Goal: Task Accomplishment & Management: Complete application form

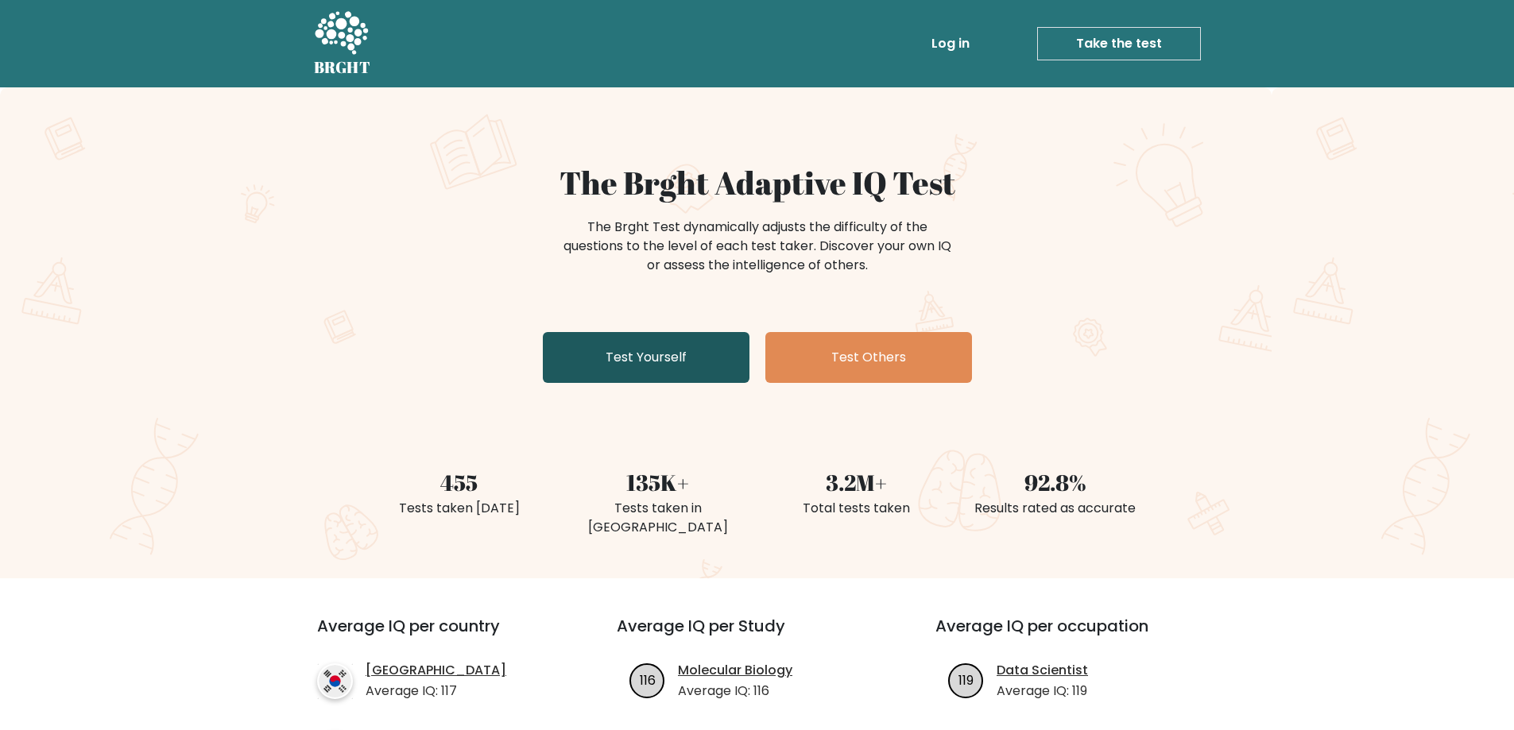
click at [615, 377] on link "Test Yourself" at bounding box center [646, 357] width 207 height 51
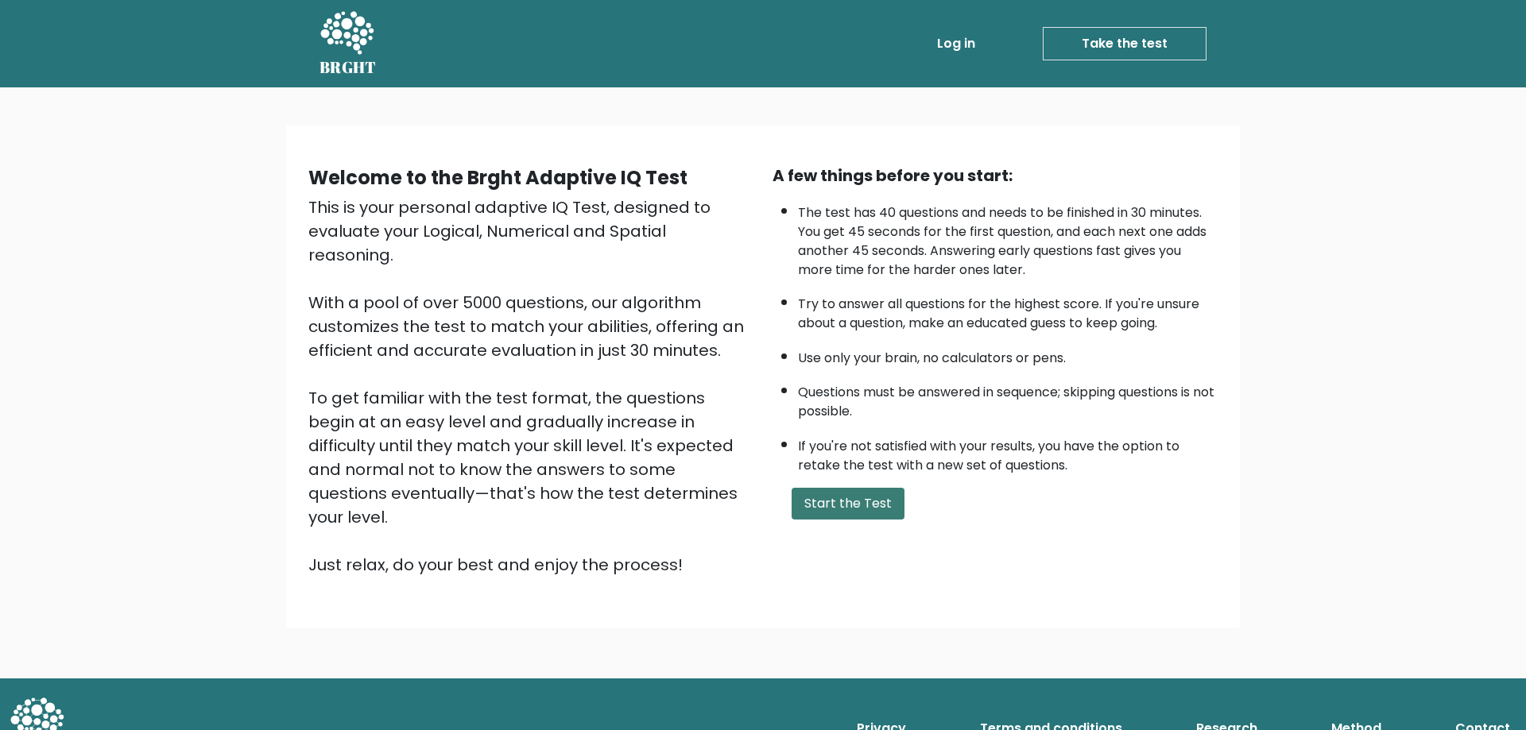
click at [821, 508] on button "Start the Test" at bounding box center [848, 504] width 113 height 32
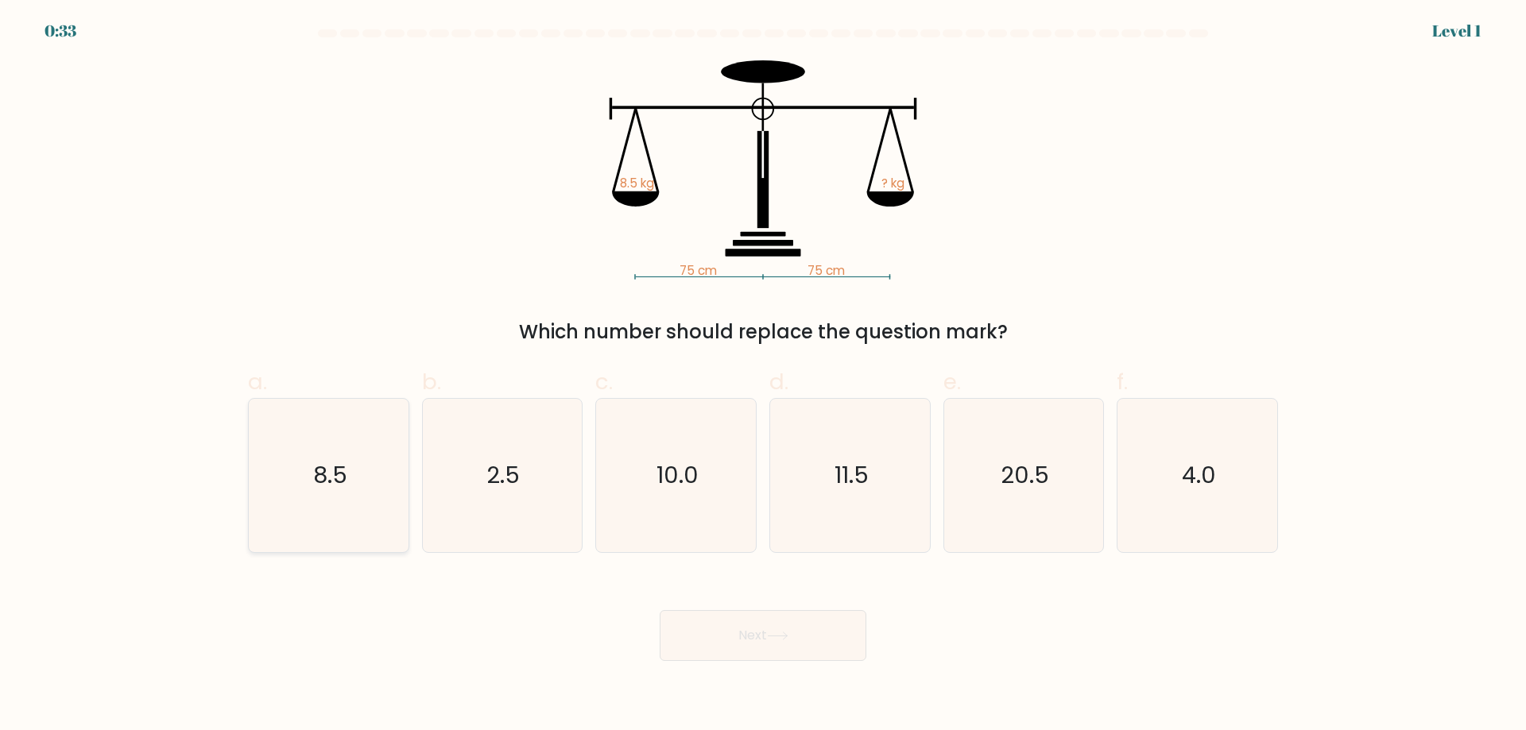
click at [297, 481] on icon "8.5" at bounding box center [328, 475] width 153 height 153
click at [763, 376] on input "a. 8.5" at bounding box center [763, 371] width 1 height 10
radio input "true"
click at [765, 643] on button "Next" at bounding box center [763, 635] width 207 height 51
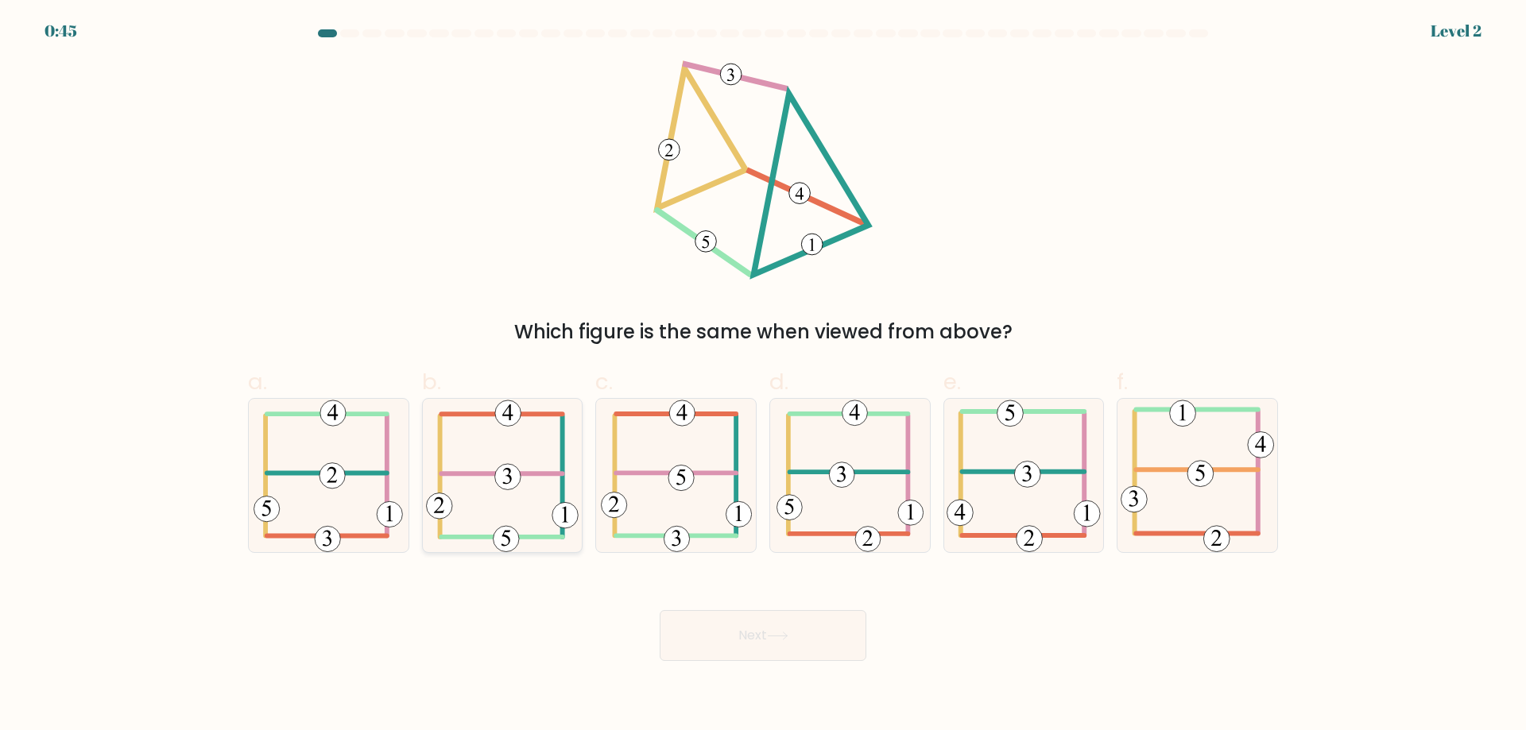
click at [463, 519] on icon at bounding box center [502, 475] width 153 height 153
click at [763, 376] on input "b." at bounding box center [763, 371] width 1 height 10
radio input "true"
click at [720, 624] on button "Next" at bounding box center [763, 635] width 207 height 51
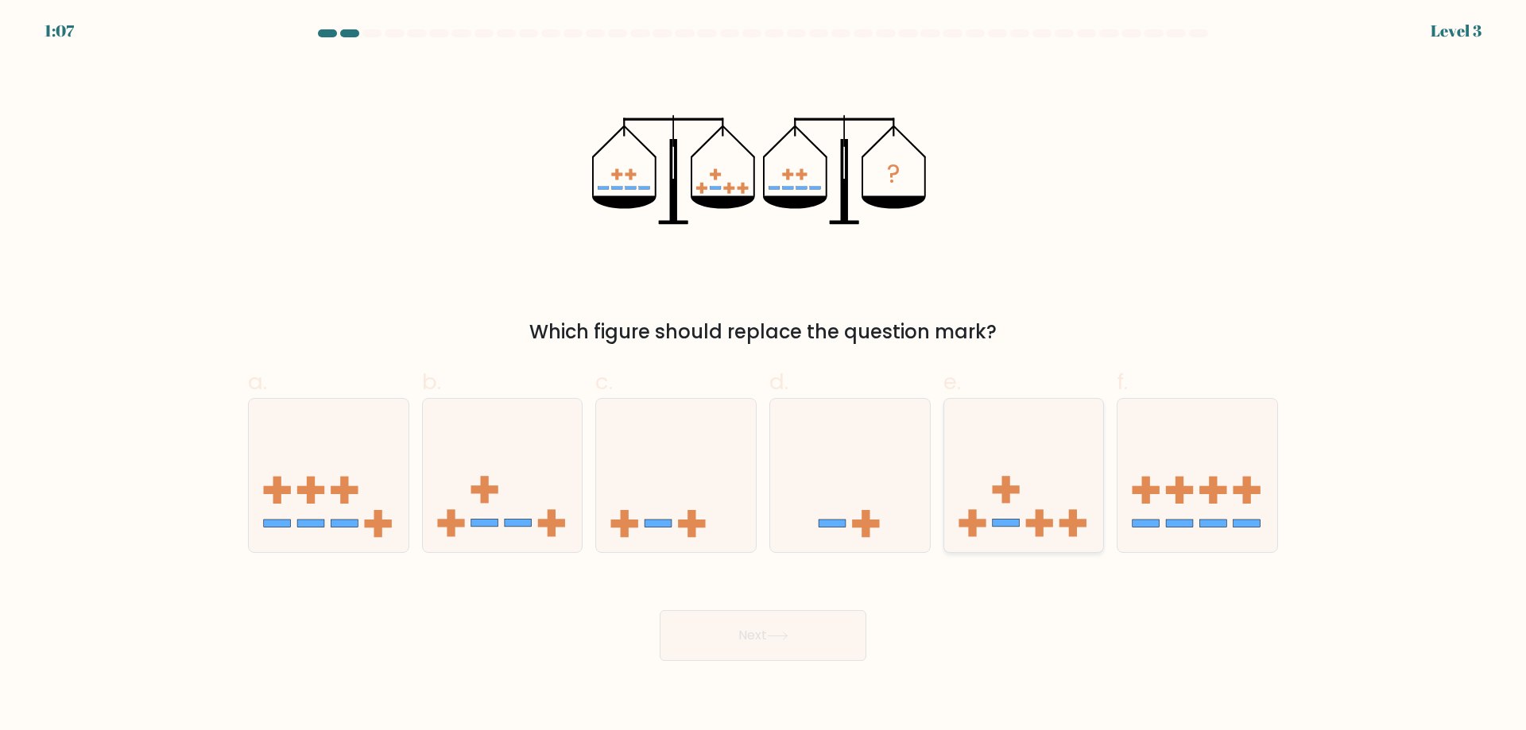
click at [966, 486] on icon at bounding box center [1024, 475] width 160 height 132
click at [764, 376] on input "e." at bounding box center [763, 371] width 1 height 10
radio input "true"
click at [800, 626] on button "Next" at bounding box center [763, 635] width 207 height 51
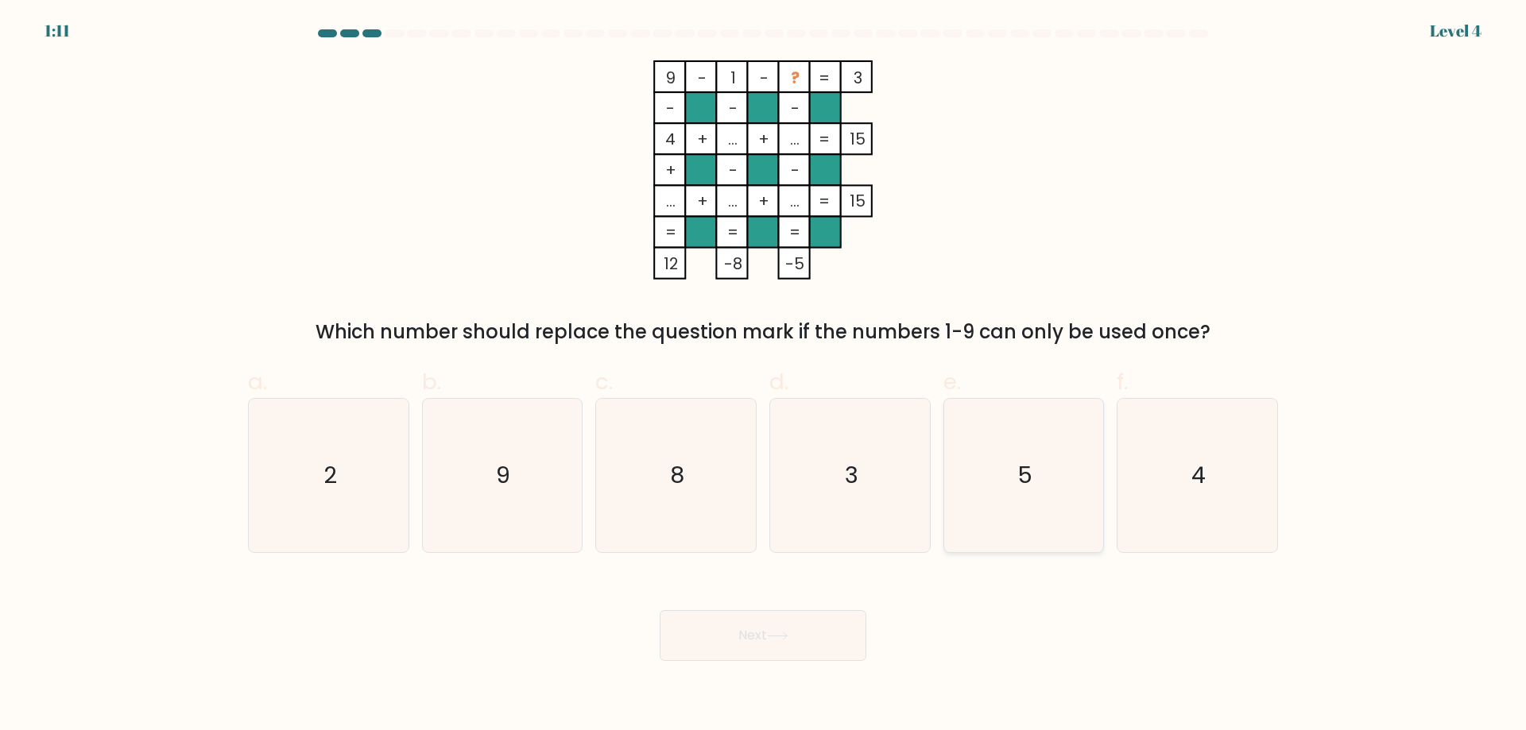
click at [999, 509] on icon "5" at bounding box center [1023, 475] width 153 height 153
click at [764, 376] on input "e. 5" at bounding box center [763, 371] width 1 height 10
radio input "true"
click at [804, 624] on button "Next" at bounding box center [763, 635] width 207 height 51
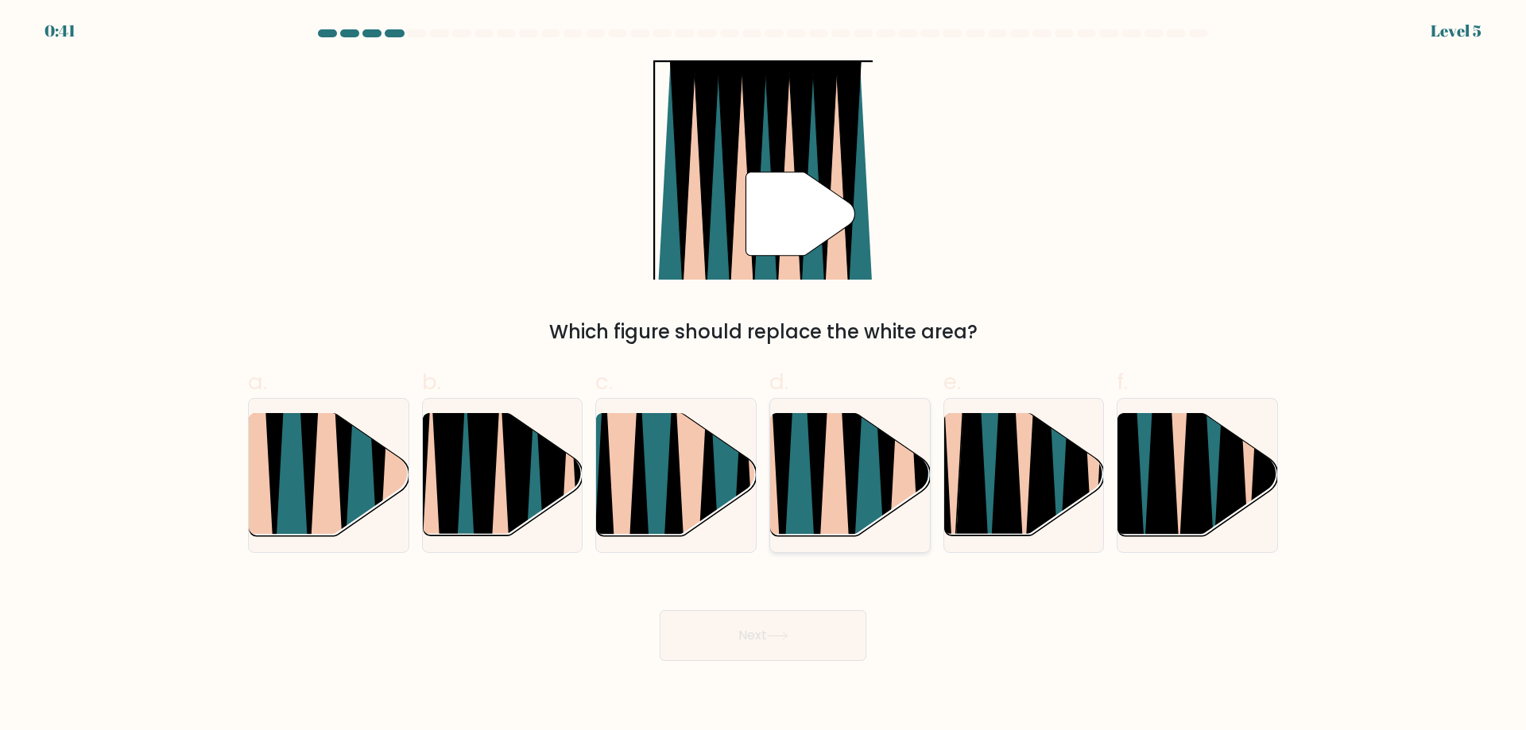
click at [864, 500] on icon at bounding box center [868, 412] width 35 height 319
click at [764, 376] on input "d." at bounding box center [763, 371] width 1 height 10
radio input "true"
click at [815, 635] on button "Next" at bounding box center [763, 635] width 207 height 51
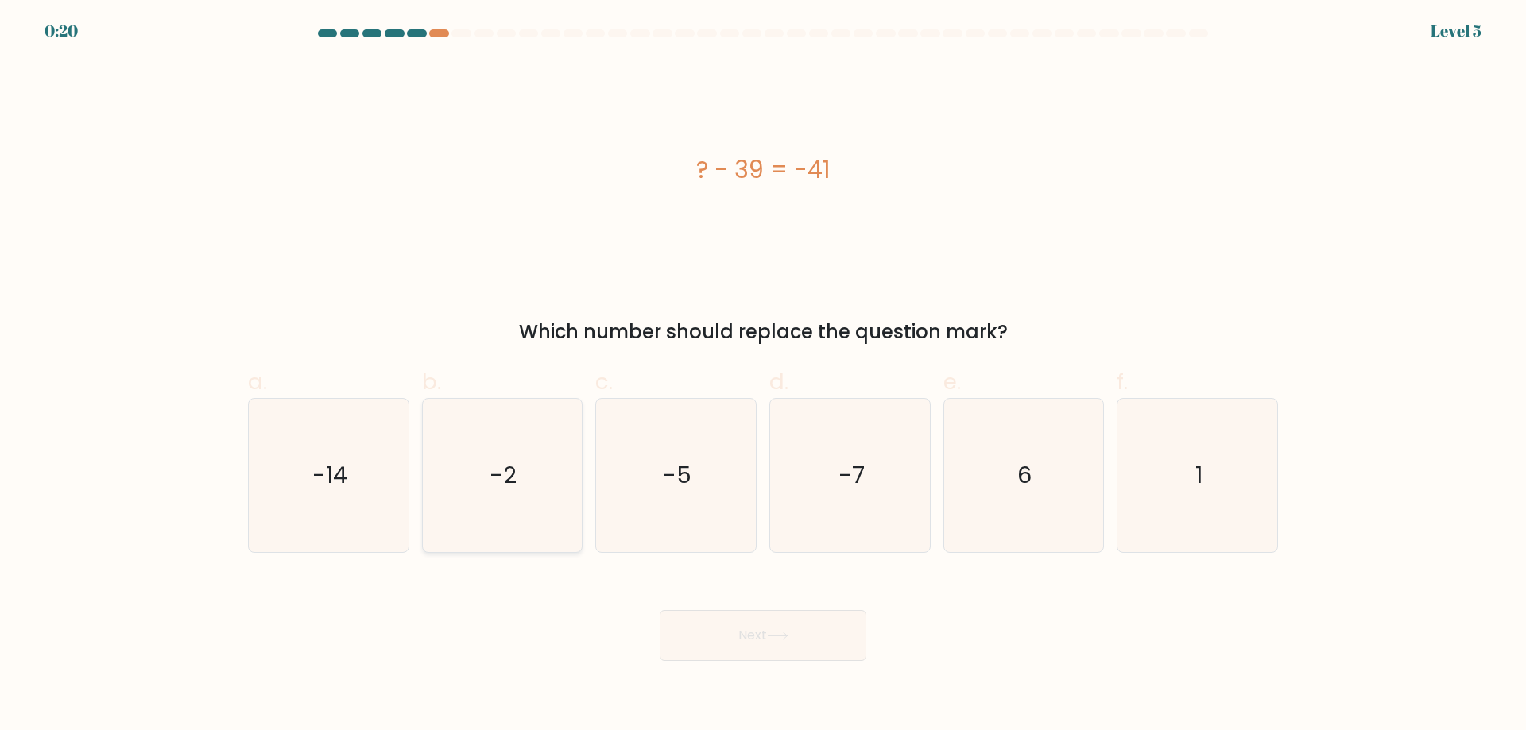
click at [523, 499] on icon "-2" at bounding box center [501, 475] width 153 height 153
click at [763, 376] on input "b. -2" at bounding box center [763, 371] width 1 height 10
radio input "true"
click at [761, 648] on button "Next" at bounding box center [763, 635] width 207 height 51
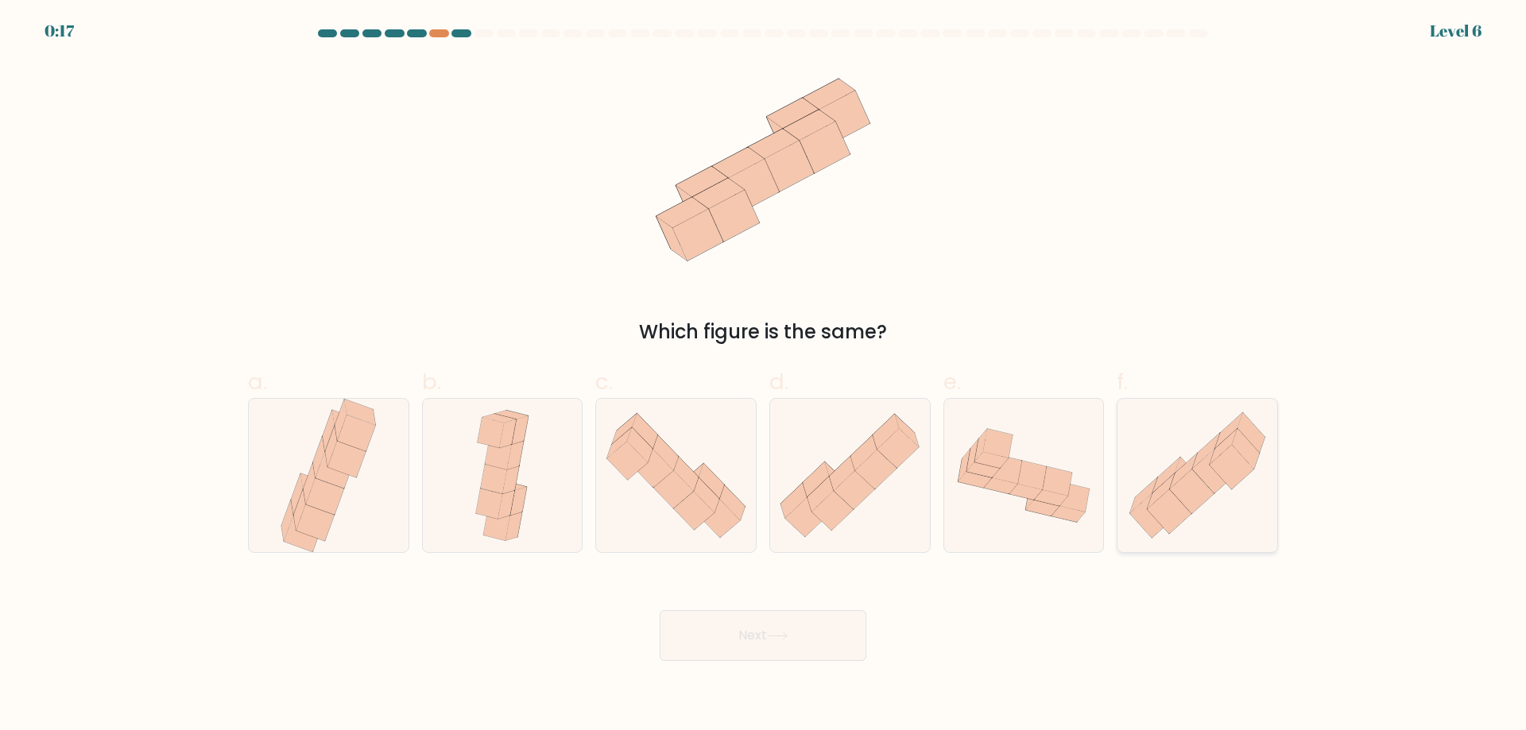
click at [1216, 536] on icon at bounding box center [1197, 475] width 160 height 140
click at [764, 376] on input "f." at bounding box center [763, 371] width 1 height 10
radio input "true"
click at [322, 451] on icon at bounding box center [319, 457] width 12 height 41
click at [763, 376] on input "a." at bounding box center [763, 371] width 1 height 10
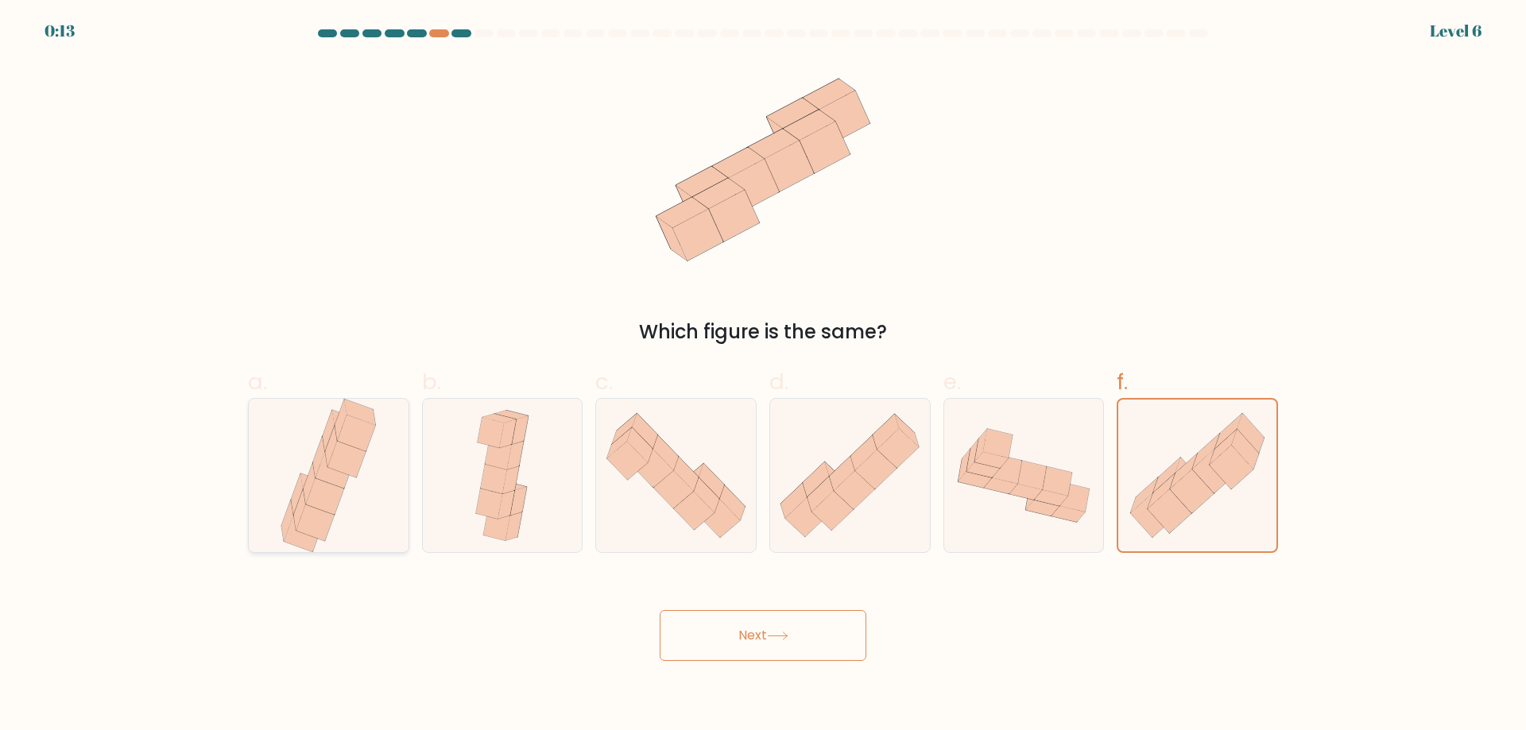
radio input "true"
click at [794, 647] on button "Next" at bounding box center [763, 635] width 207 height 51
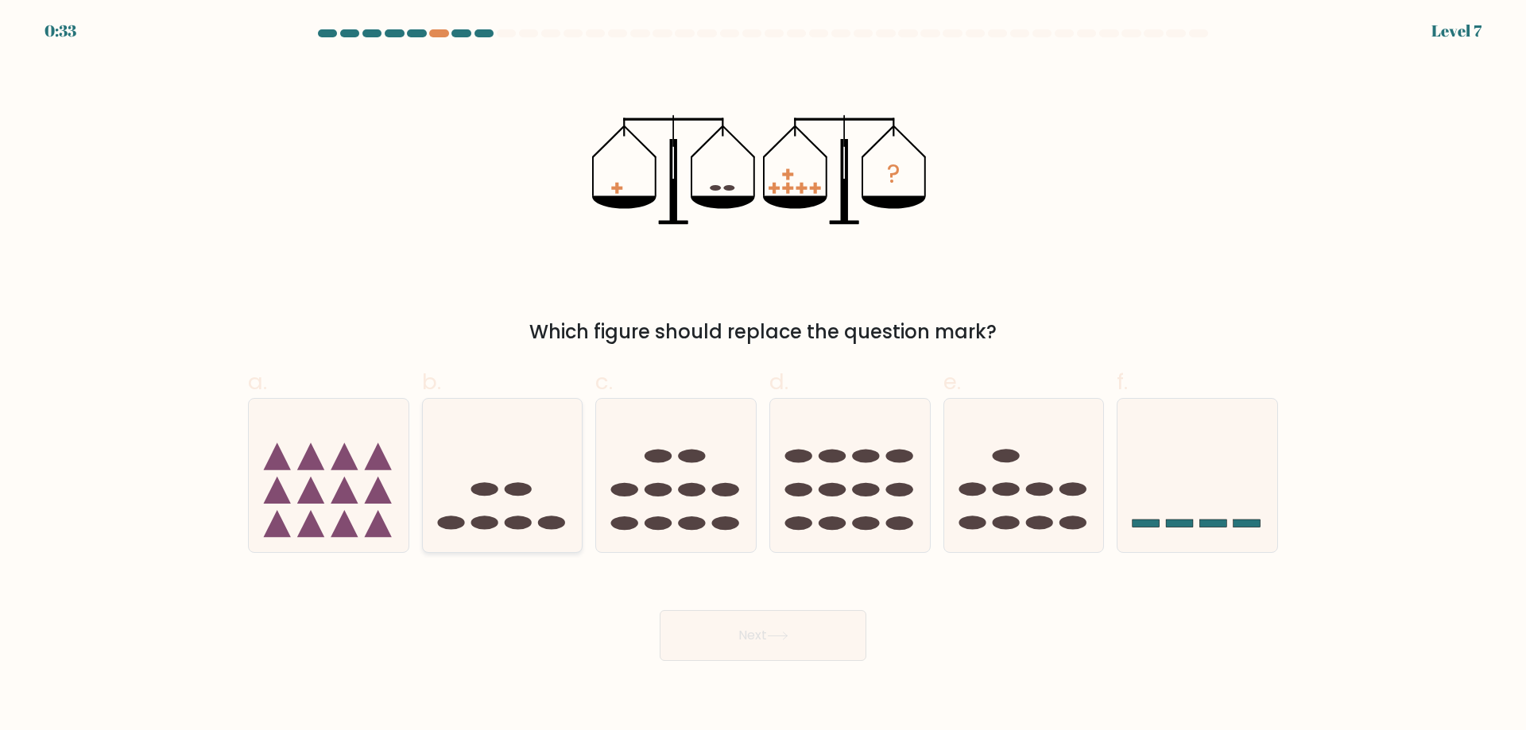
click at [517, 511] on icon at bounding box center [503, 475] width 160 height 132
click at [763, 376] on input "b." at bounding box center [763, 371] width 1 height 10
radio input "true"
click at [788, 633] on icon at bounding box center [777, 636] width 21 height 9
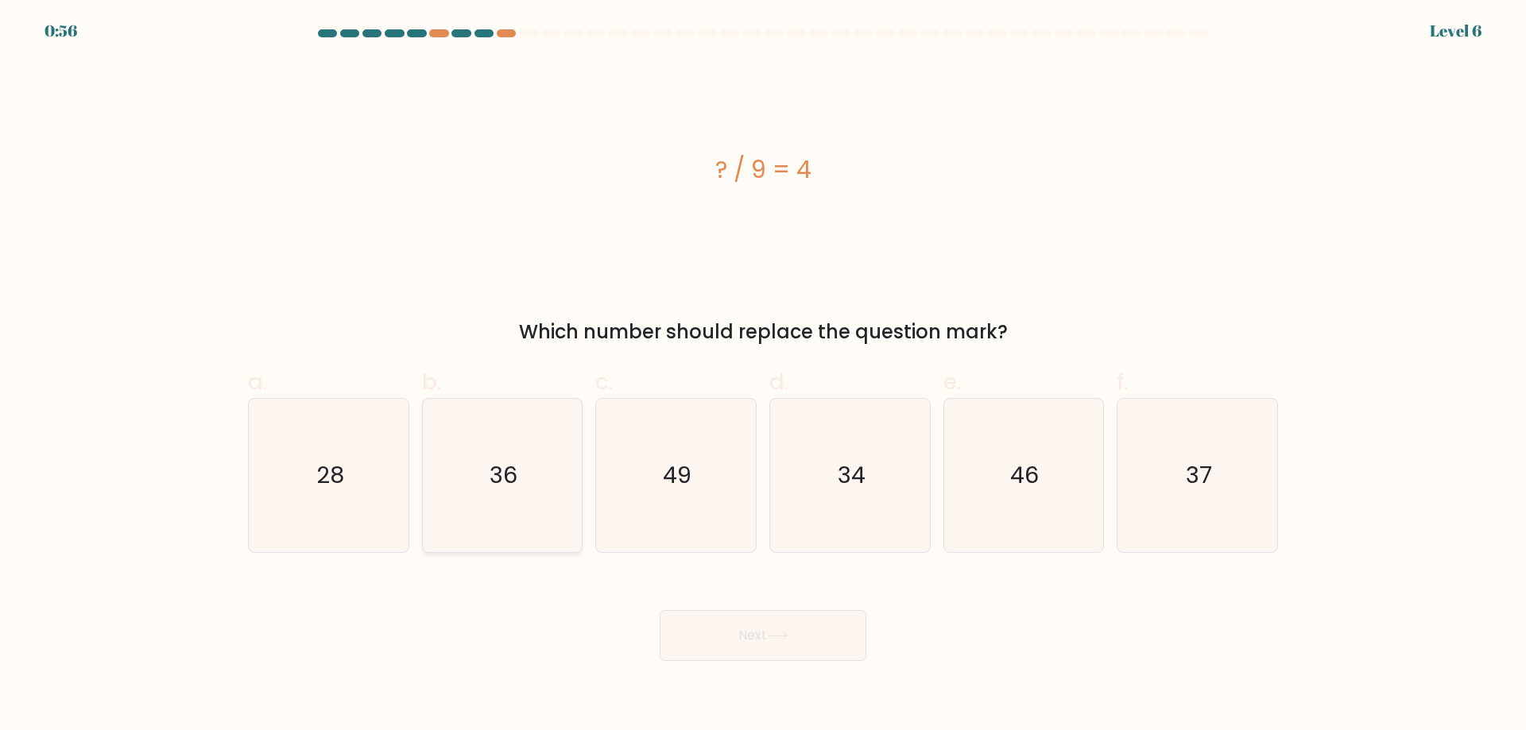
click at [463, 473] on icon "36" at bounding box center [501, 475] width 153 height 153
click at [763, 376] on input "b. 36" at bounding box center [763, 371] width 1 height 10
radio input "true"
click at [709, 640] on button "Next" at bounding box center [763, 635] width 207 height 51
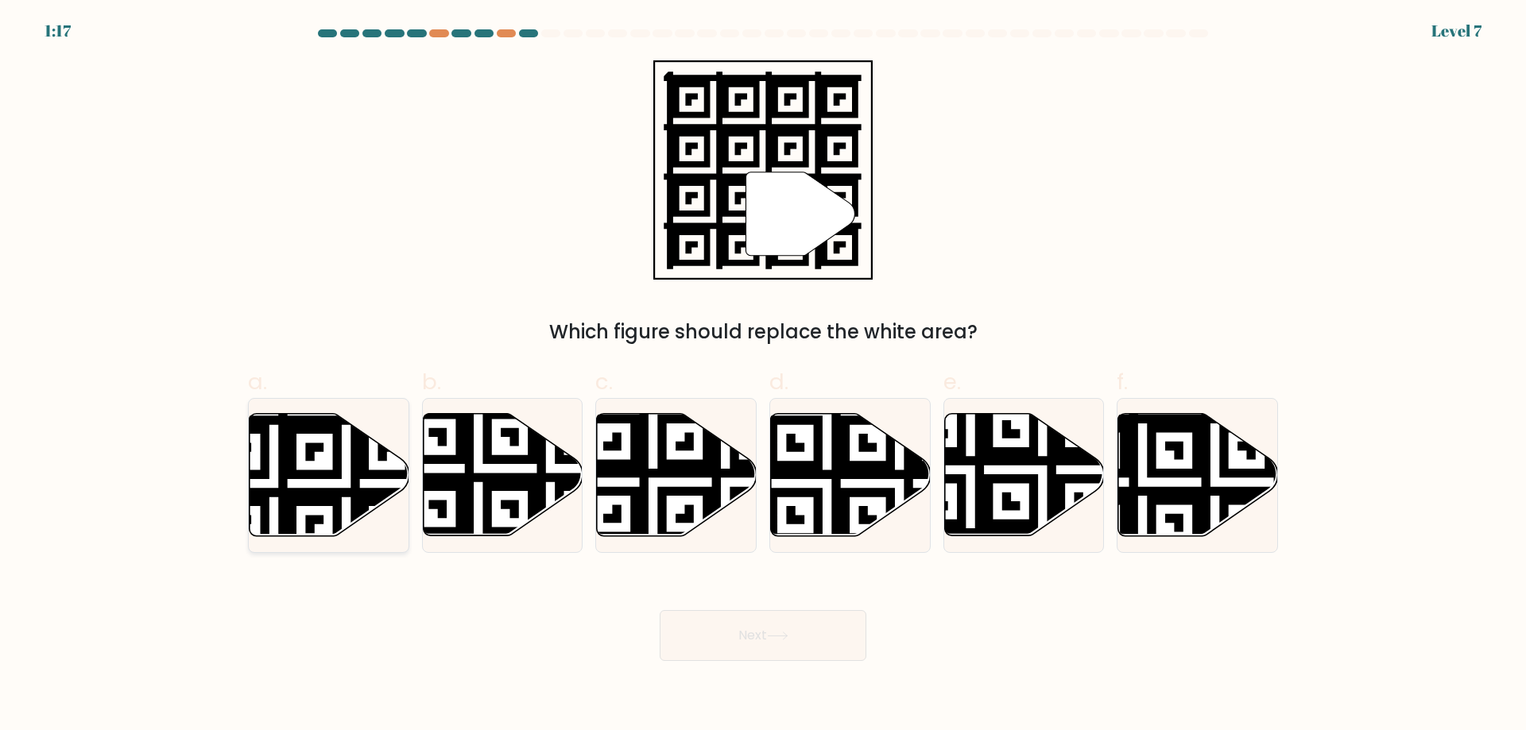
click at [327, 509] on icon at bounding box center [330, 475] width 160 height 122
click at [763, 376] on input "a." at bounding box center [763, 371] width 1 height 10
radio input "true"
click at [748, 649] on button "Next" at bounding box center [763, 635] width 207 height 51
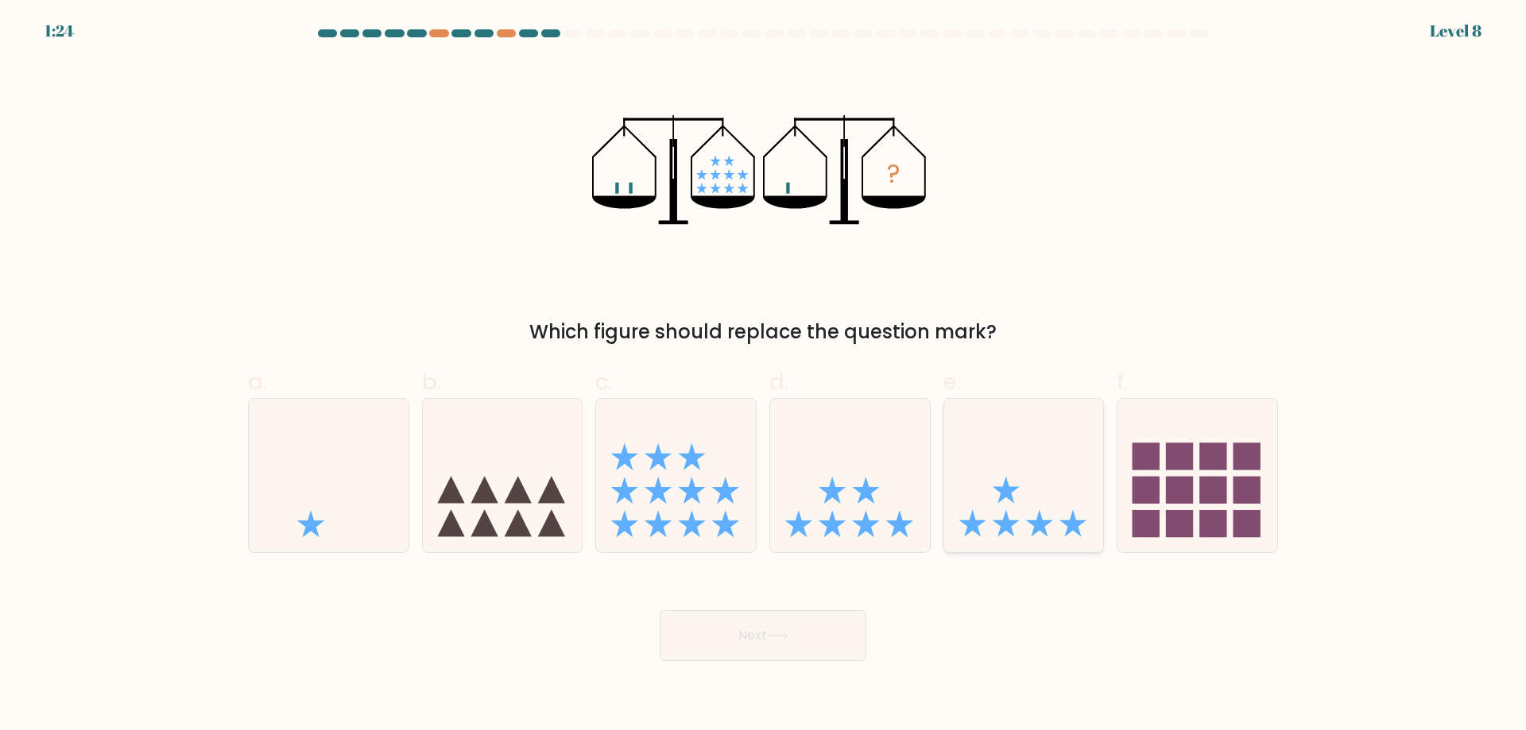
click at [1044, 432] on icon at bounding box center [1024, 475] width 160 height 132
click at [764, 376] on input "e." at bounding box center [763, 371] width 1 height 10
radio input "true"
click at [794, 627] on button "Next" at bounding box center [763, 635] width 207 height 51
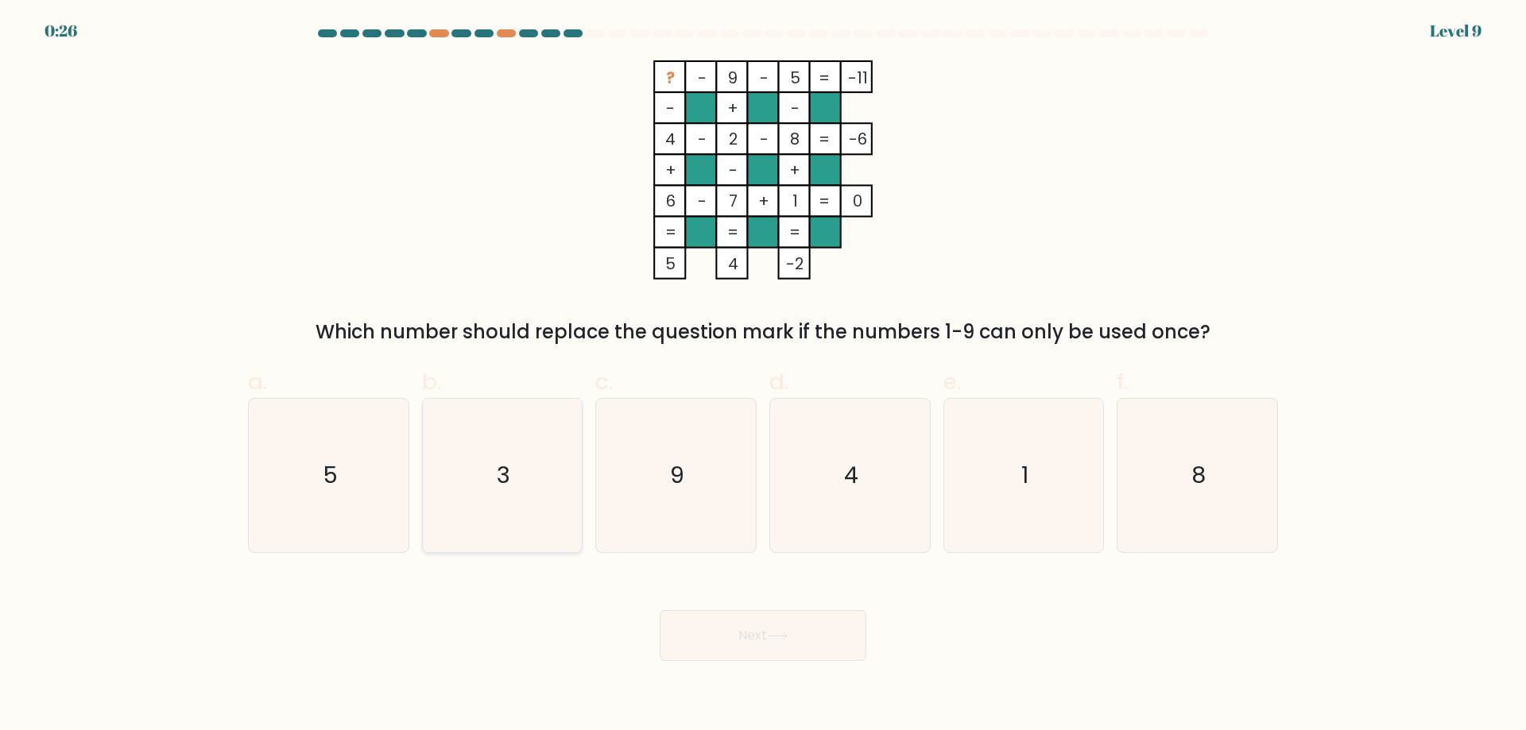
click at [550, 444] on icon "3" at bounding box center [501, 475] width 153 height 153
click at [763, 376] on input "b. 3" at bounding box center [763, 371] width 1 height 10
radio input "true"
click at [759, 643] on button "Next" at bounding box center [763, 635] width 207 height 51
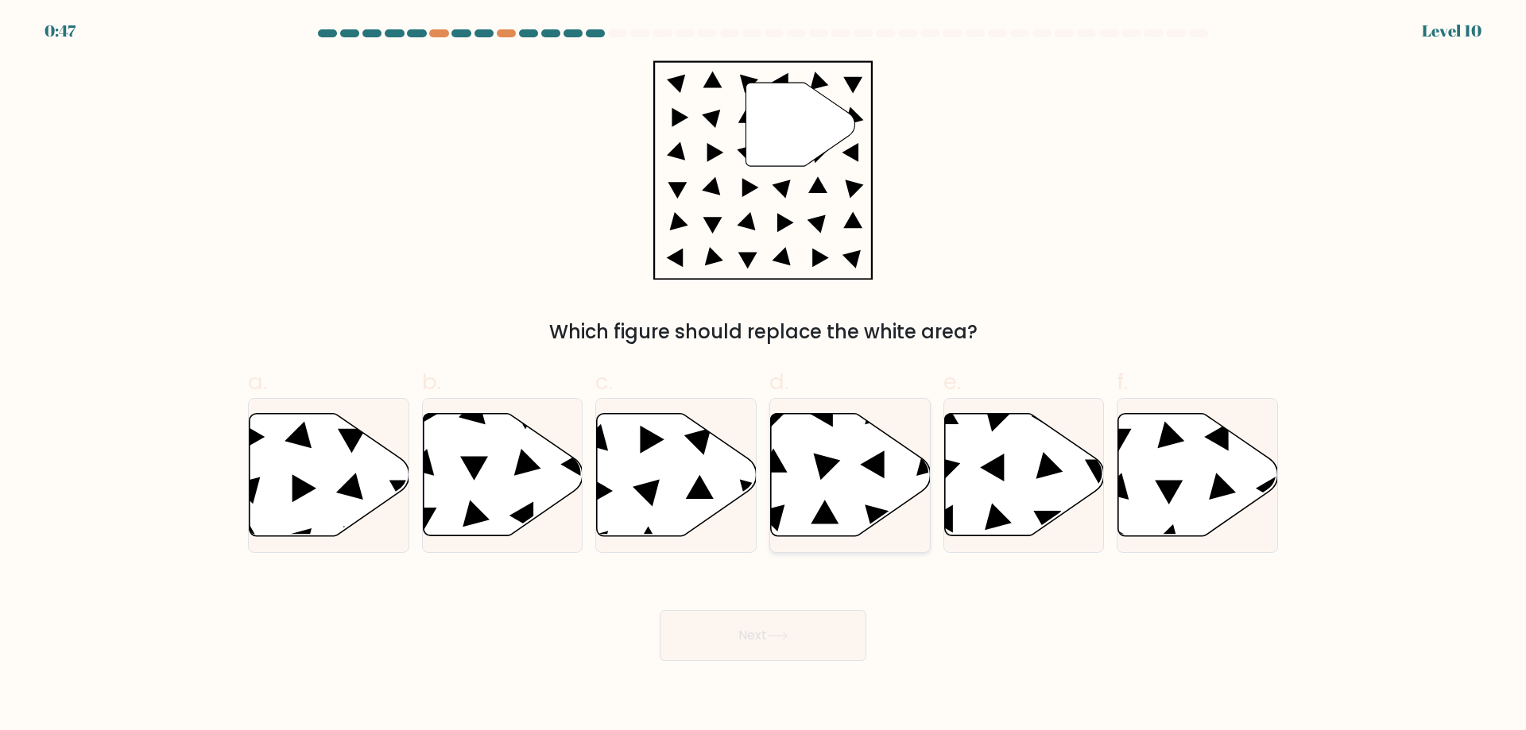
click at [885, 478] on icon at bounding box center [851, 475] width 160 height 122
click at [764, 376] on input "d." at bounding box center [763, 371] width 1 height 10
radio input "true"
click at [811, 629] on button "Next" at bounding box center [763, 635] width 207 height 51
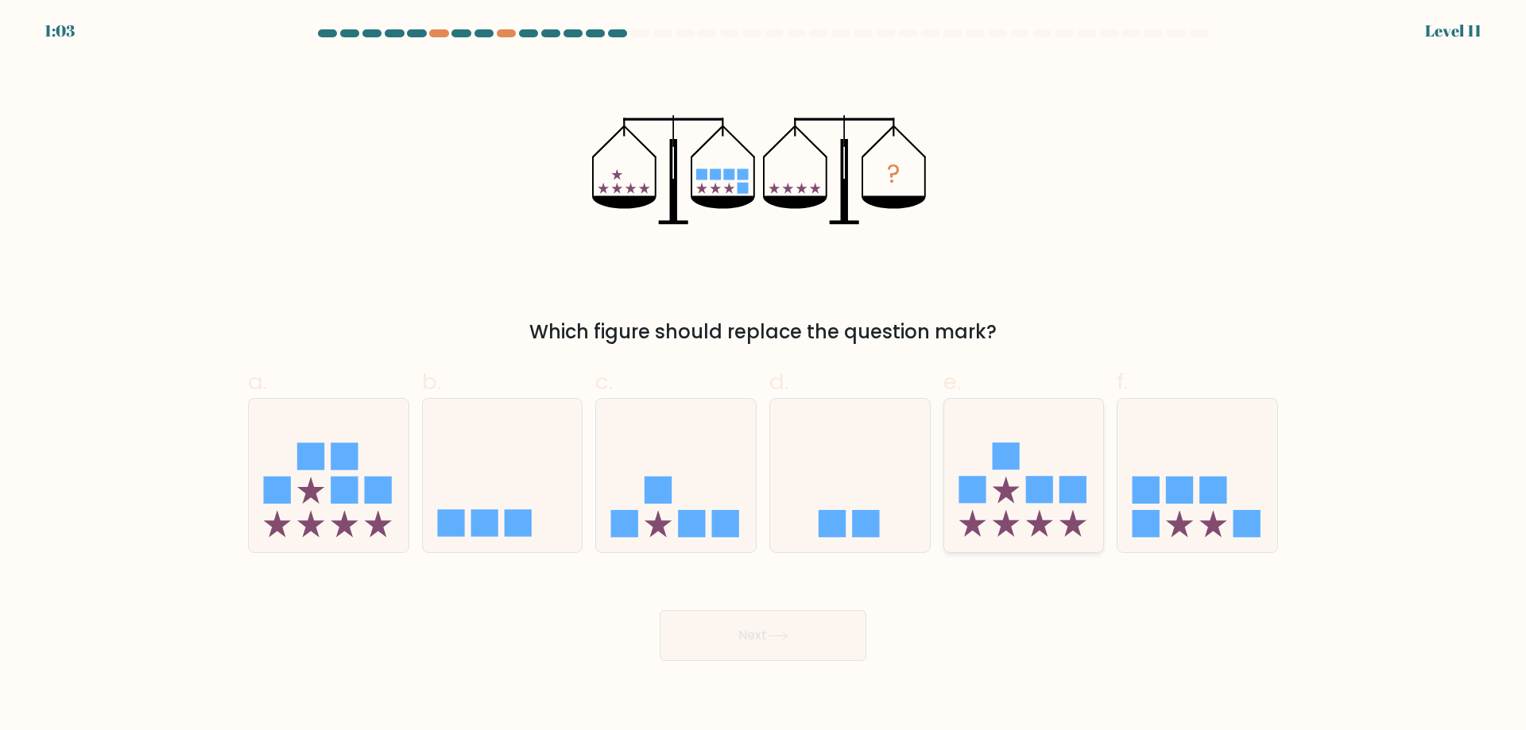
click at [990, 500] on icon at bounding box center [1024, 475] width 160 height 132
click at [764, 376] on input "e." at bounding box center [763, 371] width 1 height 10
radio input "true"
click at [824, 628] on button "Next" at bounding box center [763, 635] width 207 height 51
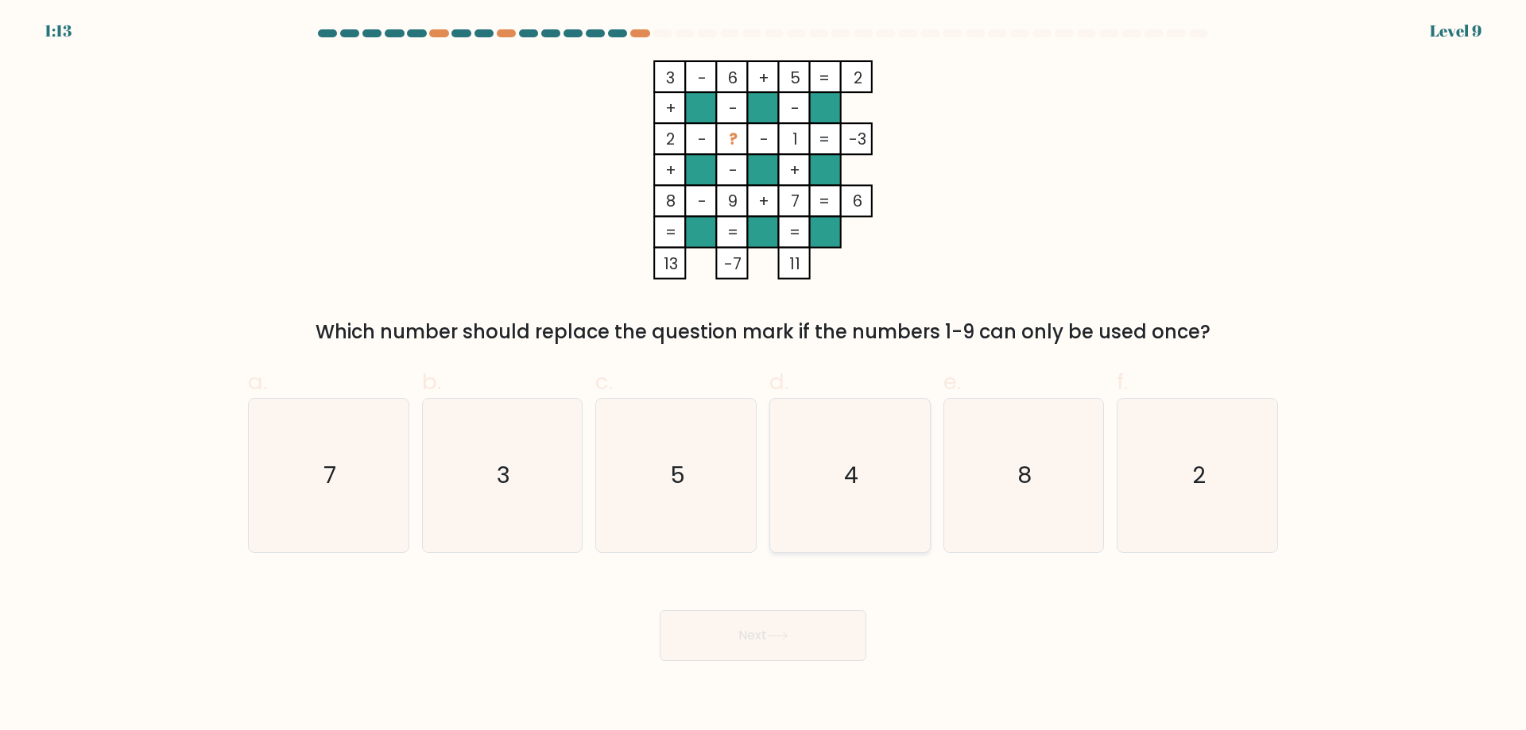
click at [913, 501] on icon "4" at bounding box center [849, 475] width 153 height 153
click at [764, 376] on input "d. 4" at bounding box center [763, 371] width 1 height 10
radio input "true"
click at [777, 645] on button "Next" at bounding box center [763, 635] width 207 height 51
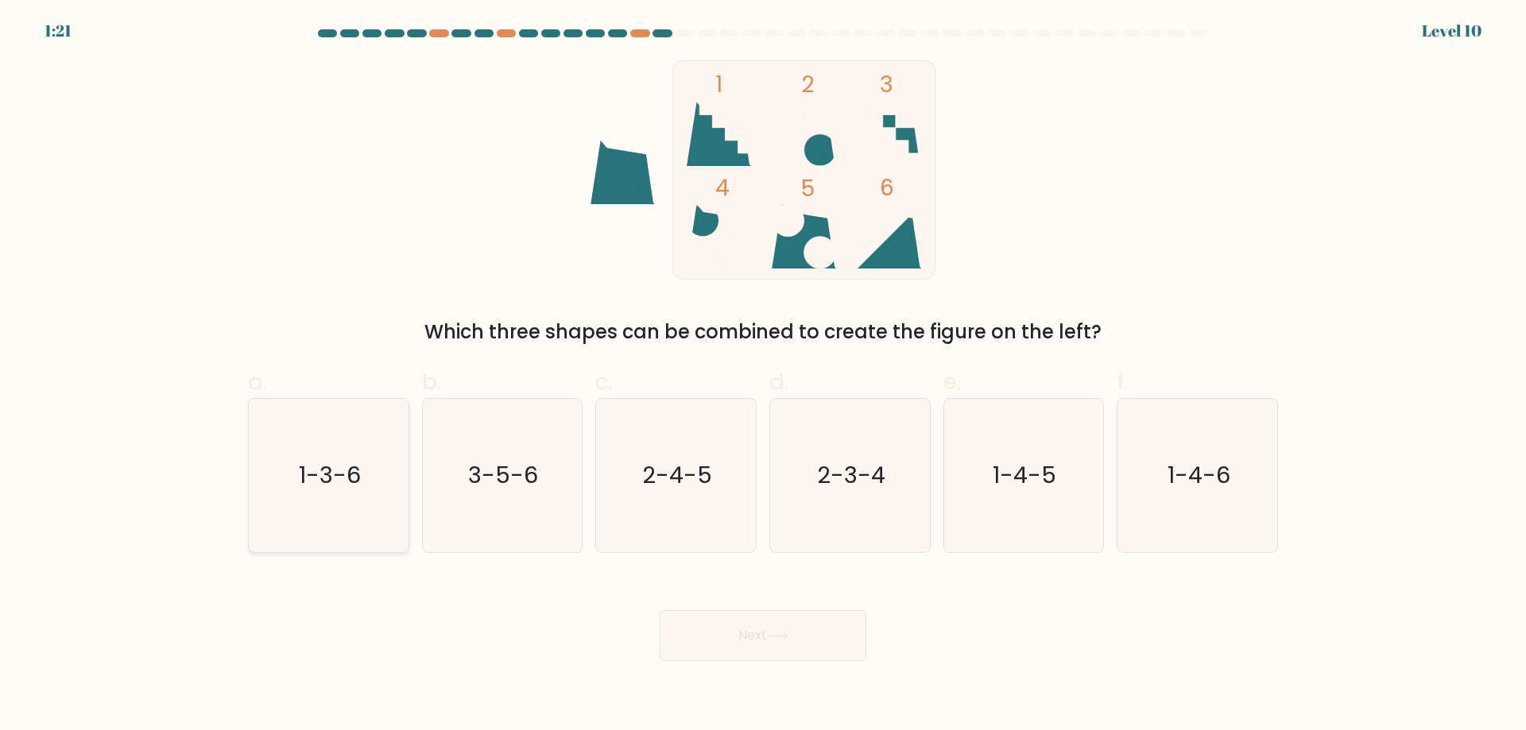
click at [285, 491] on icon "1-3-6" at bounding box center [328, 475] width 153 height 153
click at [763, 376] on input "a. 1-3-6" at bounding box center [763, 371] width 1 height 10
radio input "true"
click at [700, 626] on button "Next" at bounding box center [763, 635] width 207 height 51
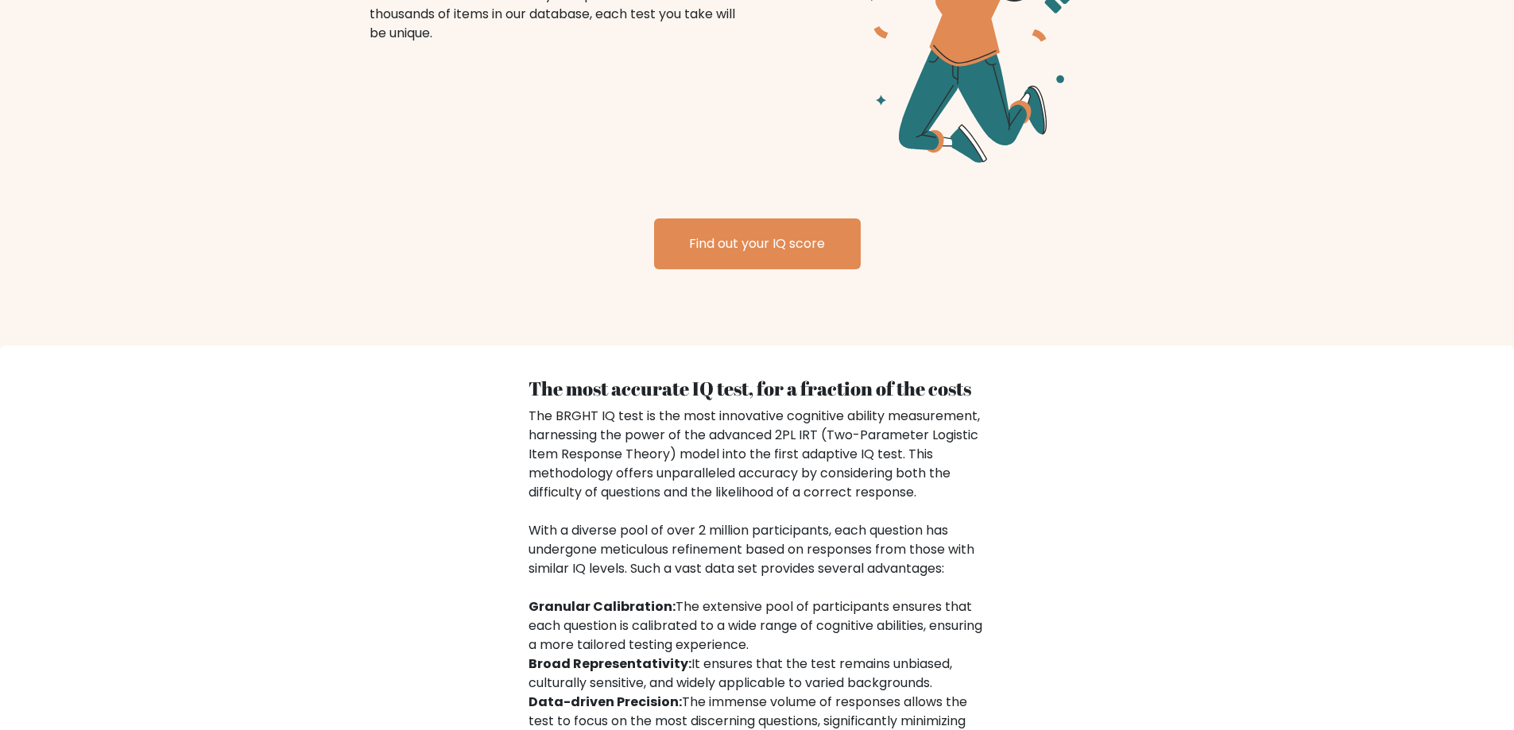
scroll to position [2450, 0]
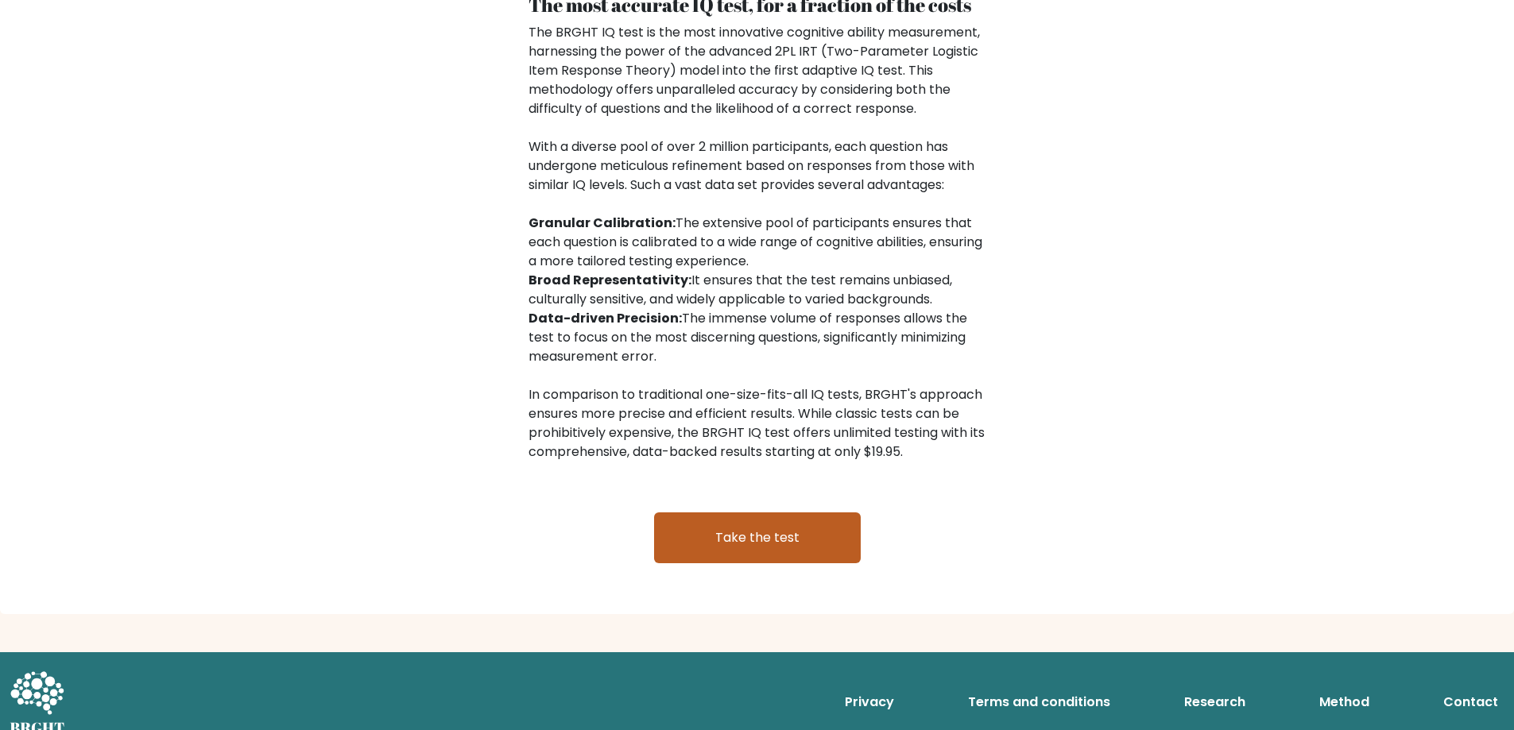
click at [752, 517] on link "Take the test" at bounding box center [757, 538] width 207 height 51
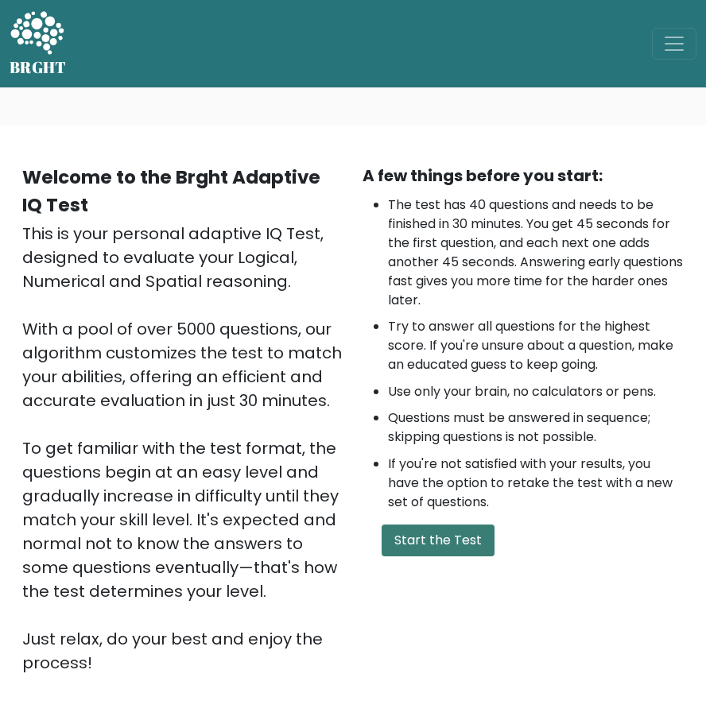
click at [449, 536] on button "Start the Test" at bounding box center [438, 541] width 113 height 32
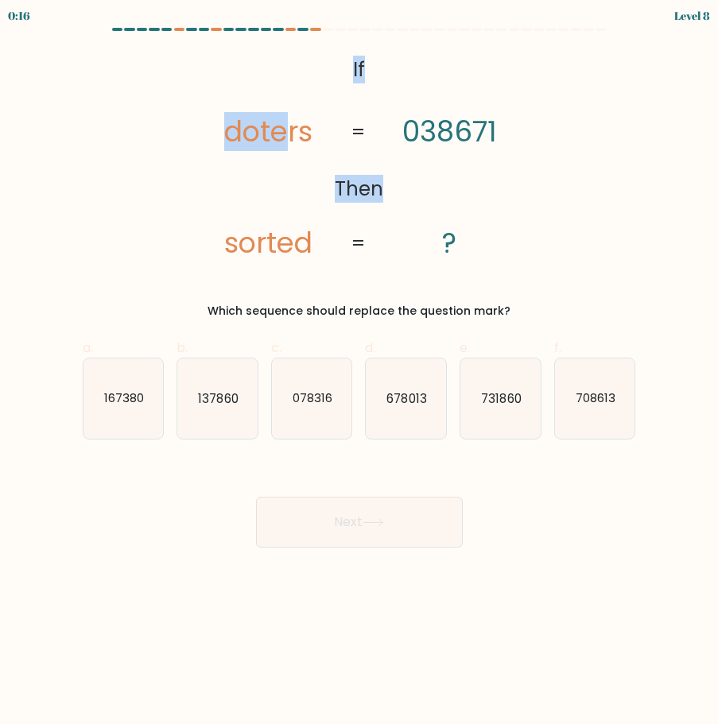
drag, startPoint x: 291, startPoint y: 60, endPoint x: 317, endPoint y: 75, distance: 30.3
click at [317, 75] on icon "@import url('[URL][DOMAIN_NAME]); If Then doters sorted 038671 ? = =" at bounding box center [358, 157] width 348 height 215
click at [601, 193] on div "@import url('[URL][DOMAIN_NAME]); If Then doters sorted 038671 ? = = Which sequ…" at bounding box center [359, 184] width 572 height 269
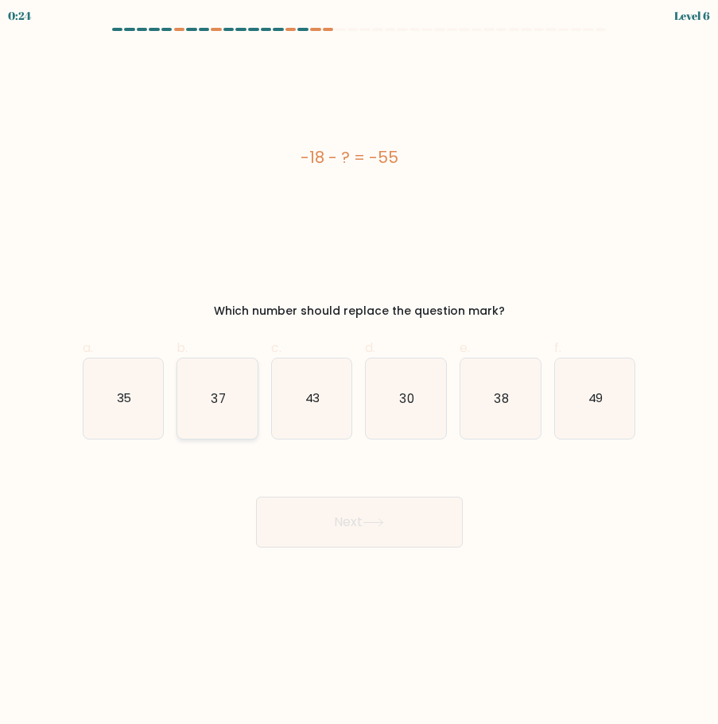
click at [215, 421] on icon "37" at bounding box center [217, 398] width 80 height 80
click at [359, 373] on input "b. 37" at bounding box center [359, 367] width 1 height 10
radio input "true"
click at [324, 524] on button "Next" at bounding box center [359, 522] width 207 height 51
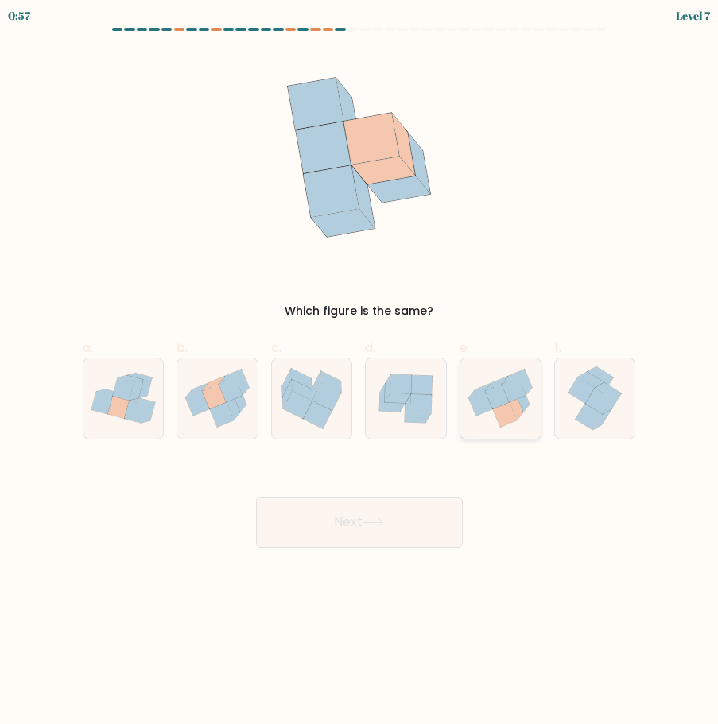
click at [529, 378] on icon at bounding box center [500, 398] width 80 height 72
click at [360, 373] on input "e." at bounding box center [359, 367] width 1 height 10
radio input "true"
click at [419, 529] on button "Next" at bounding box center [359, 522] width 207 height 51
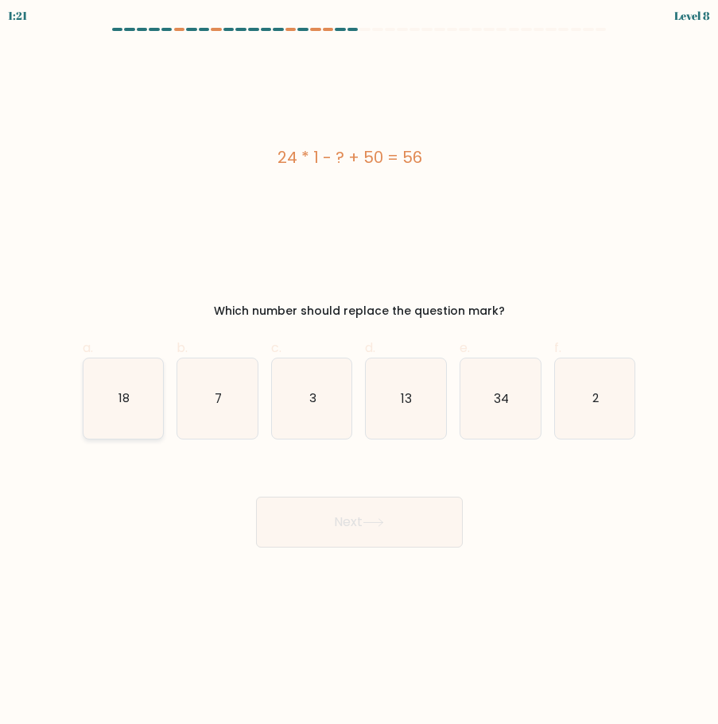
click at [107, 389] on icon "18" at bounding box center [123, 398] width 80 height 80
click at [359, 373] on input "a. 18" at bounding box center [359, 367] width 1 height 10
radio input "true"
click at [390, 514] on button "Next" at bounding box center [359, 522] width 207 height 51
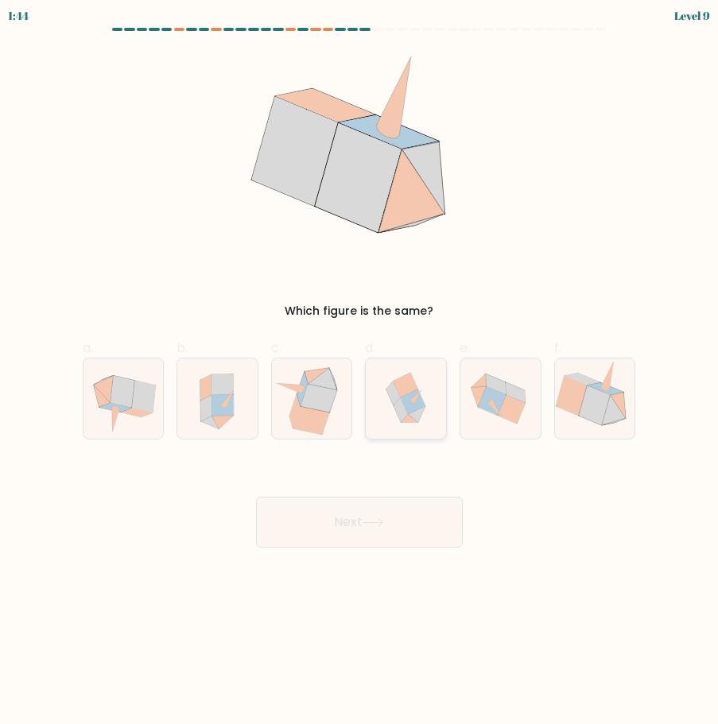
click at [394, 401] on icon at bounding box center [392, 394] width 14 height 25
click at [360, 373] on input "d." at bounding box center [359, 367] width 1 height 10
radio input "true"
click at [388, 517] on button "Next" at bounding box center [359, 522] width 207 height 51
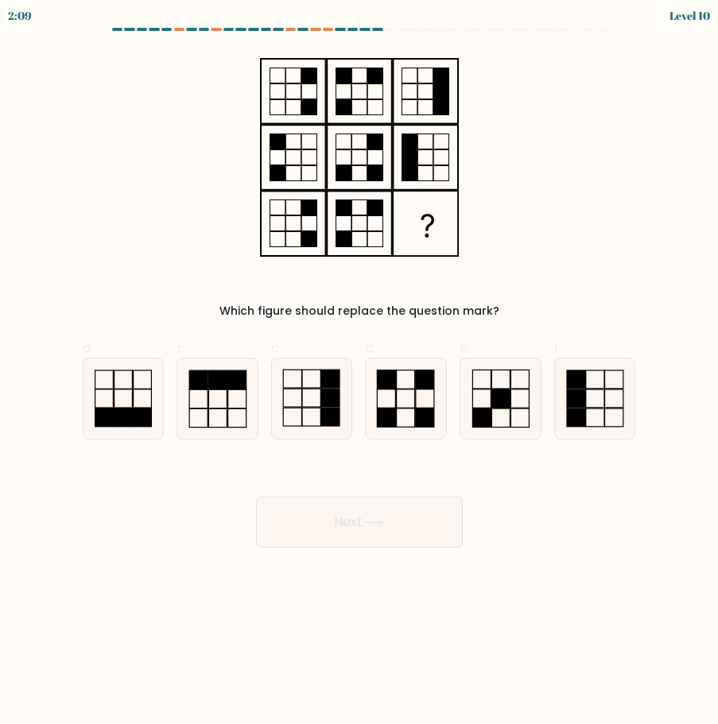
click at [266, 430] on div "c." at bounding box center [312, 389] width 95 height 101
click at [332, 417] on rect at bounding box center [330, 418] width 18 height 18
click at [359, 373] on input "c." at bounding box center [359, 367] width 1 height 10
radio input "true"
click at [356, 523] on button "Next" at bounding box center [359, 522] width 207 height 51
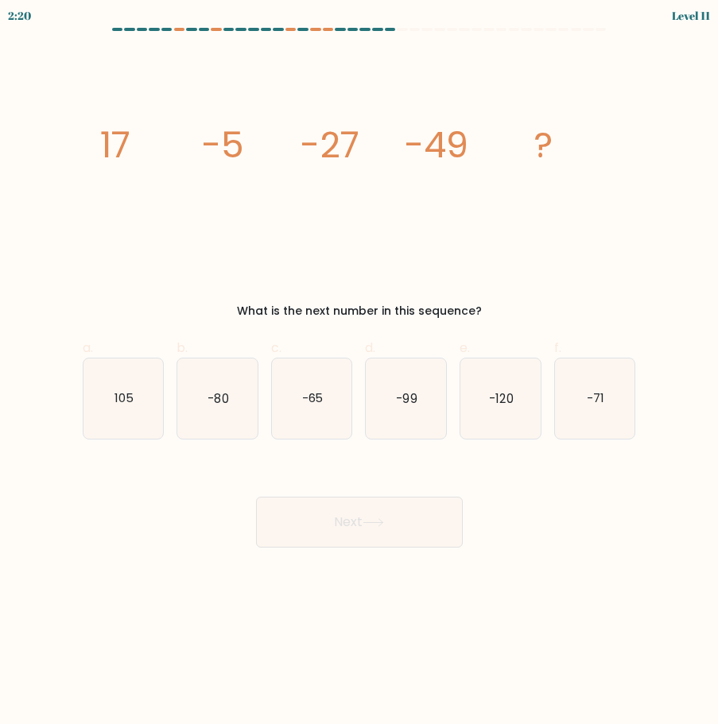
drag, startPoint x: 87, startPoint y: 143, endPoint x: 521, endPoint y: 293, distance: 459.2
click at [521, 293] on div "image/svg+xml 17 -5 -27 -49 ? What is the next number in this sequence?" at bounding box center [359, 184] width 572 height 269
copy div "17 -5 -27 -49 ? What is the next number in this sequence?"
click at [558, 248] on icon "image/svg+xml 17 -5 -27 -49 ?" at bounding box center [359, 157] width 534 height 215
click at [579, 423] on icon "-71" at bounding box center [595, 398] width 80 height 80
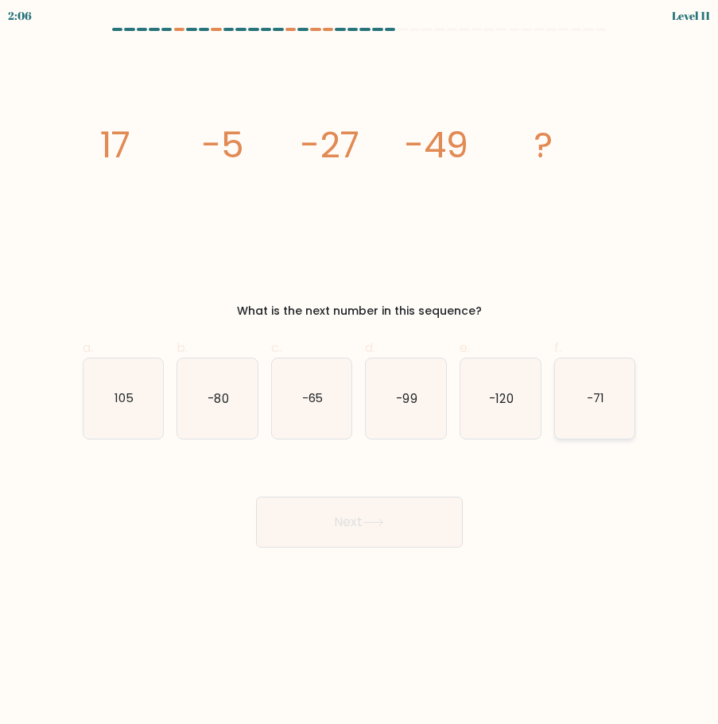
click at [360, 373] on input "f. -71" at bounding box center [359, 367] width 1 height 10
radio input "true"
click at [377, 527] on button "Next" at bounding box center [359, 522] width 207 height 51
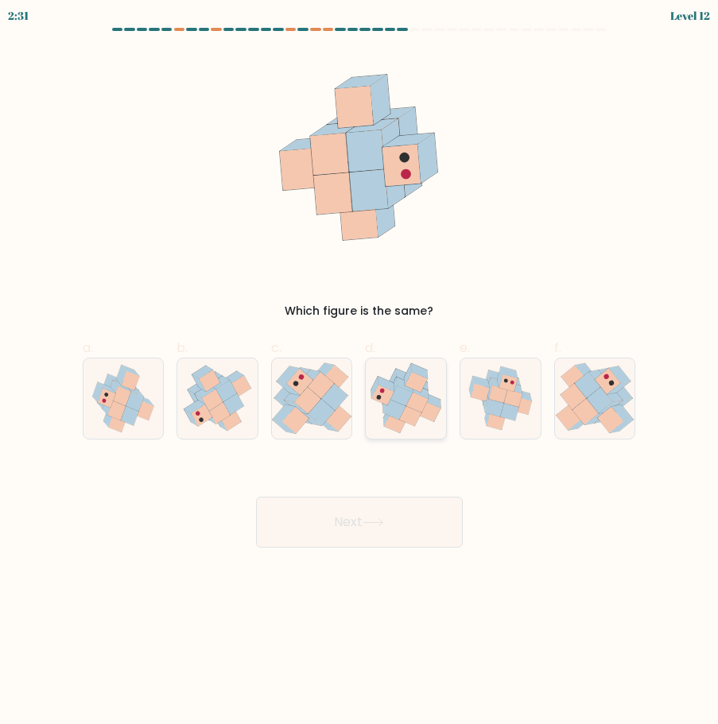
click at [405, 394] on icon at bounding box center [401, 396] width 22 height 20
click at [360, 373] on input "d." at bounding box center [359, 367] width 1 height 10
radio input "true"
click at [374, 517] on button "Next" at bounding box center [359, 522] width 207 height 51
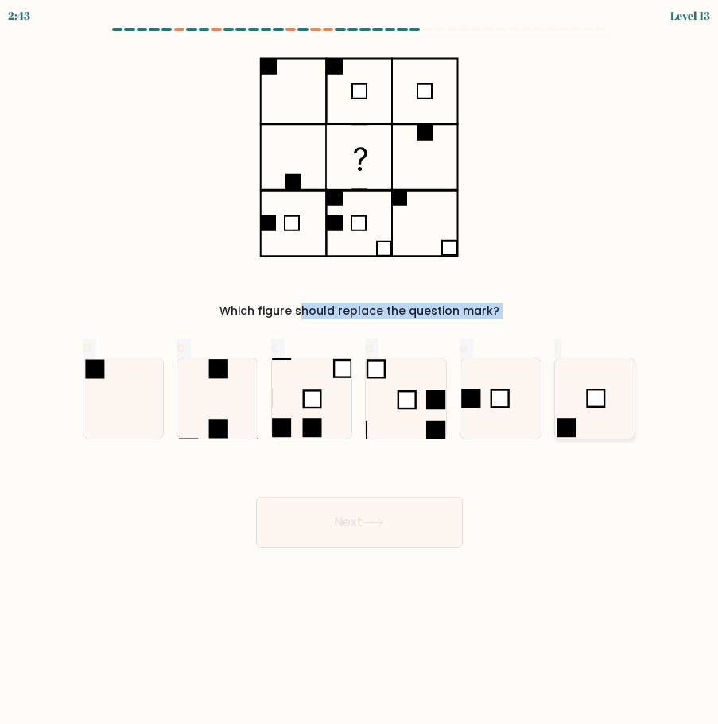
drag, startPoint x: 261, startPoint y: 52, endPoint x: 555, endPoint y: 394, distance: 450.4
click at [555, 394] on form at bounding box center [359, 288] width 718 height 520
click at [533, 215] on div "Which figure should replace the question mark?" at bounding box center [359, 184] width 572 height 269
click at [525, 435] on icon at bounding box center [500, 398] width 80 height 80
click at [360, 373] on input "e." at bounding box center [359, 367] width 1 height 10
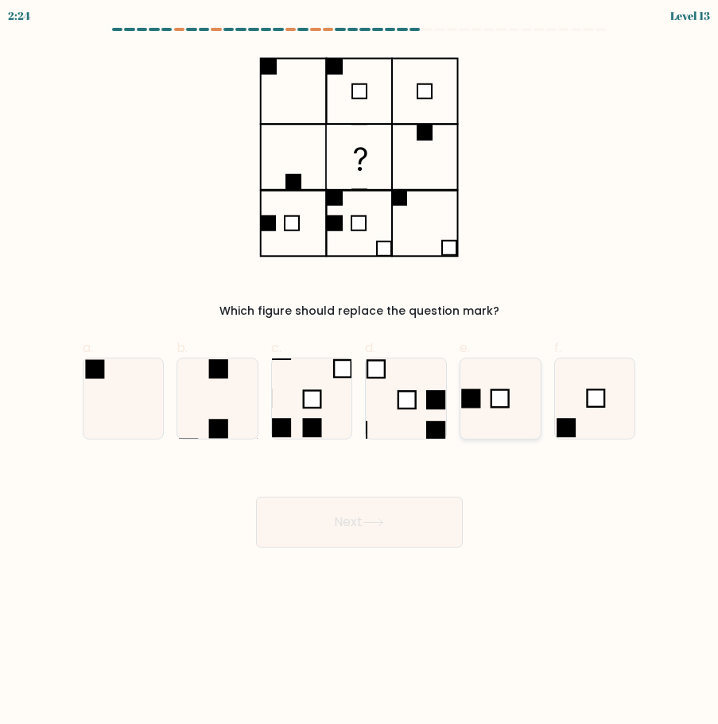
radio input "true"
click at [405, 521] on button "Next" at bounding box center [359, 522] width 207 height 51
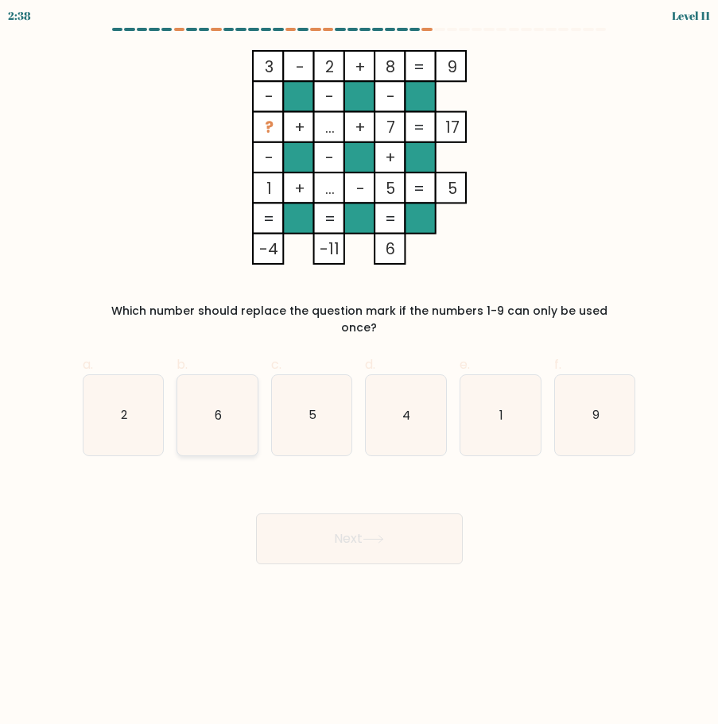
click at [219, 414] on icon "6" at bounding box center [217, 415] width 80 height 80
click at [359, 373] on input "b. 6" at bounding box center [359, 367] width 1 height 10
radio input "true"
click at [344, 524] on button "Next" at bounding box center [359, 538] width 207 height 51
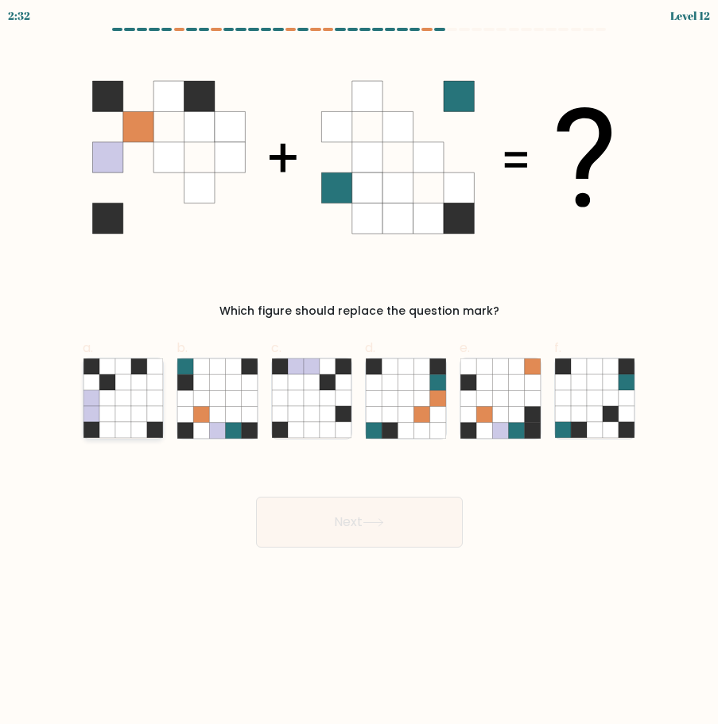
click at [123, 409] on icon at bounding box center [123, 414] width 16 height 16
click at [359, 373] on input "a." at bounding box center [359, 367] width 1 height 10
radio input "true"
click at [293, 525] on button "Next" at bounding box center [359, 522] width 207 height 51
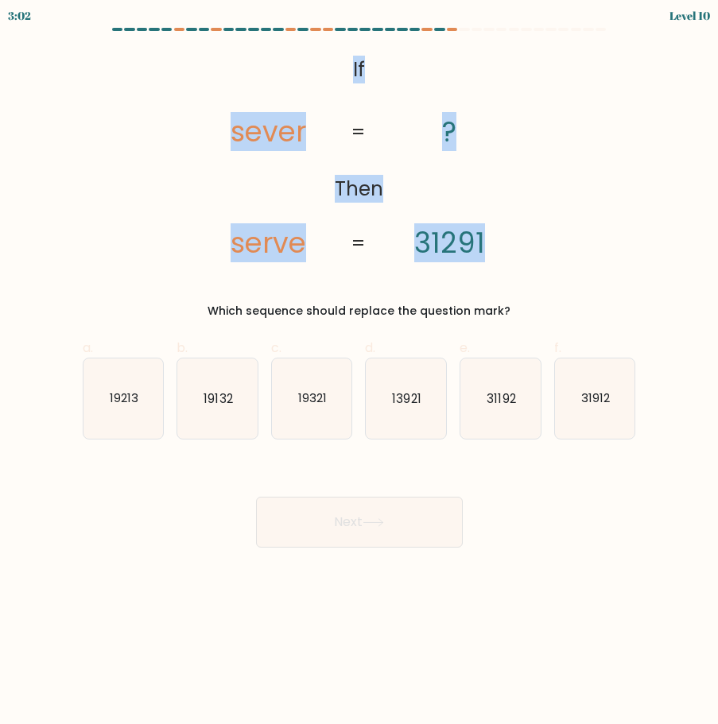
drag, startPoint x: 347, startPoint y: 57, endPoint x: 498, endPoint y: 250, distance: 245.7
click at [498, 250] on icon "@import url('https://fonts.googleapis.com/css?family=Abril+Fatface:400,100,100i…" at bounding box center [358, 157] width 348 height 215
copy icon "If Then sever serve ? 31291"
click at [665, 481] on form "If ?" at bounding box center [359, 288] width 718 height 520
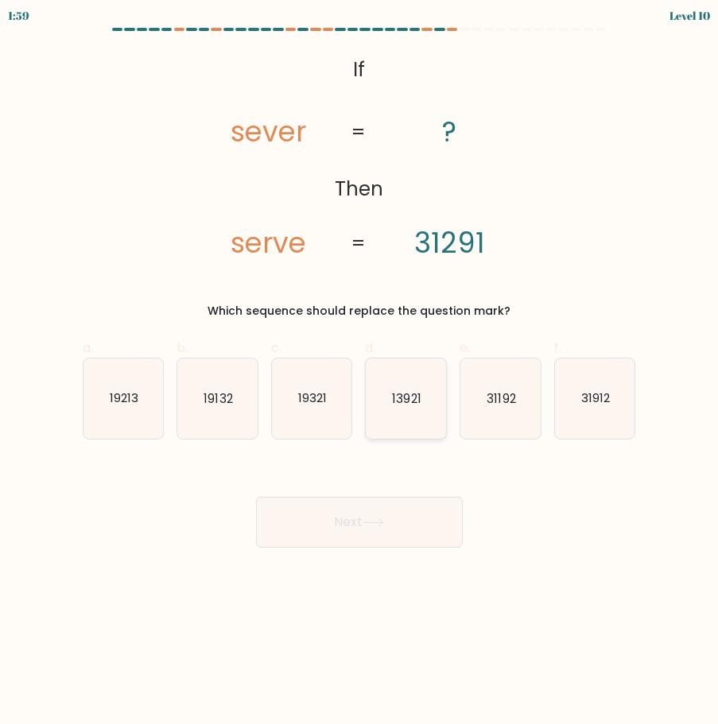
click at [385, 413] on icon "13921" at bounding box center [406, 398] width 80 height 80
click at [360, 373] on input "d. 13921" at bounding box center [359, 367] width 1 height 10
radio input "true"
click at [390, 513] on button "Next" at bounding box center [359, 522] width 207 height 51
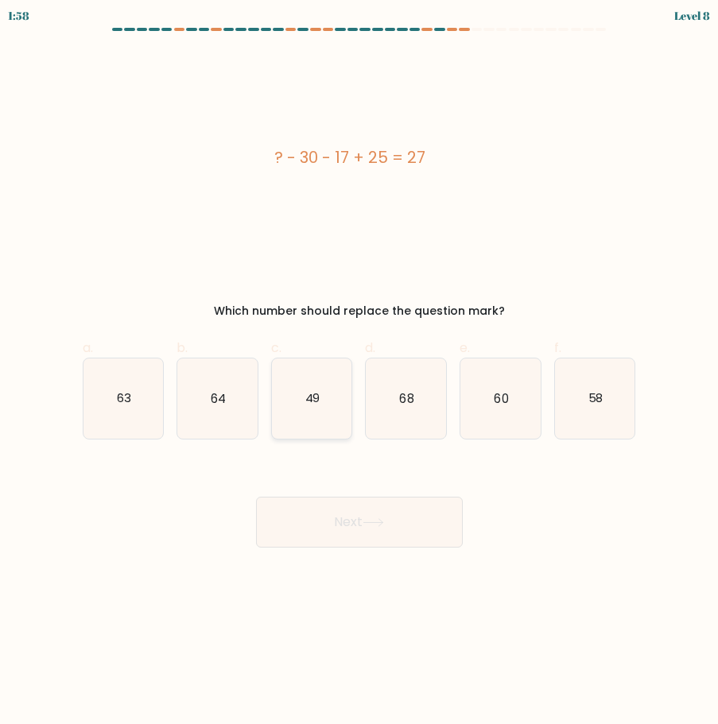
click at [306, 389] on icon "49" at bounding box center [312, 398] width 80 height 80
click at [359, 373] on input "c. 49" at bounding box center [359, 367] width 1 height 10
radio input "true"
click at [355, 519] on button "Next" at bounding box center [359, 522] width 207 height 51
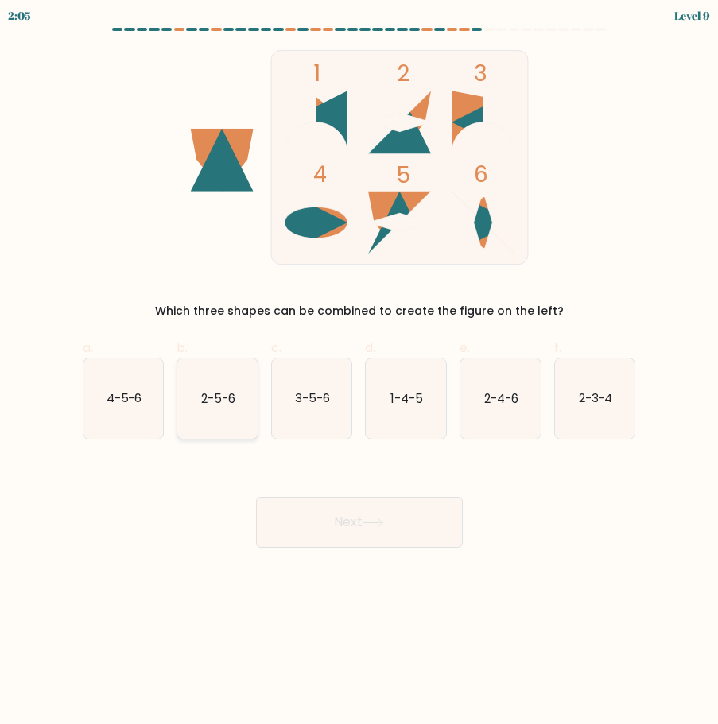
click at [201, 397] on text "2-5-6" at bounding box center [218, 397] width 34 height 17
click at [359, 373] on input "b. 2-5-6" at bounding box center [359, 367] width 1 height 10
radio input "true"
click at [309, 416] on icon "3-5-6" at bounding box center [312, 398] width 80 height 80
click at [359, 373] on input "c. 3-5-6" at bounding box center [359, 367] width 1 height 10
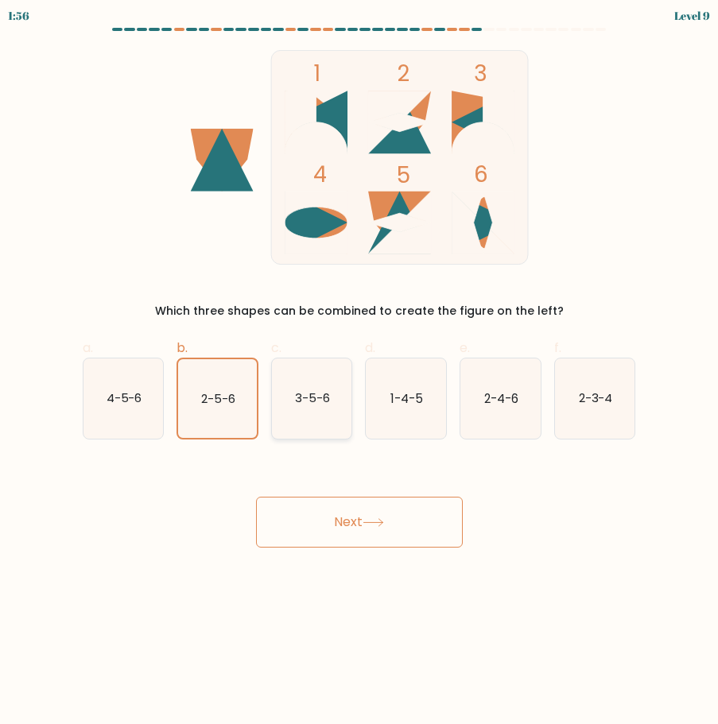
radio input "true"
click at [226, 412] on icon "2-5-6" at bounding box center [217, 398] width 80 height 80
click at [359, 373] on input "b. 2-5-6" at bounding box center [359, 367] width 1 height 10
radio input "true"
click at [328, 520] on button "Next" at bounding box center [359, 522] width 207 height 51
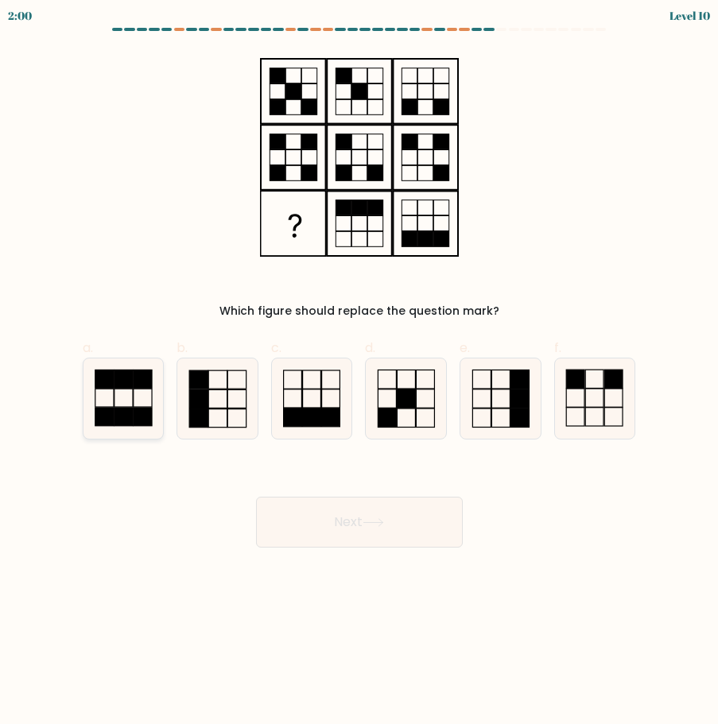
click at [159, 392] on icon at bounding box center [123, 398] width 80 height 80
click at [359, 373] on input "a." at bounding box center [359, 367] width 1 height 10
radio input "true"
click at [380, 529] on button "Next" at bounding box center [359, 522] width 207 height 51
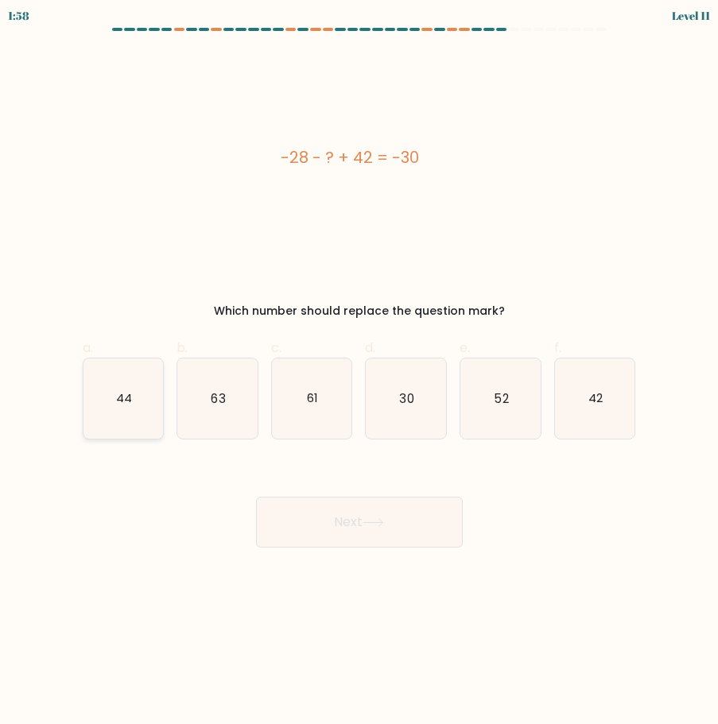
click at [113, 410] on icon "44" at bounding box center [123, 398] width 80 height 80
click at [359, 373] on input "a. 44" at bounding box center [359, 367] width 1 height 10
radio input "true"
click at [320, 529] on button "Next" at bounding box center [359, 522] width 207 height 51
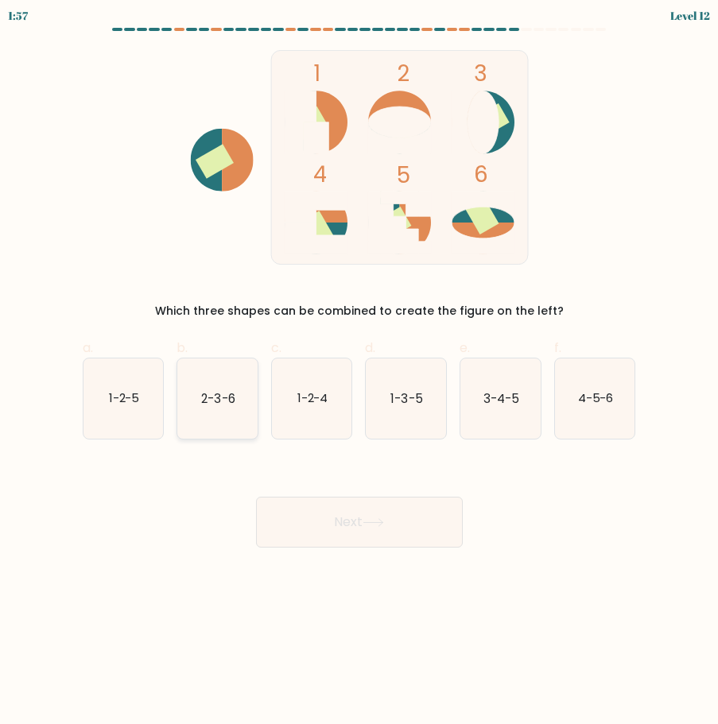
click at [229, 407] on icon "2-3-6" at bounding box center [217, 398] width 80 height 80
click at [359, 373] on input "b. 2-3-6" at bounding box center [359, 367] width 1 height 10
radio input "true"
click at [333, 536] on button "Next" at bounding box center [359, 522] width 207 height 51
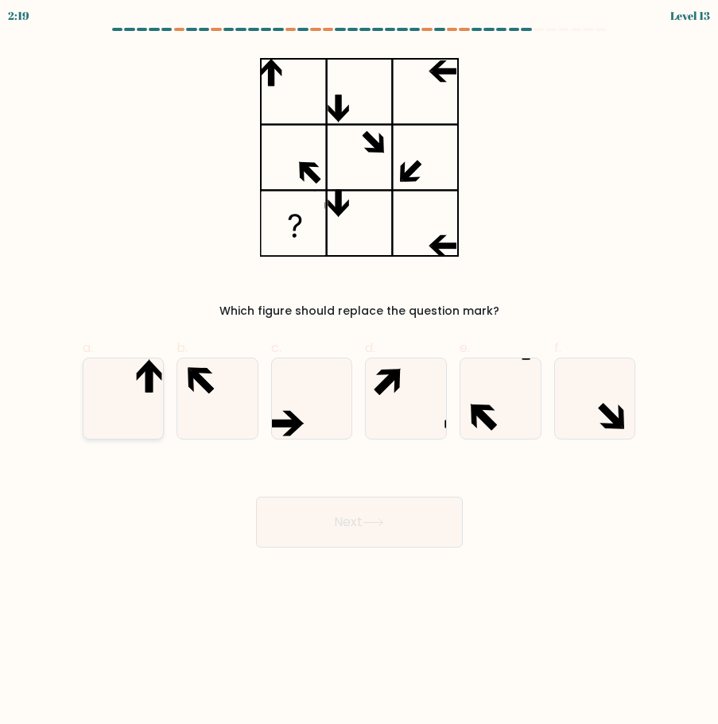
click at [150, 423] on icon at bounding box center [123, 398] width 80 height 80
click at [359, 373] on input "a." at bounding box center [359, 367] width 1 height 10
radio input "true"
click at [308, 520] on button "Next" at bounding box center [359, 522] width 207 height 51
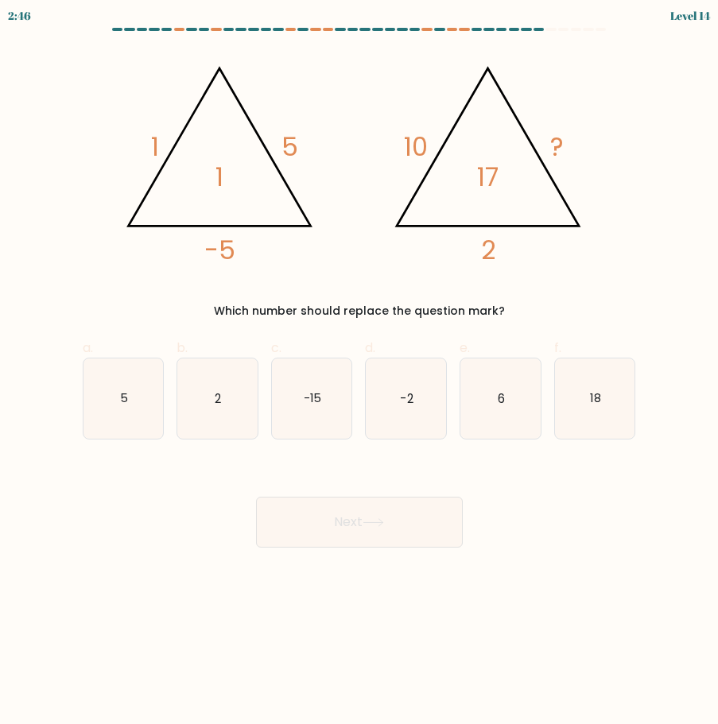
drag, startPoint x: 149, startPoint y: 93, endPoint x: 515, endPoint y: 285, distance: 413.1
click at [515, 285] on div "@import url('https://fonts.googleapis.com/css?family=Abril+Fatface:400,100,100i…" at bounding box center [359, 184] width 572 height 269
copy div "1 5 -5 1 @import url('https://fonts.googleapis.com/css?family=Abril+Fatface:400…"
click at [614, 314] on div "Which number should replace the question mark?" at bounding box center [359, 311] width 534 height 17
click at [42, 374] on form at bounding box center [359, 288] width 718 height 520
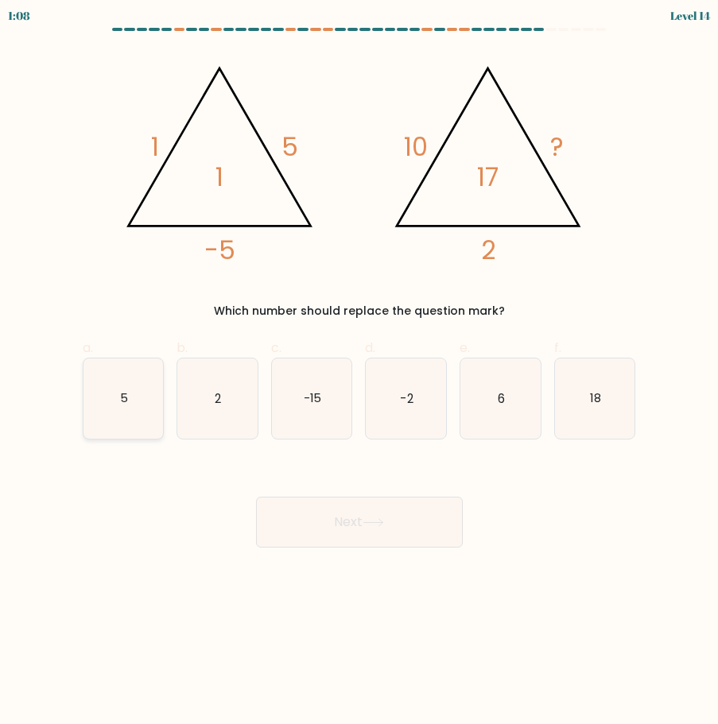
click at [125, 401] on text "5" at bounding box center [124, 397] width 8 height 17
click at [359, 373] on input "a. 5" at bounding box center [359, 367] width 1 height 10
radio input "true"
click at [358, 534] on button "Next" at bounding box center [359, 522] width 207 height 51
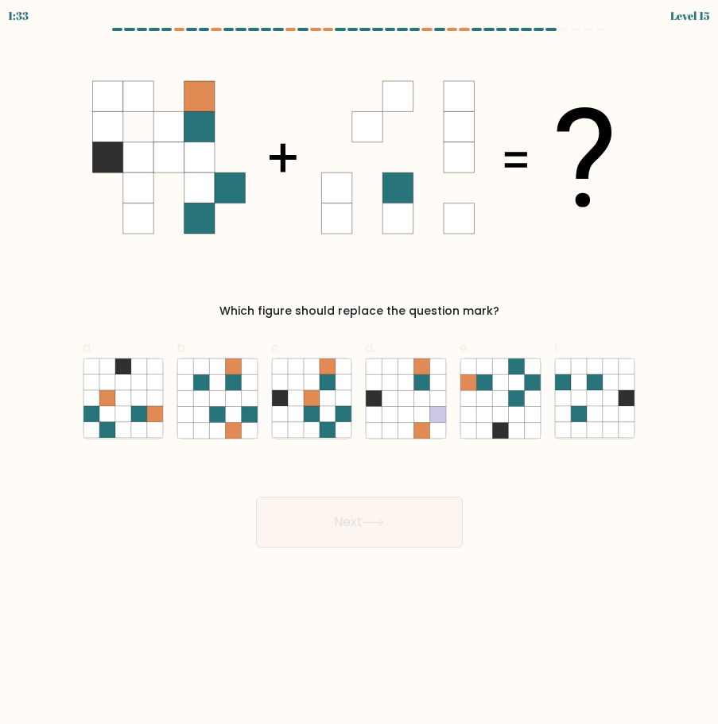
click at [32, 422] on form at bounding box center [359, 288] width 718 height 520
click at [318, 403] on icon at bounding box center [312, 398] width 16 height 16
click at [359, 373] on input "c." at bounding box center [359, 367] width 1 height 10
radio input "true"
click at [335, 497] on button "Next" at bounding box center [359, 522] width 207 height 51
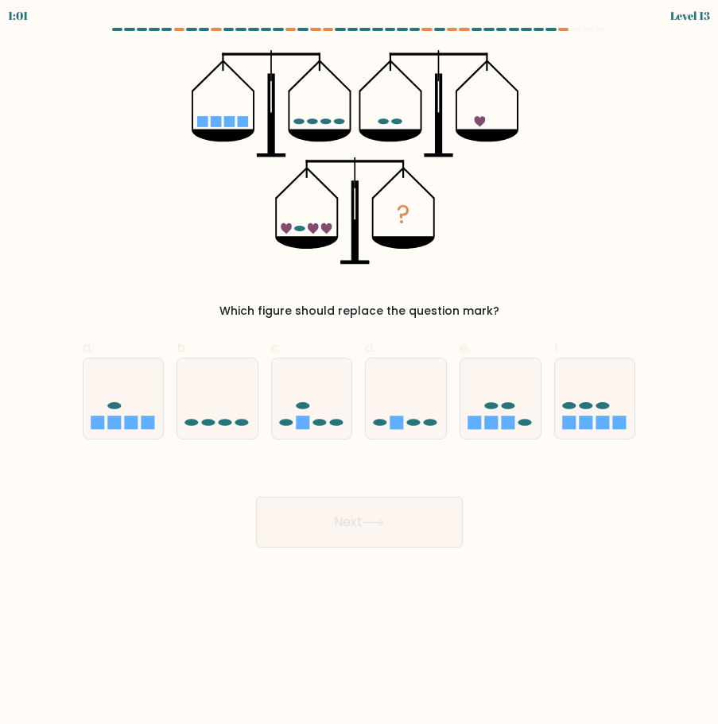
click at [20, 414] on form at bounding box center [359, 288] width 718 height 520
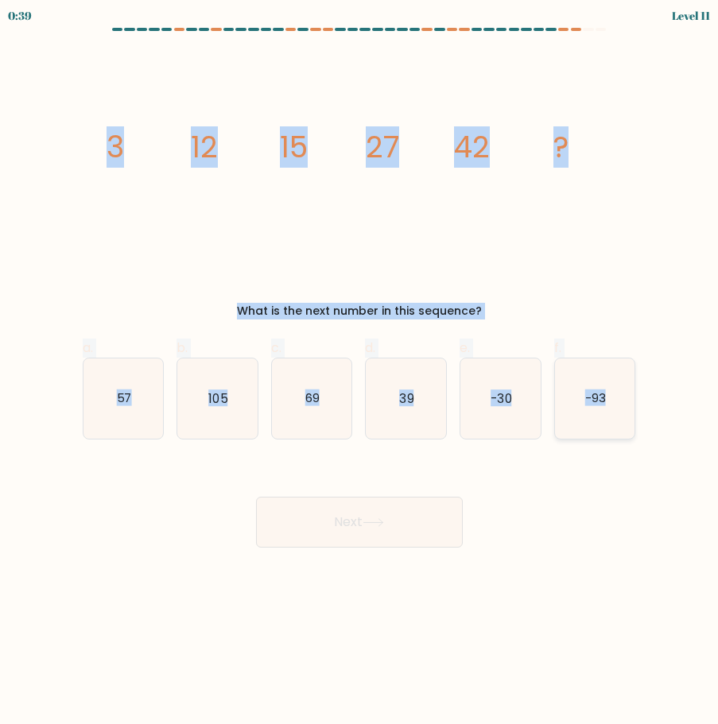
drag, startPoint x: 108, startPoint y: 134, endPoint x: 621, endPoint y: 405, distance: 579.5
click at [621, 405] on form at bounding box center [359, 288] width 718 height 520
copy form "3 12 15 27 42 ? What is the next number in this sequence? a. 57 b. 105 c. 69 d.…"
click at [640, 521] on div "Next" at bounding box center [359, 503] width 572 height 89
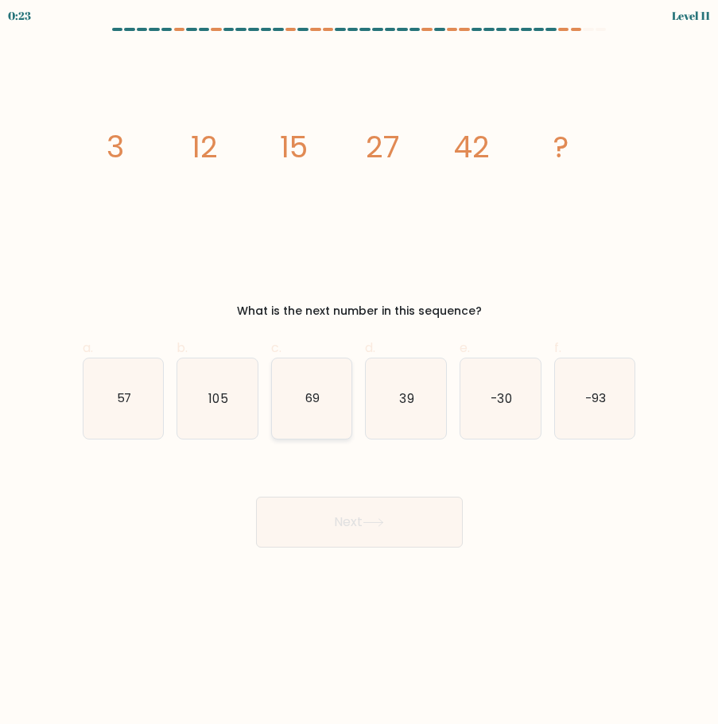
click at [309, 411] on icon "69" at bounding box center [312, 398] width 80 height 80
click at [359, 373] on input "c. 69" at bounding box center [359, 367] width 1 height 10
radio input "true"
click at [354, 517] on button "Next" at bounding box center [359, 522] width 207 height 51
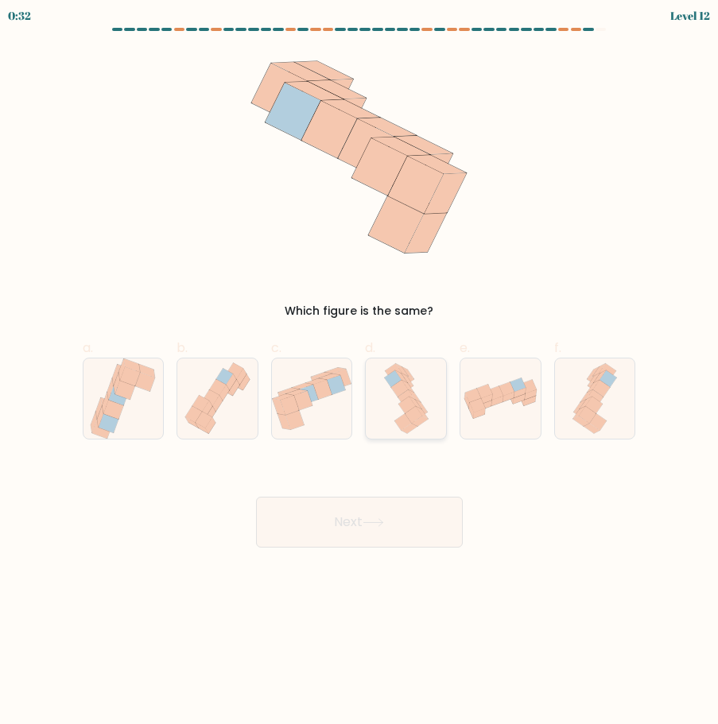
click at [411, 395] on icon at bounding box center [405, 397] width 17 height 17
click at [360, 373] on input "d." at bounding box center [359, 367] width 1 height 10
radio input "true"
click at [410, 517] on button "Next" at bounding box center [359, 522] width 207 height 51
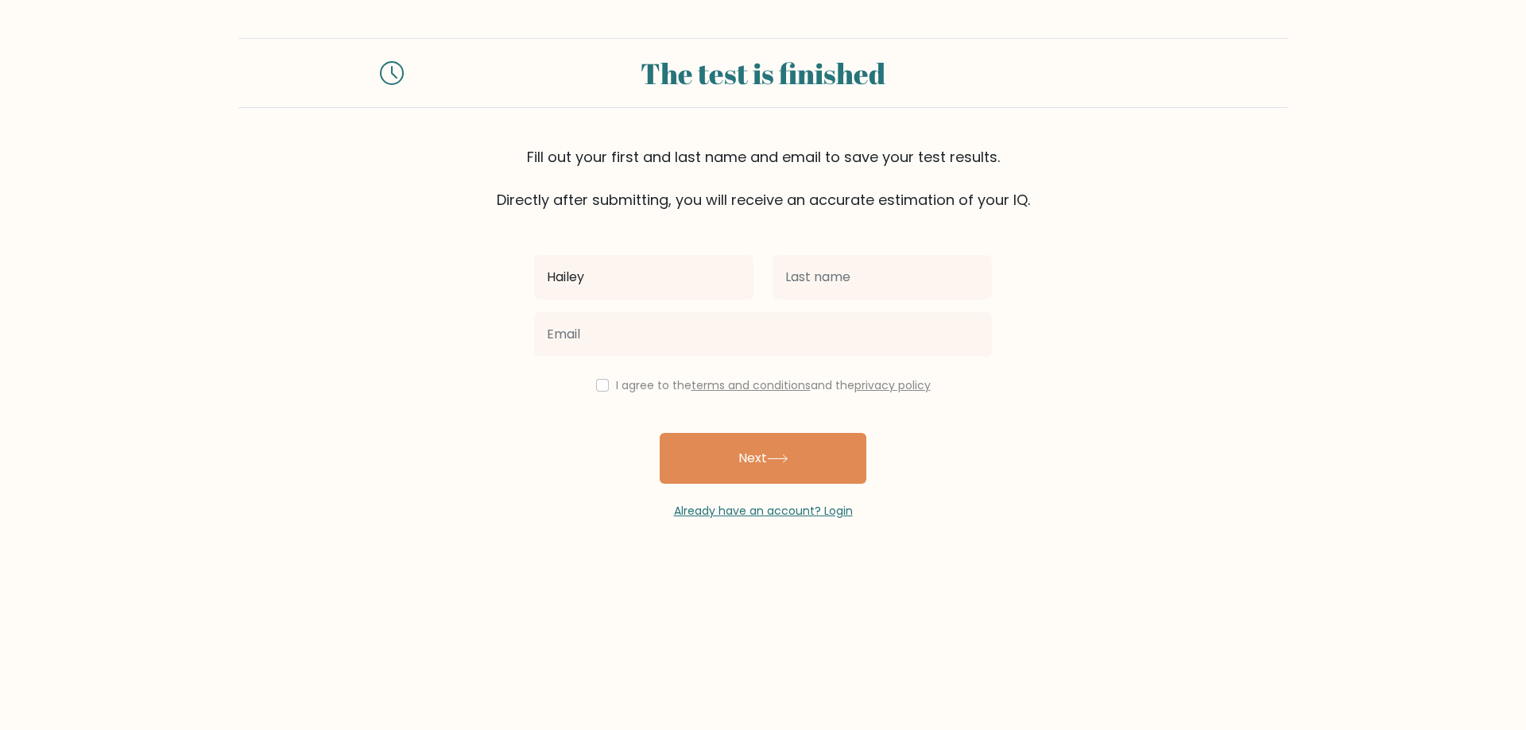
type input "Hailey"
click at [717, 281] on input "text" at bounding box center [882, 277] width 219 height 45
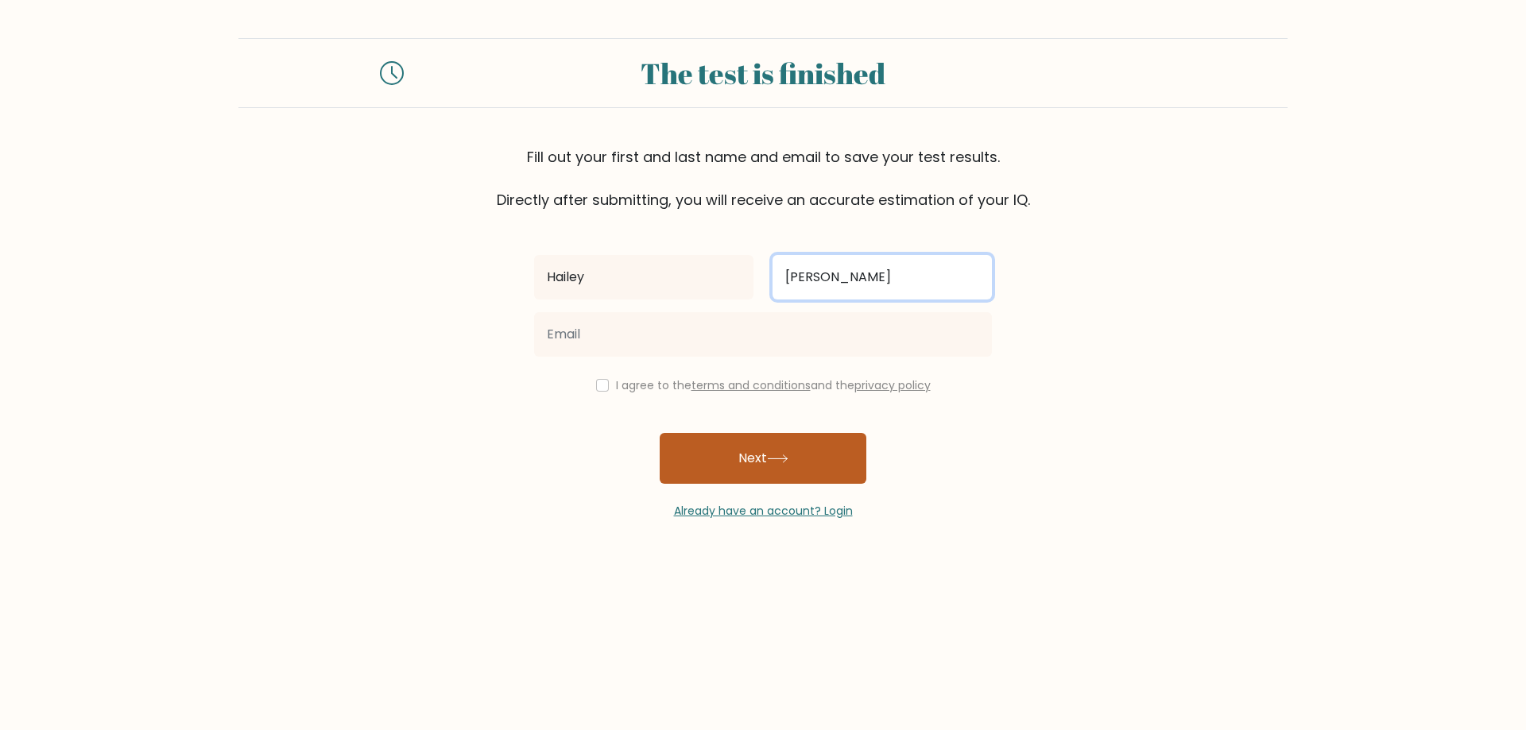
type input "[PERSON_NAME]"
click at [717, 460] on button "Next" at bounding box center [763, 458] width 207 height 51
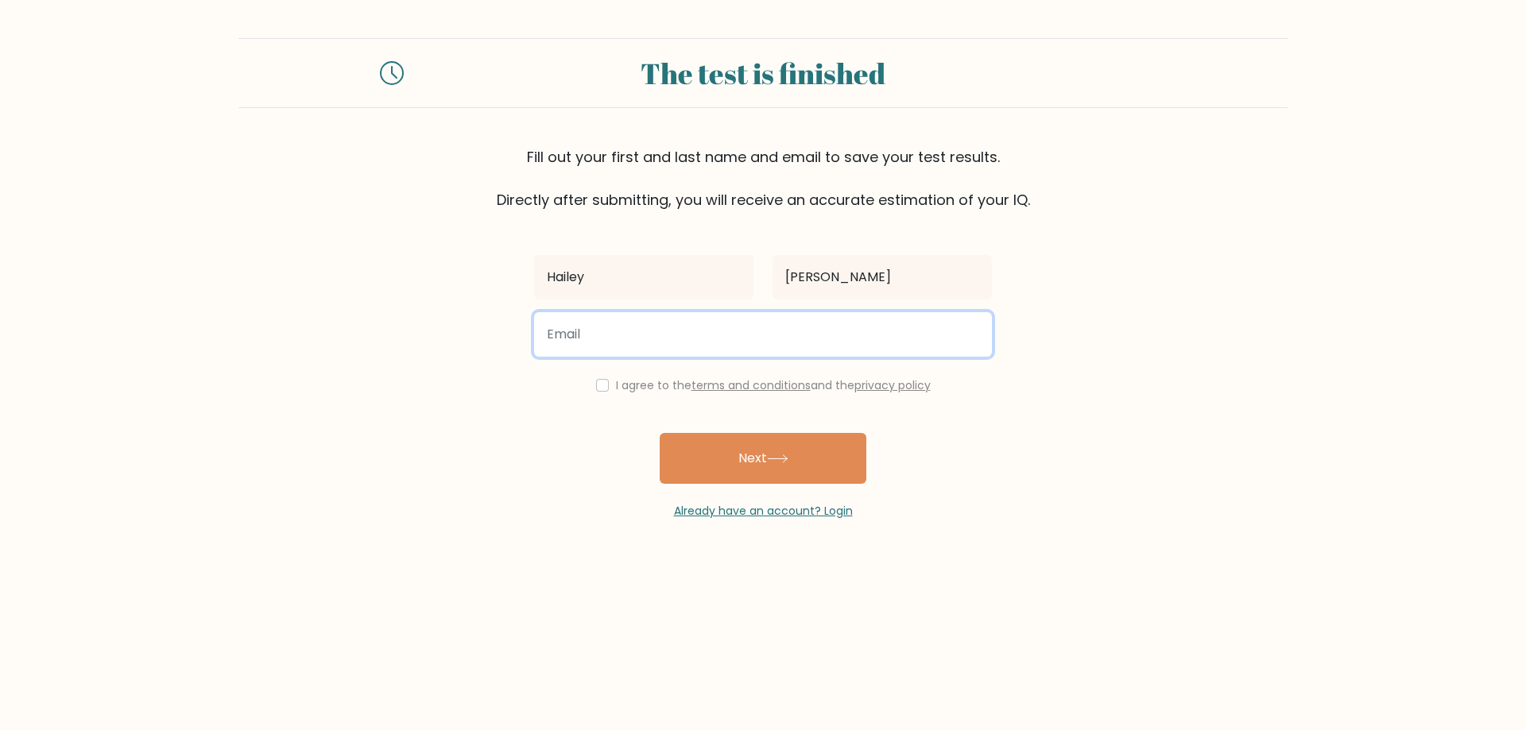
click at [717, 342] on input "email" at bounding box center [763, 334] width 458 height 45
type input "[EMAIL_ADDRESS][DOMAIN_NAME]"
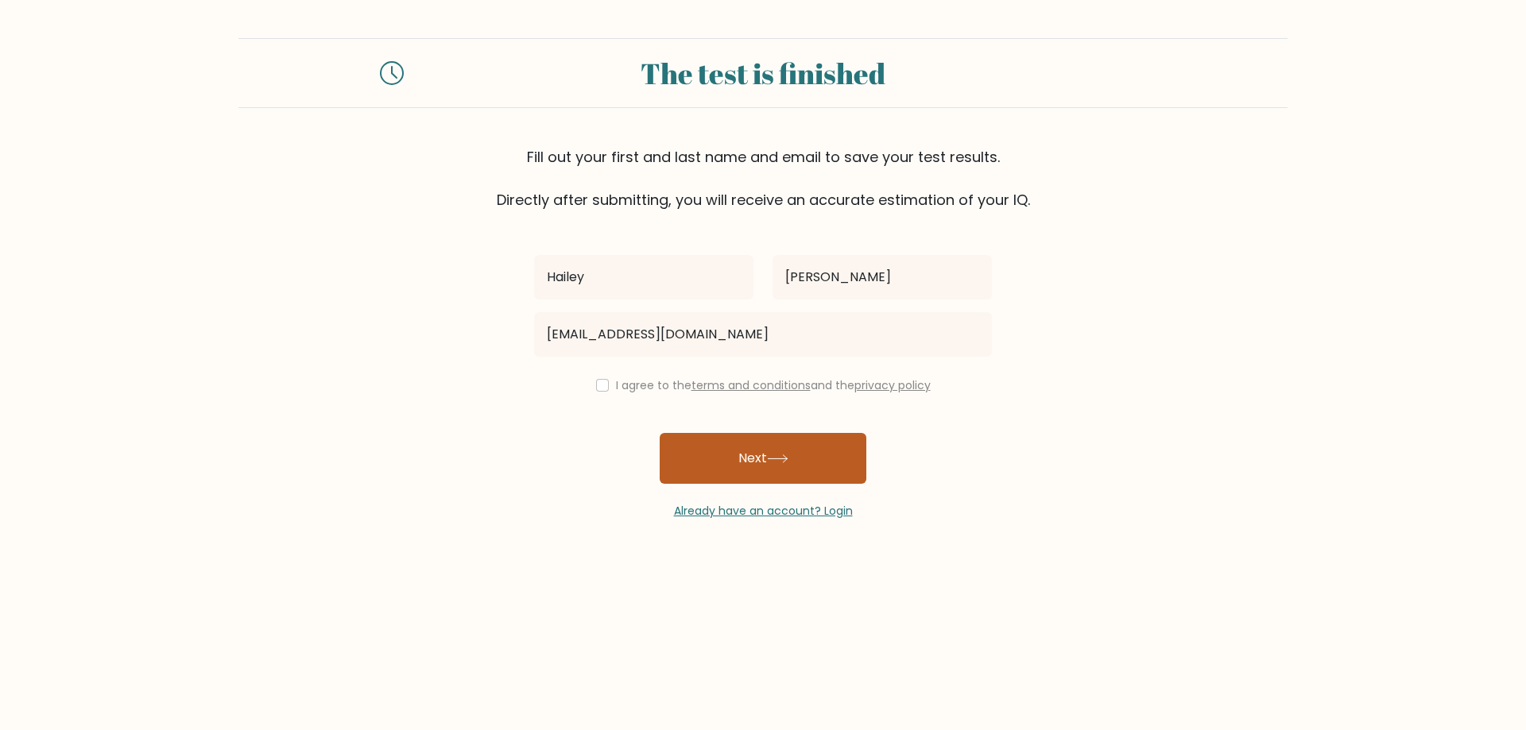
click at [717, 460] on button "Next" at bounding box center [763, 458] width 207 height 51
click at [600, 383] on input "checkbox" at bounding box center [602, 385] width 13 height 13
checkbox input "true"
click at [717, 474] on button "Next" at bounding box center [763, 458] width 207 height 51
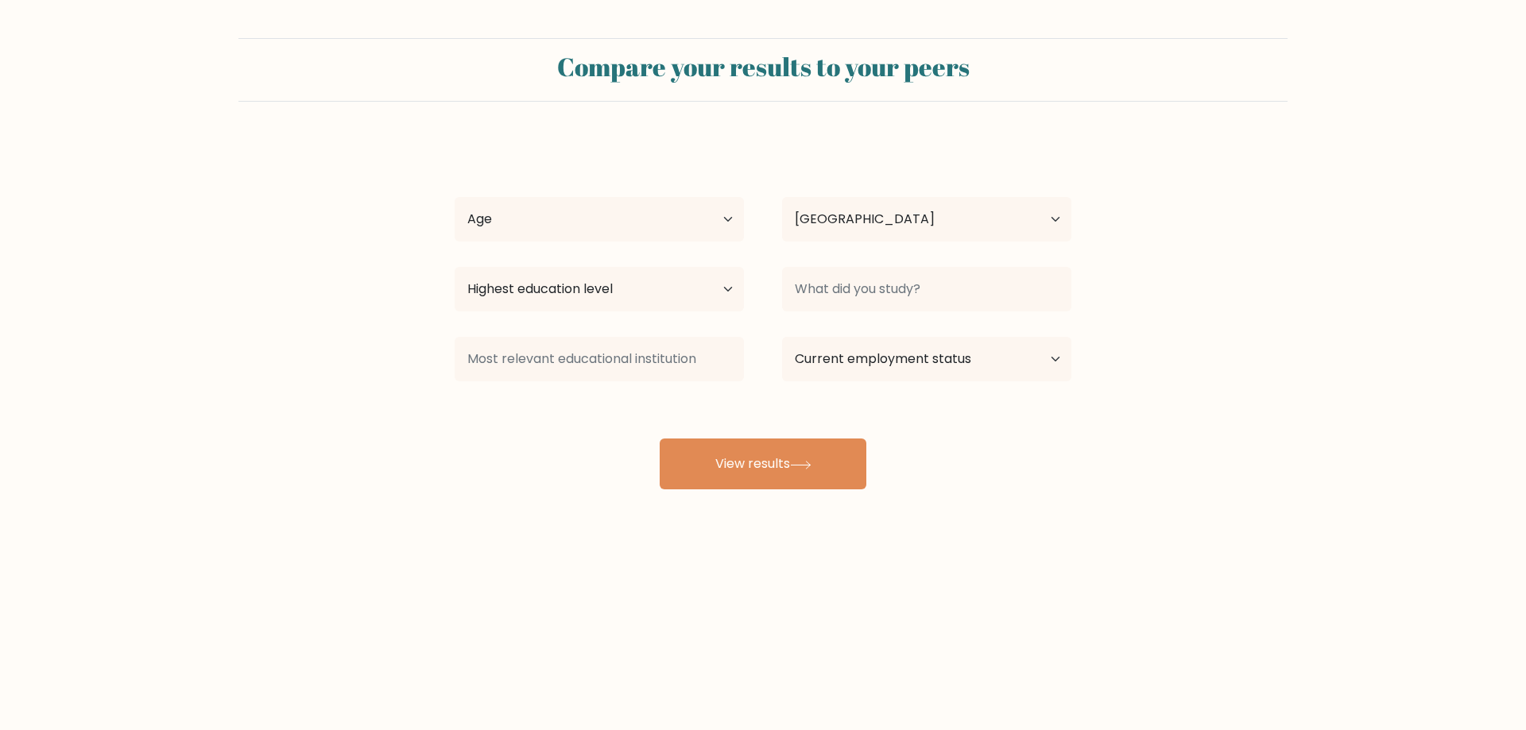
select select "US"
click at [657, 224] on select "Age Under [DEMOGRAPHIC_DATA] [DEMOGRAPHIC_DATA] [DEMOGRAPHIC_DATA] [DEMOGRAPHIC…" at bounding box center [599, 219] width 289 height 45
select select "min_18"
click at [455, 197] on select "Age Under [DEMOGRAPHIC_DATA] [DEMOGRAPHIC_DATA] [DEMOGRAPHIC_DATA] [DEMOGRAPHIC…" at bounding box center [599, 219] width 289 height 45
click at [622, 291] on select "Highest education level No schooling Primary Lower Secondary Upper Secondary Oc…" at bounding box center [599, 289] width 289 height 45
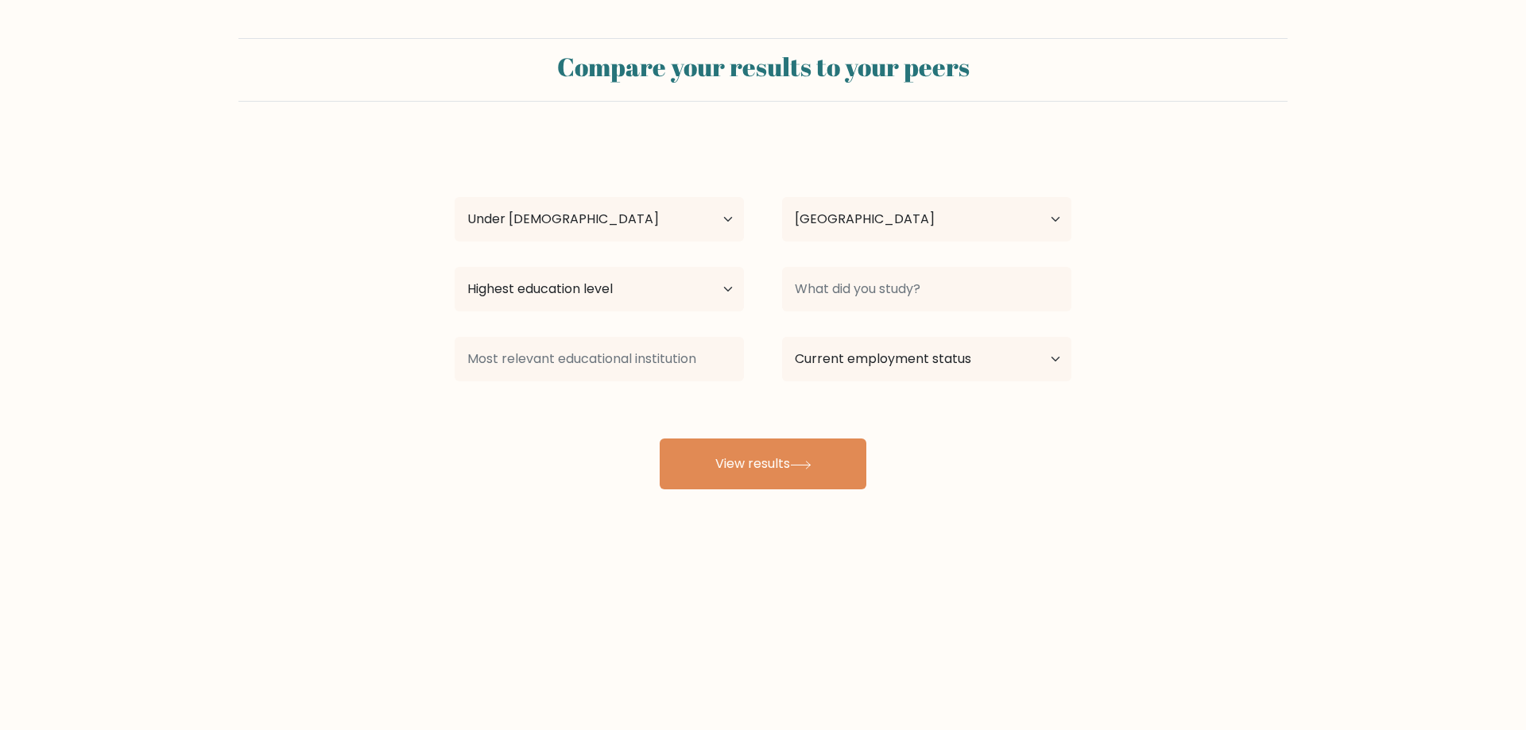
click at [335, 498] on div "Compare your results to your peers [PERSON_NAME] Age Under [DEMOGRAPHIC_DATA] […" at bounding box center [763, 301] width 1526 height 602
click at [601, 351] on input at bounding box center [599, 359] width 289 height 45
click at [823, 296] on input at bounding box center [926, 289] width 289 height 45
click at [835, 358] on select "Current employment status Employed Student Retired Other / prefer not to answer" at bounding box center [926, 359] width 289 height 45
select select "student"
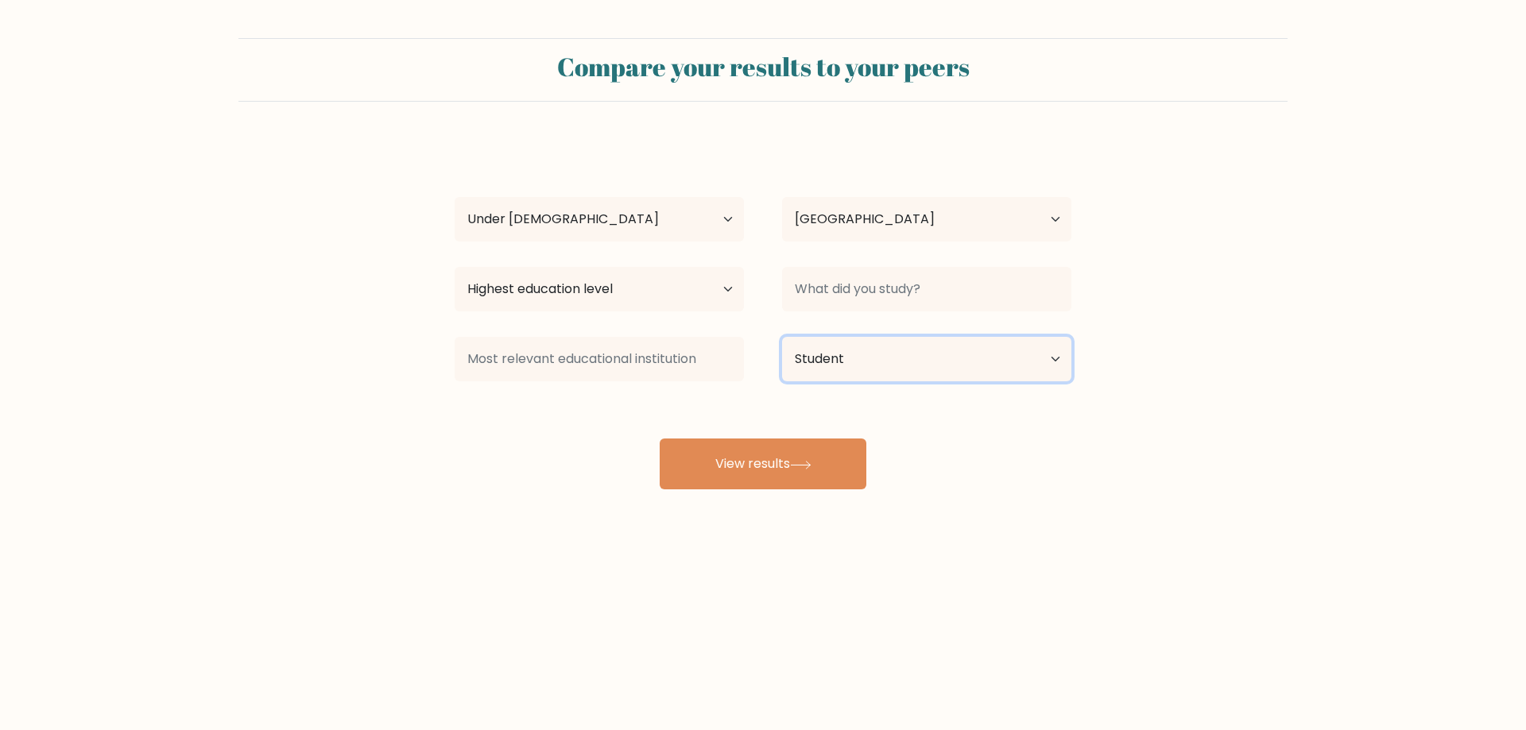
click at [782, 337] on select "Current employment status Employed Student Retired Other / prefer not to answer" at bounding box center [926, 359] width 289 height 45
click at [599, 357] on input at bounding box center [599, 359] width 289 height 45
click at [754, 469] on button "View results" at bounding box center [763, 464] width 207 height 51
click at [598, 285] on select "Highest education level No schooling Primary Lower Secondary Upper Secondary Oc…" at bounding box center [599, 289] width 289 height 45
select select "upper_secondary"
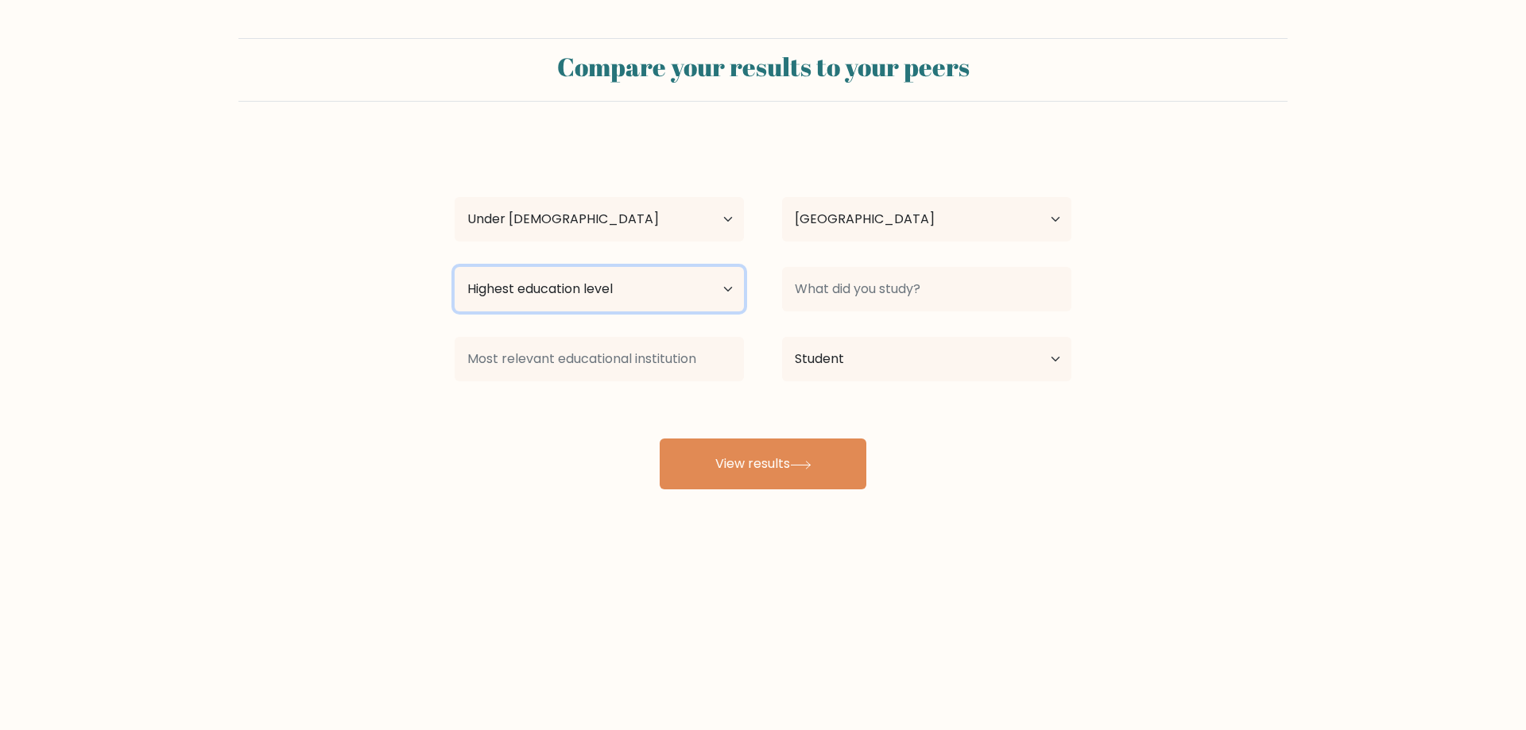
click at [455, 267] on select "Highest education level No schooling Primary Lower Secondary Upper Secondary Oc…" at bounding box center [599, 289] width 289 height 45
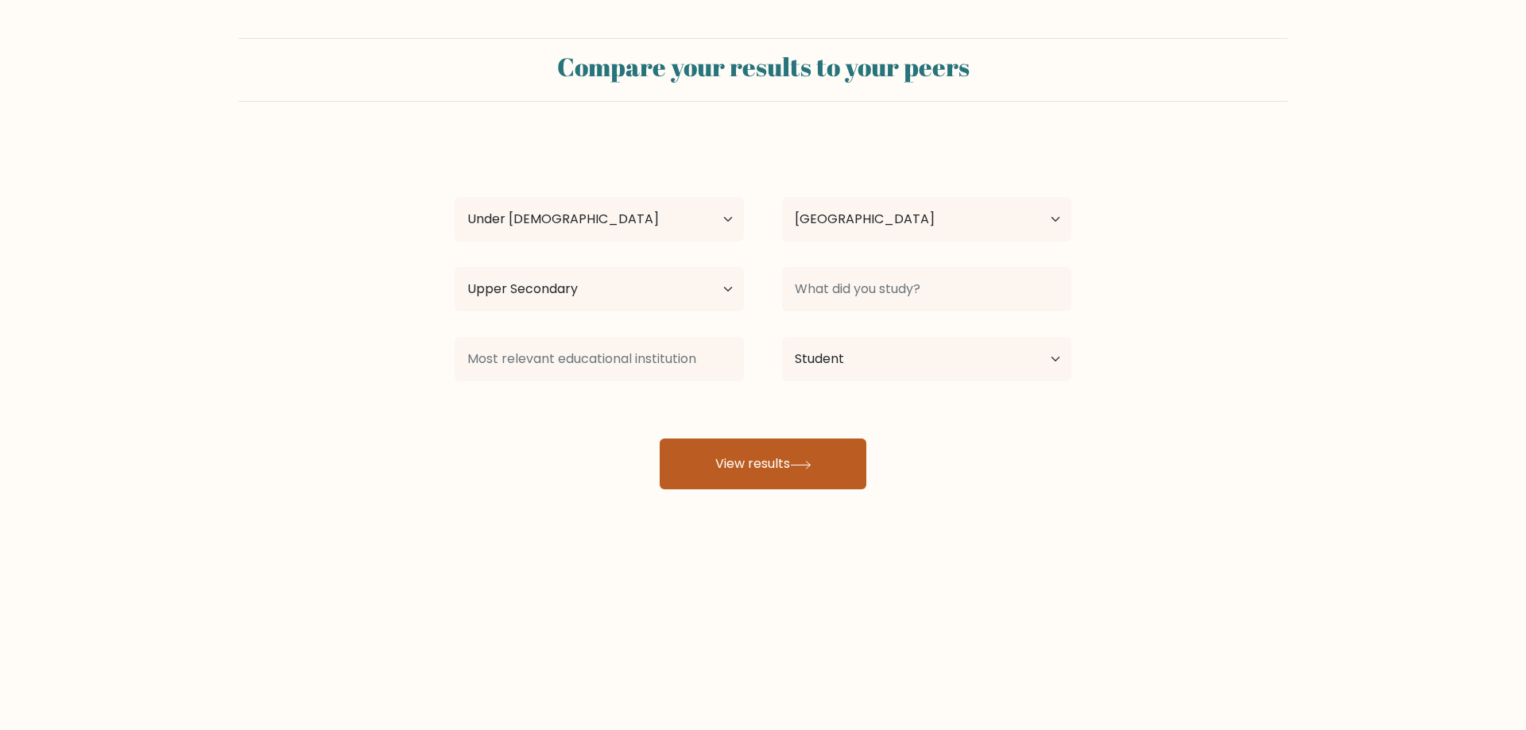
click at [810, 445] on button "View results" at bounding box center [763, 464] width 207 height 51
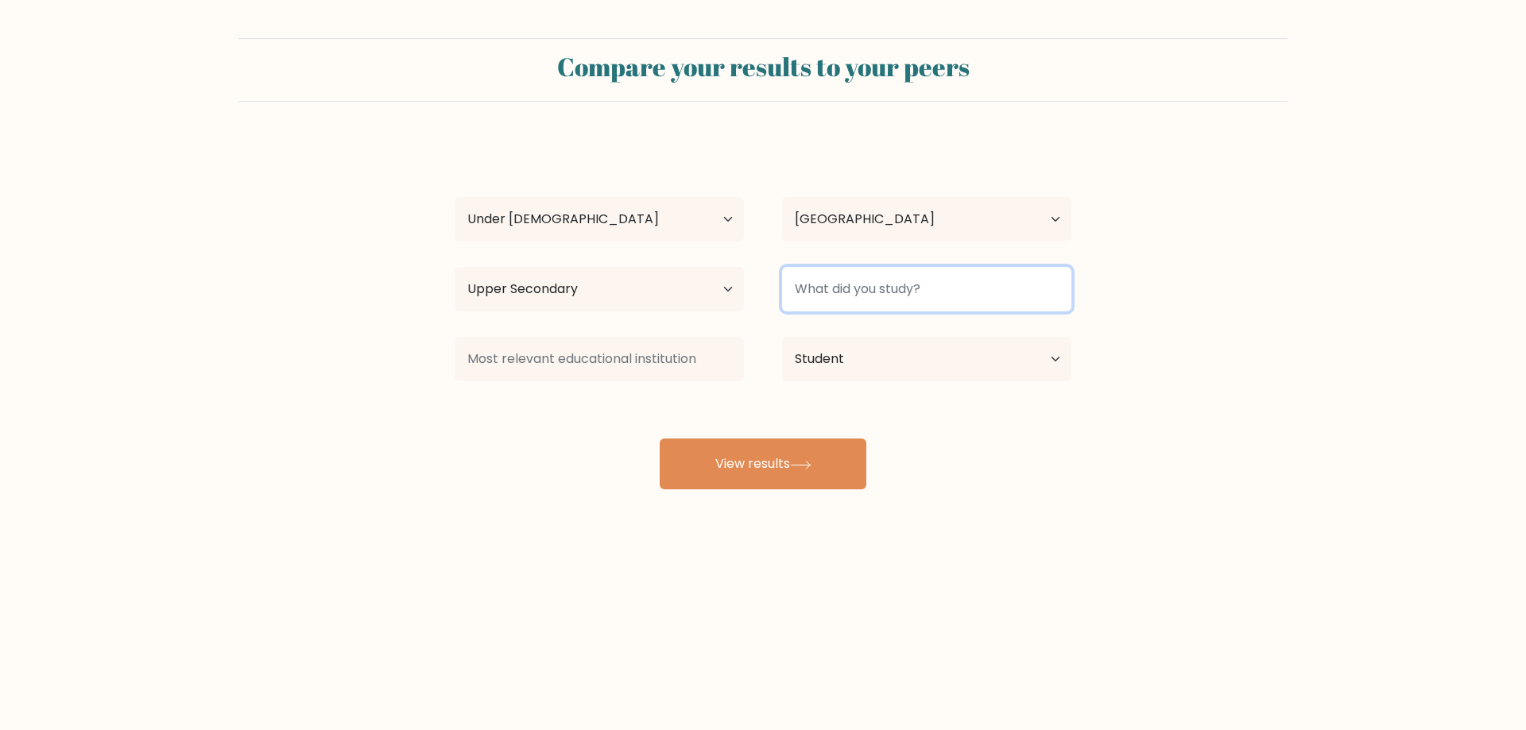
click at [854, 297] on input at bounding box center [926, 289] width 289 height 45
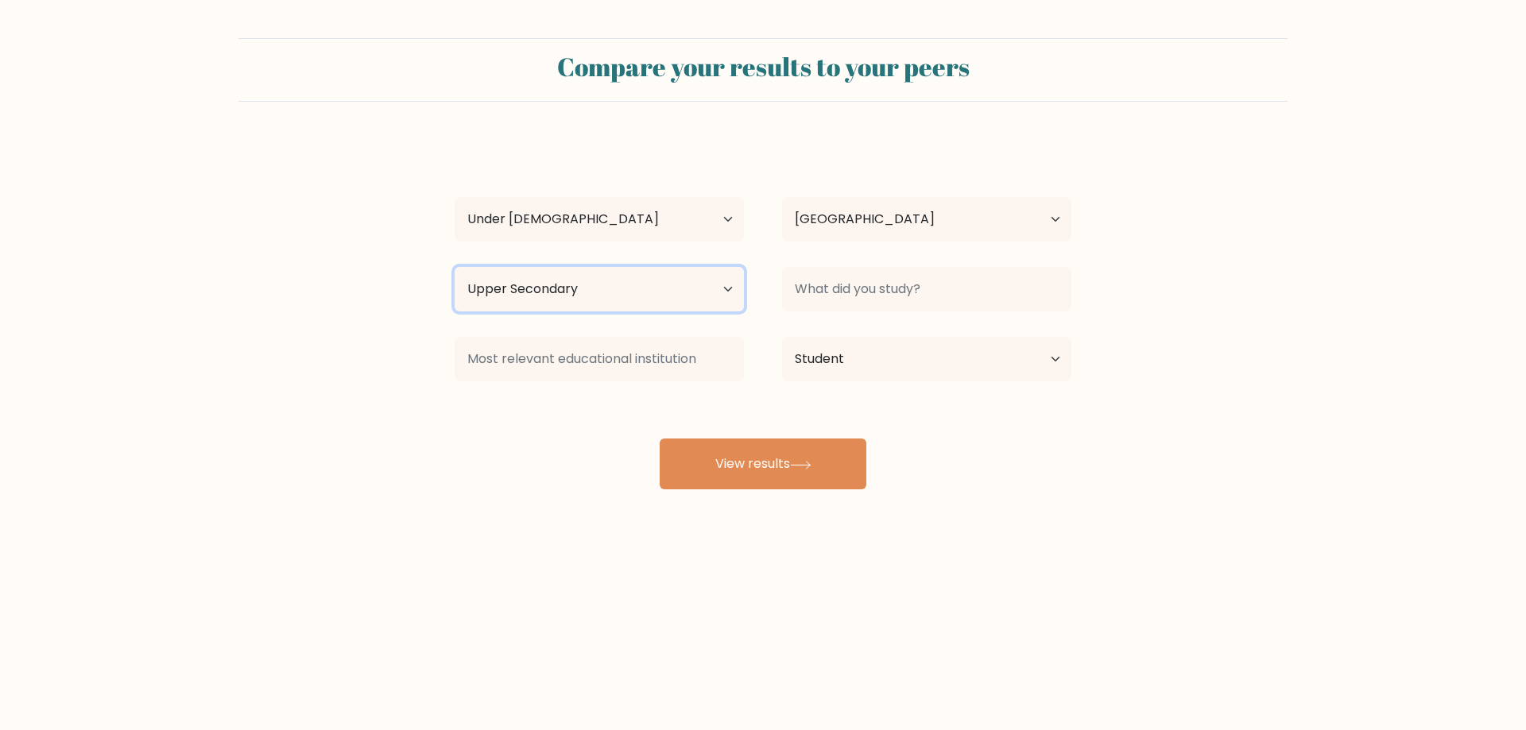
click at [567, 299] on select "Highest education level No schooling Primary Lower Secondary Upper Secondary Oc…" at bounding box center [599, 289] width 289 height 45
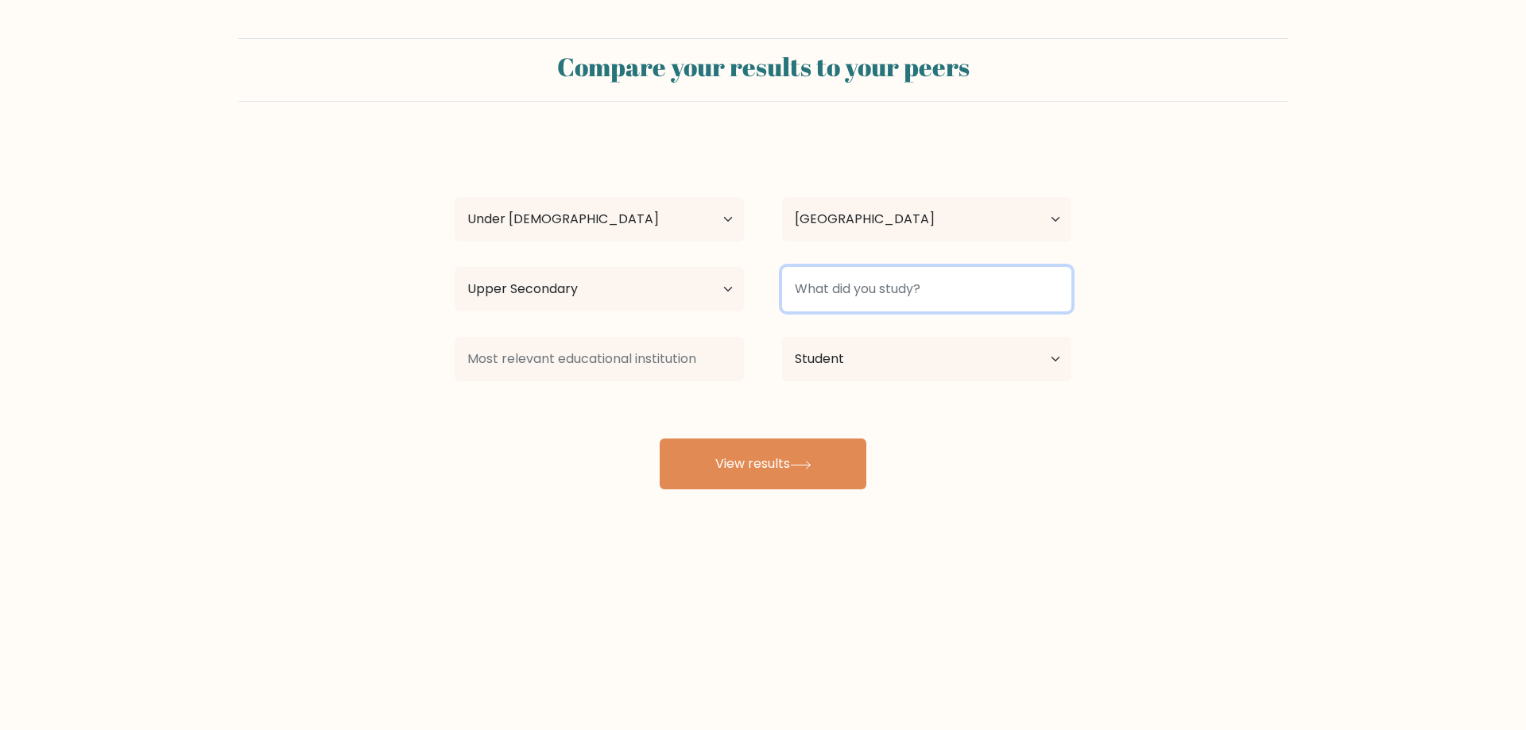
click at [833, 291] on input at bounding box center [926, 289] width 289 height 45
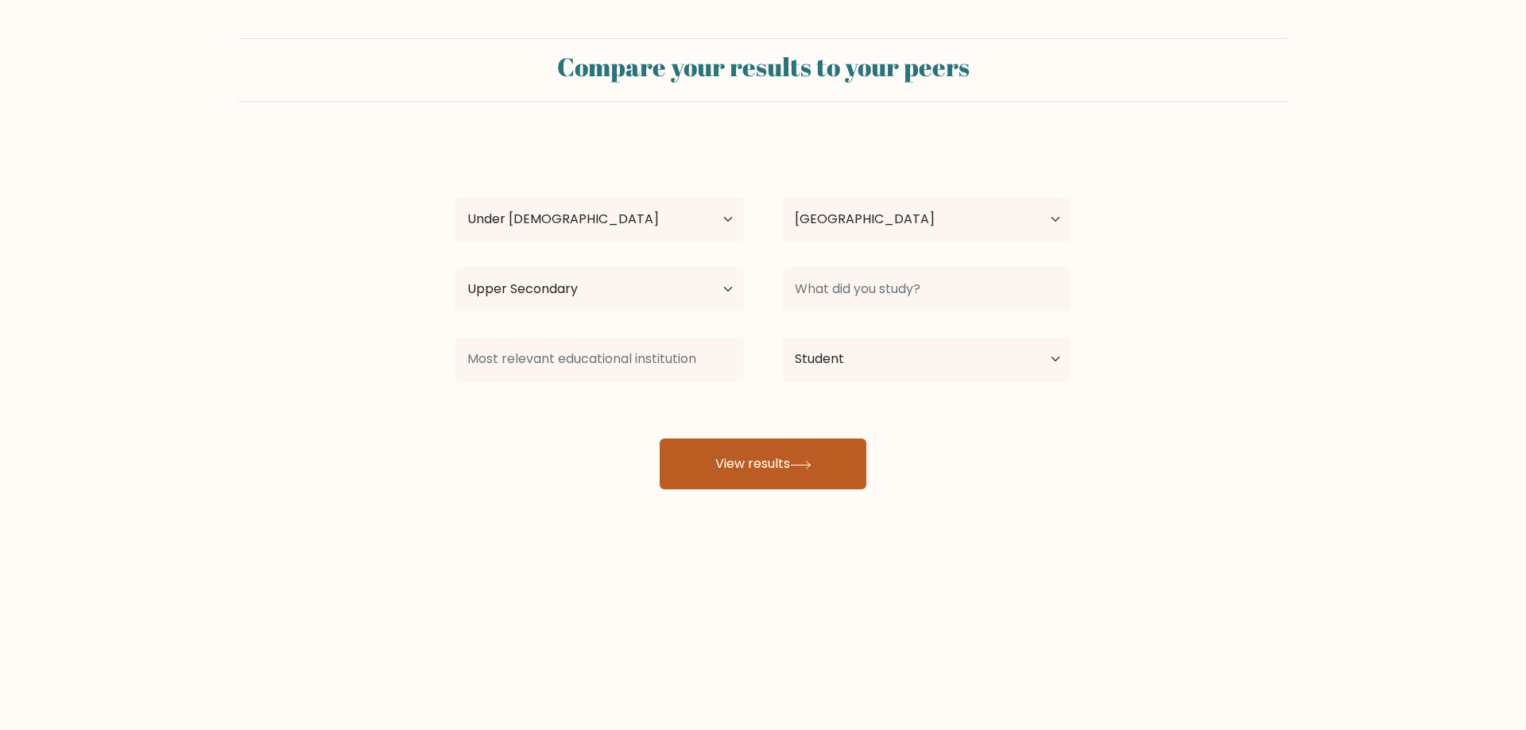
click at [785, 458] on button "View results" at bounding box center [763, 464] width 207 height 51
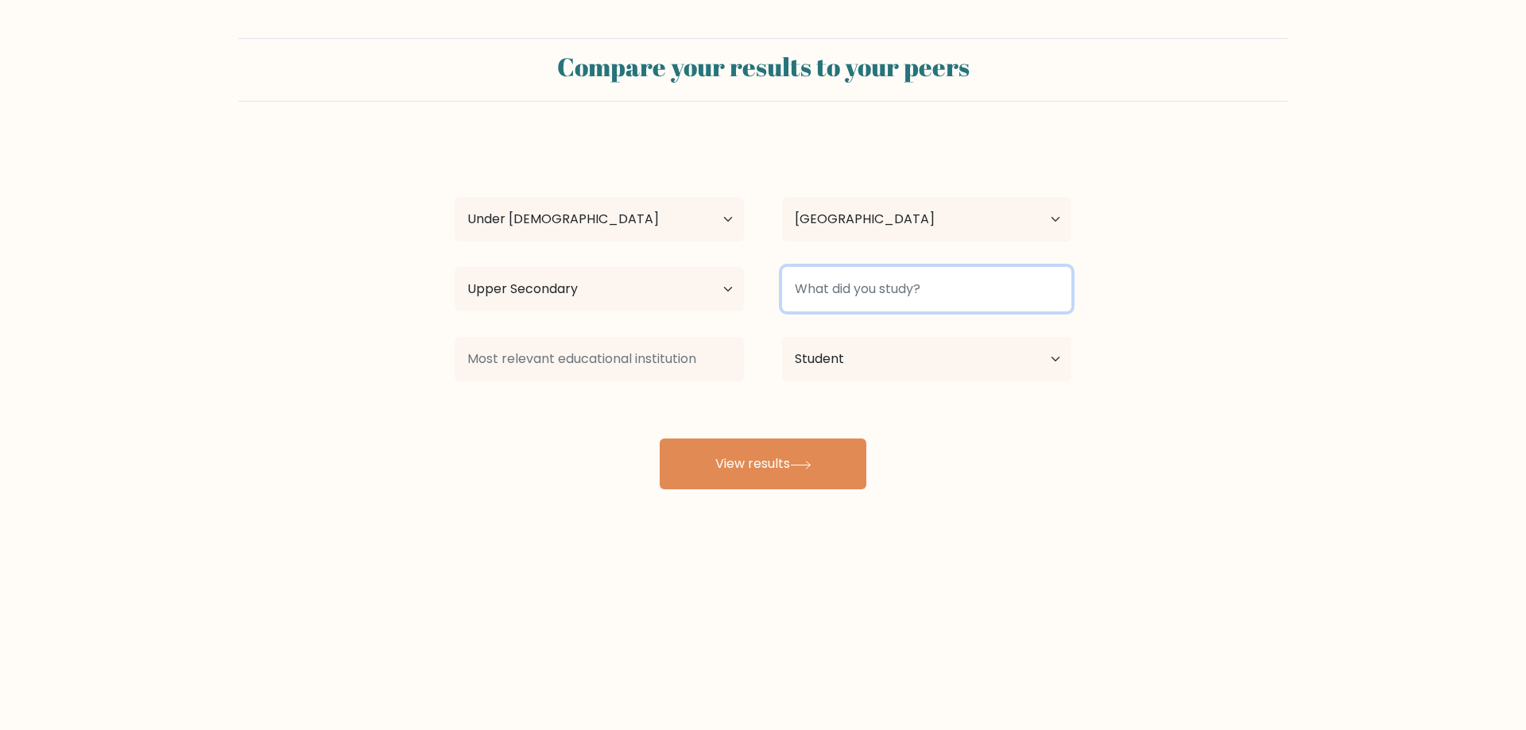
click at [831, 292] on input at bounding box center [926, 289] width 289 height 45
click at [888, 413] on div "Hailey McBee Age Under 18 years old 18-24 years old 25-34 years old 35-44 years…" at bounding box center [763, 315] width 636 height 350
click at [858, 289] on input "aNIMAL" at bounding box center [926, 289] width 289 height 45
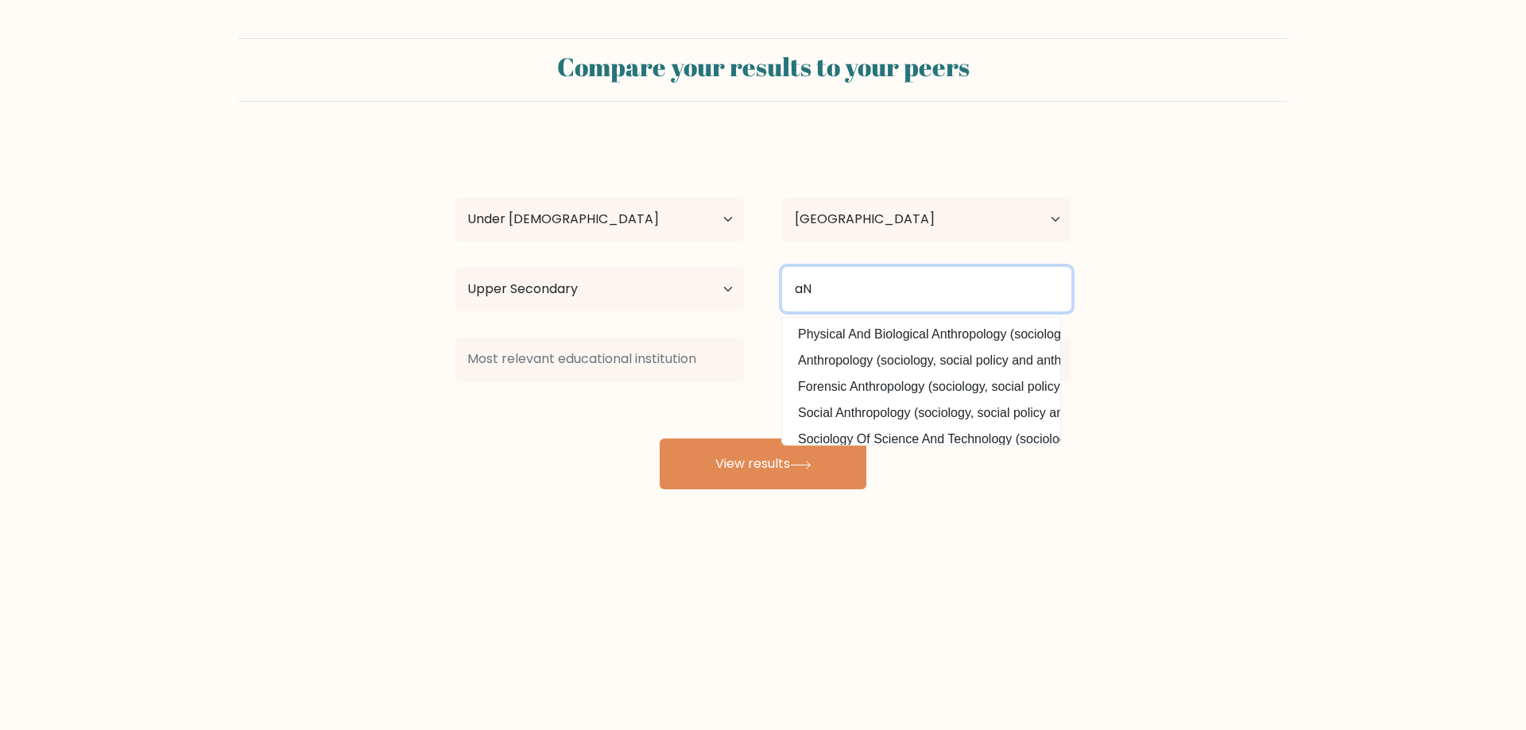
type input "a"
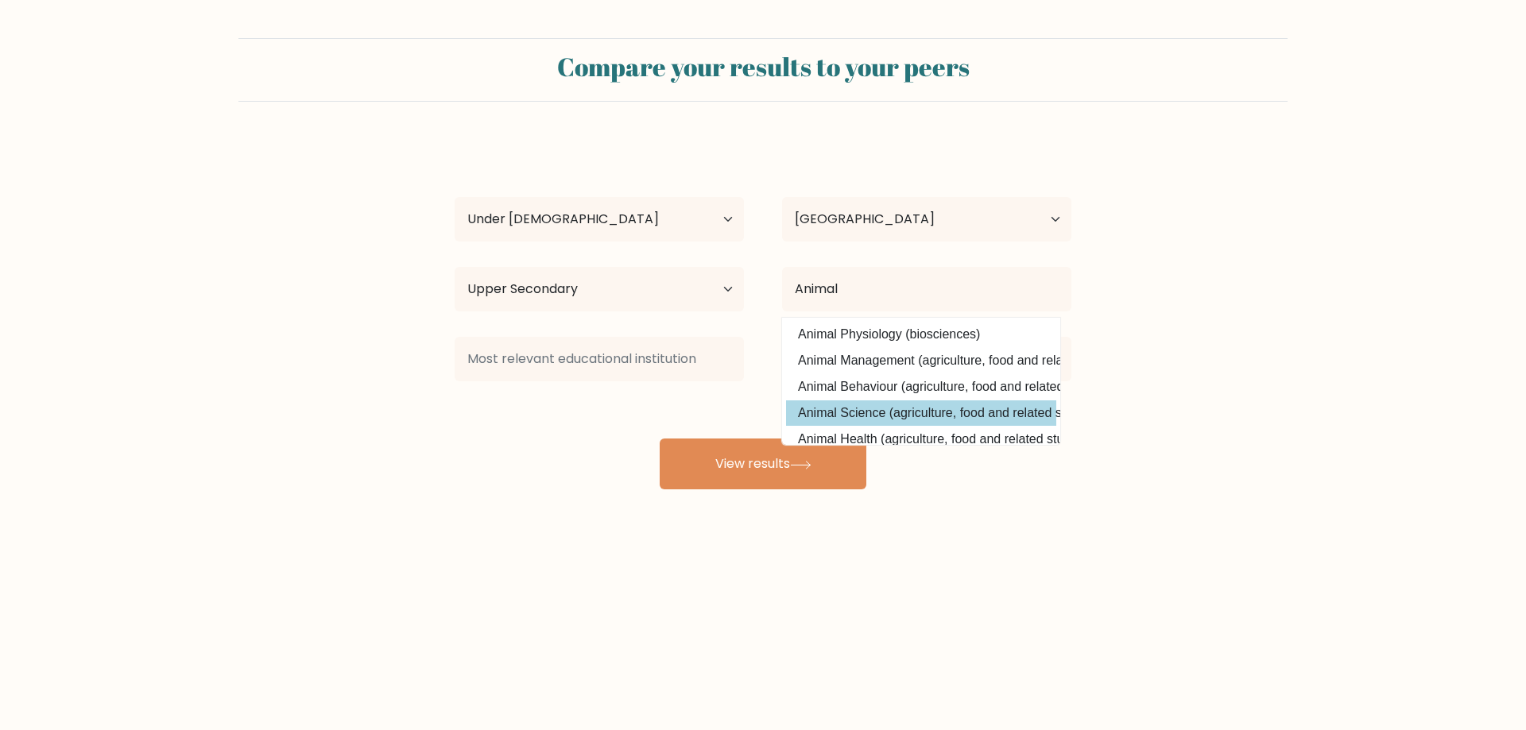
click at [897, 416] on option "Animal Science (agriculture, food and related studies)" at bounding box center [921, 413] width 270 height 25
type input "Animal Science"
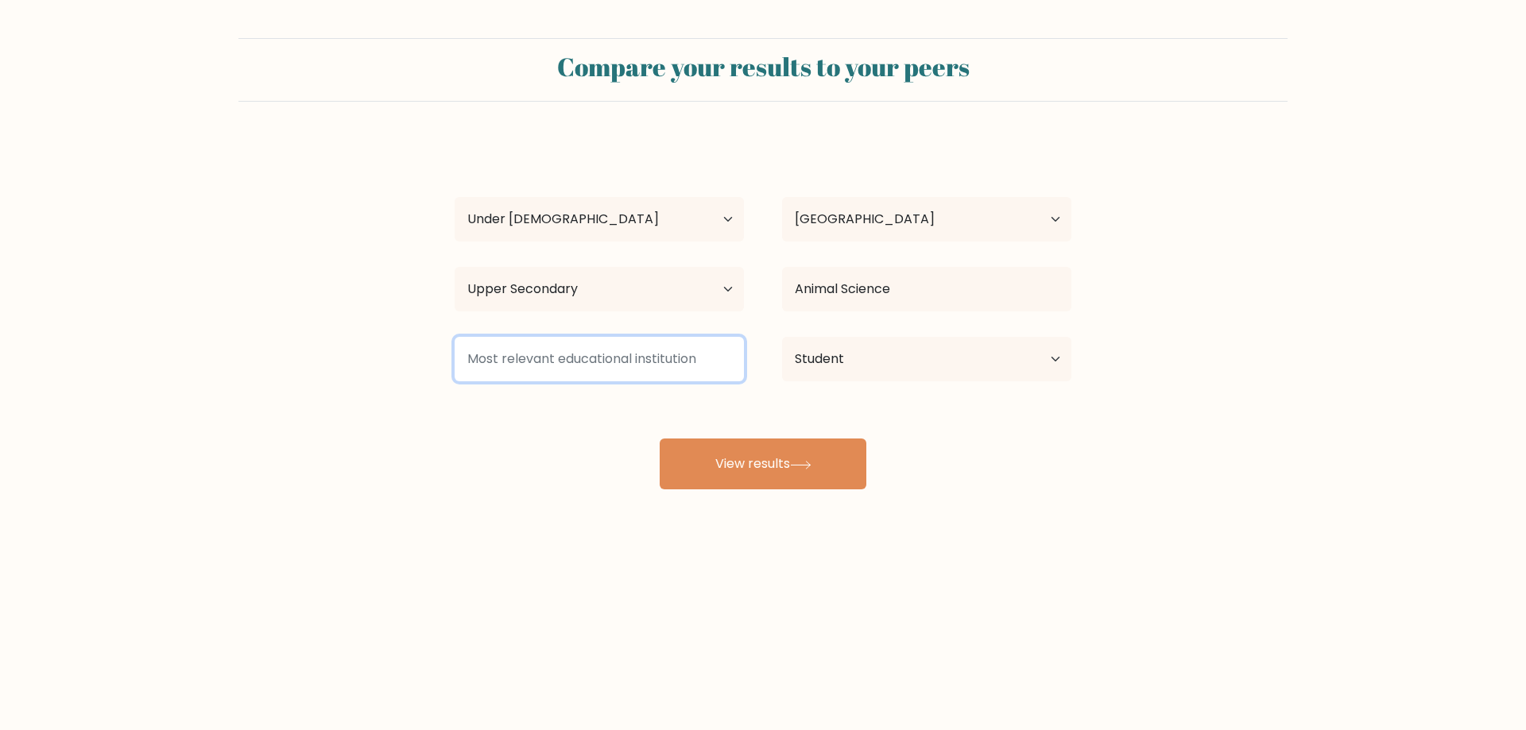
click at [597, 358] on input at bounding box center [599, 359] width 289 height 45
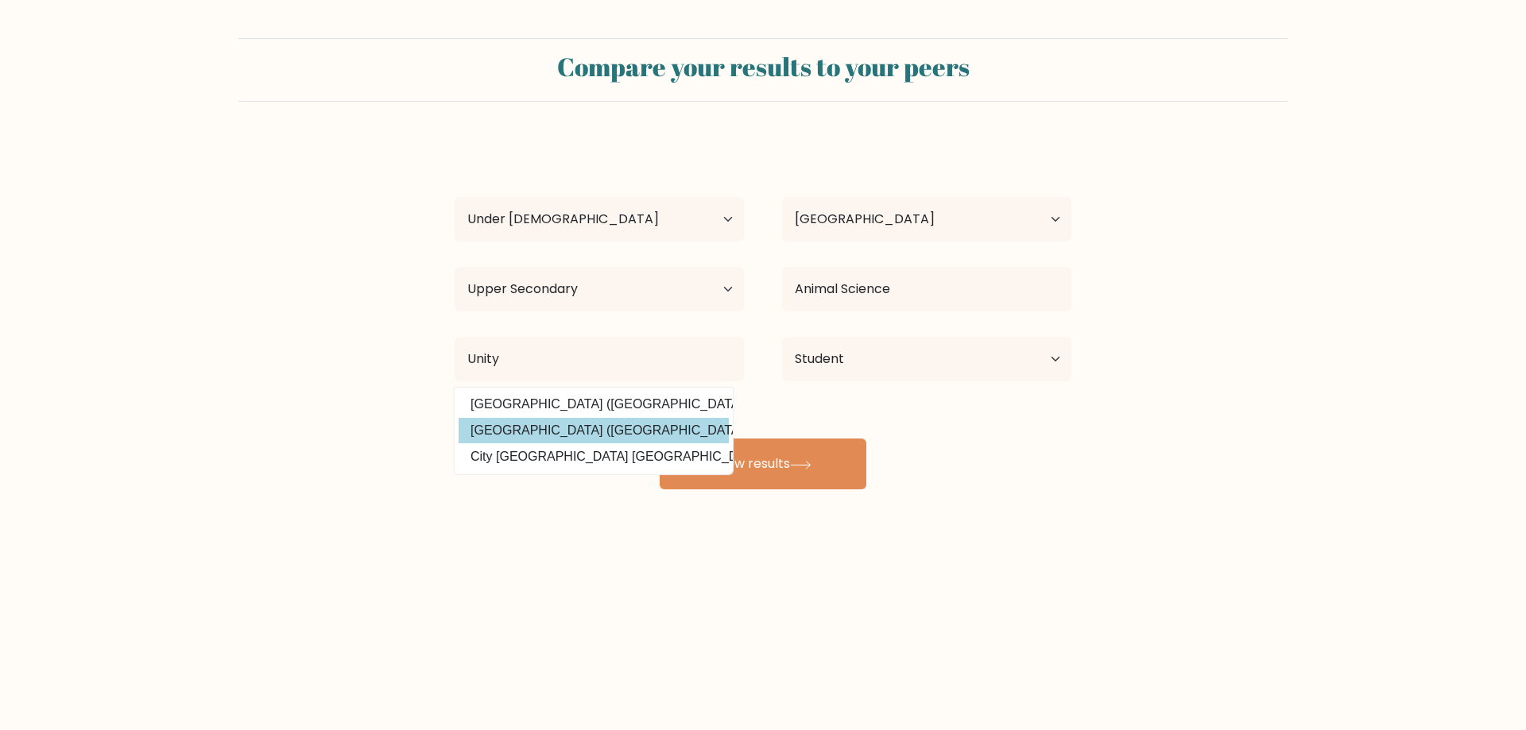
click at [610, 425] on div "Hailey McBee Age Under 18 years old 18-24 years old 25-34 years old 35-44 years…" at bounding box center [763, 315] width 636 height 350
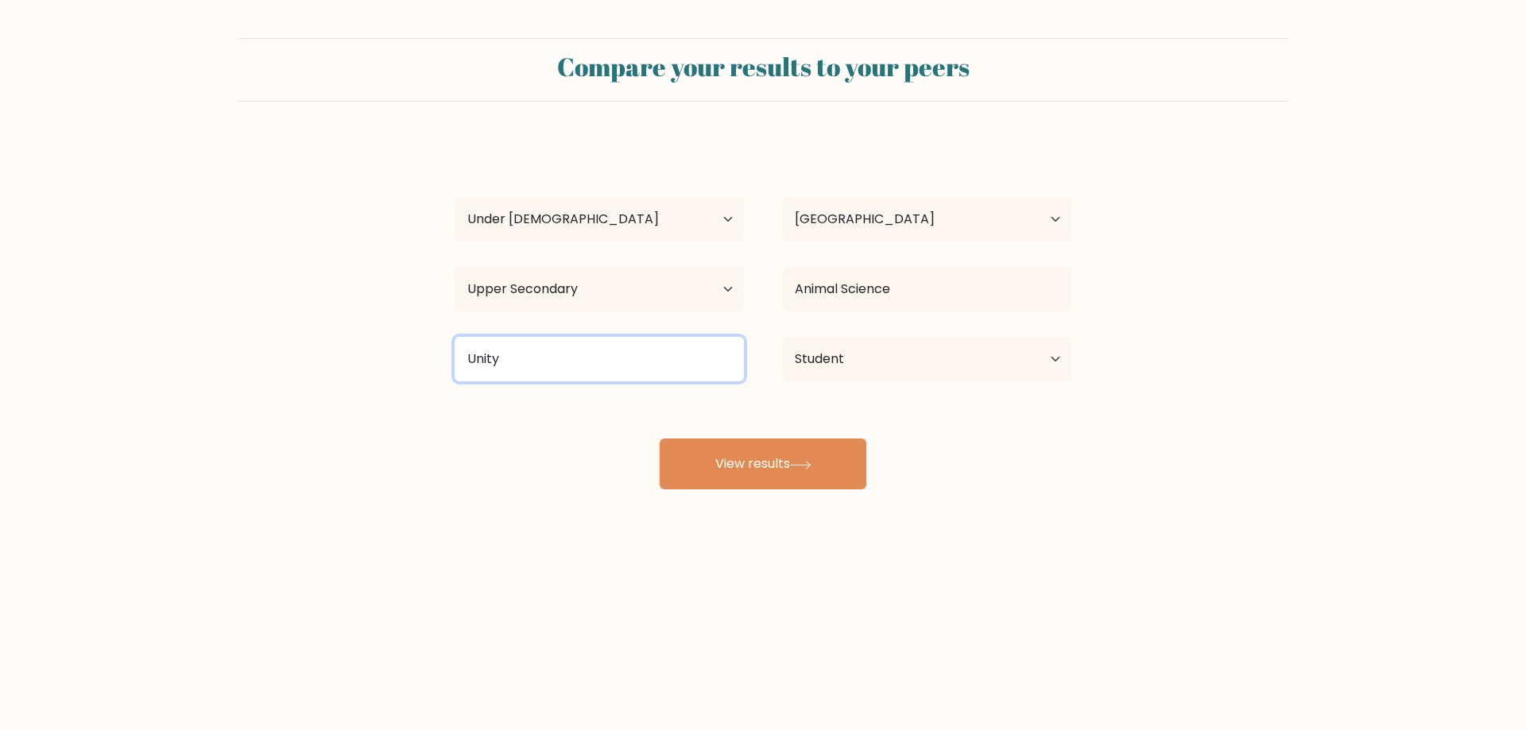
click at [598, 367] on input "Unity" at bounding box center [599, 359] width 289 height 45
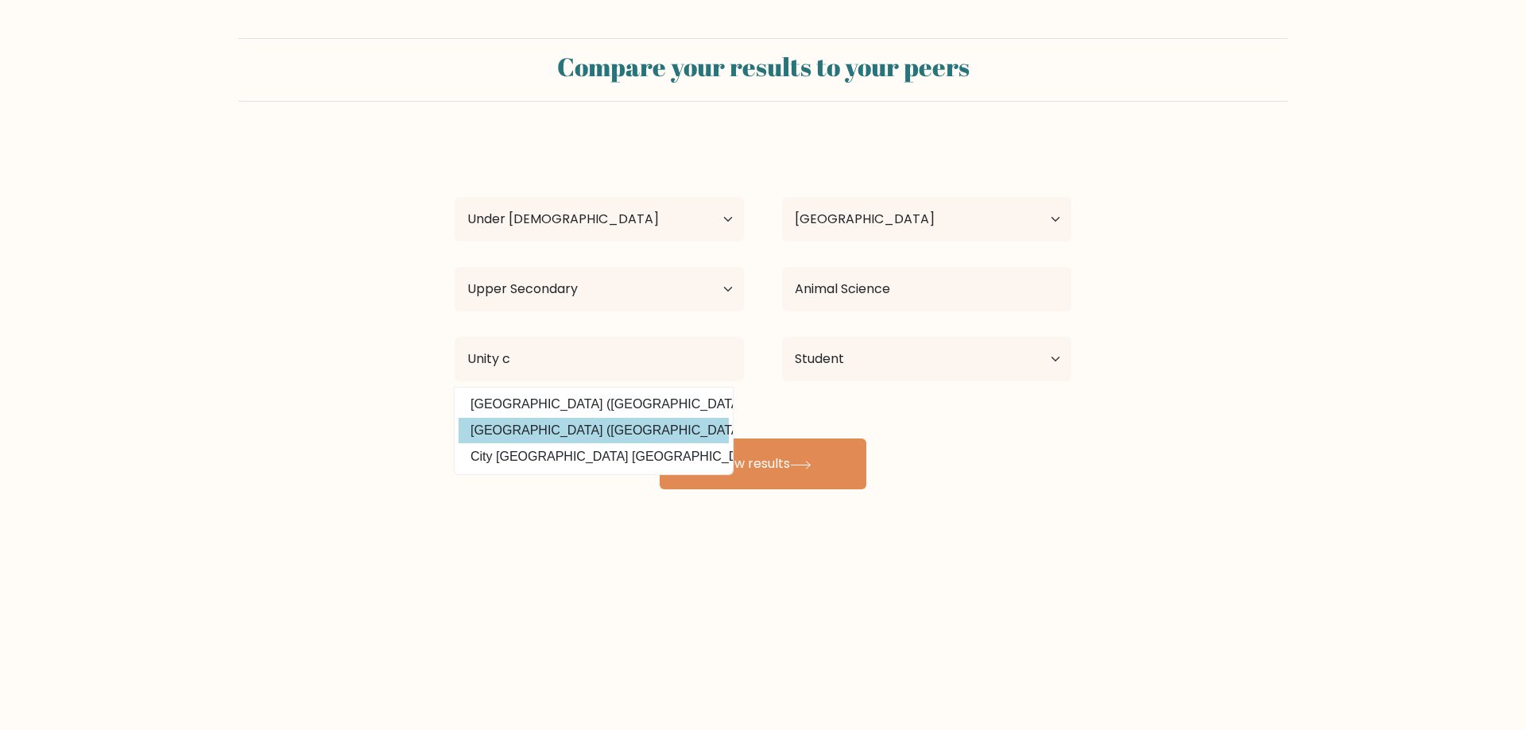
click at [567, 420] on div "Hailey McBee Age Under 18 years old 18-24 years old 25-34 years old 35-44 years…" at bounding box center [763, 315] width 636 height 350
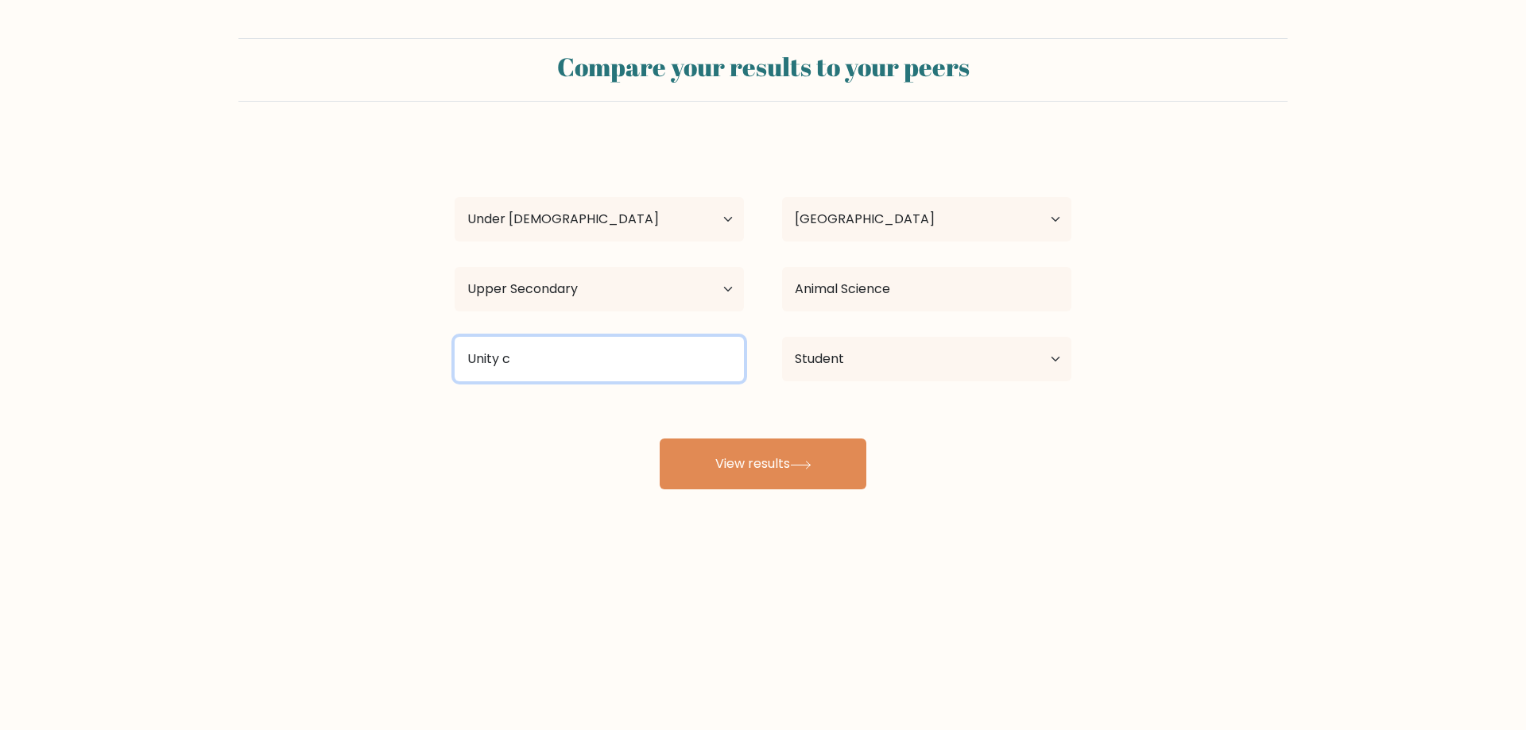
click at [567, 359] on input "Unity c" at bounding box center [599, 359] width 289 height 45
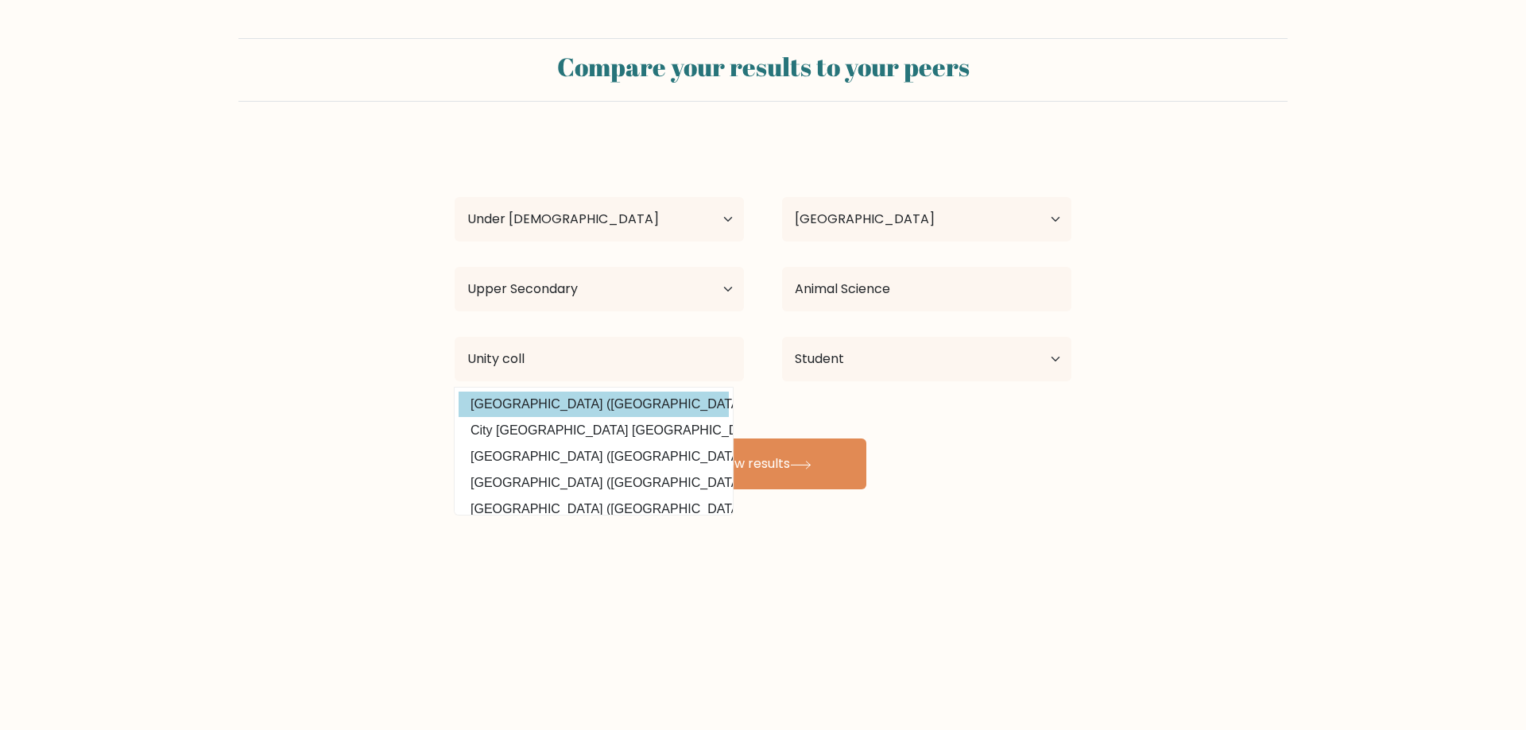
click at [555, 400] on div "Hailey McBee Age Under 18 years old 18-24 years old 25-34 years old 35-44 years…" at bounding box center [763, 315] width 636 height 350
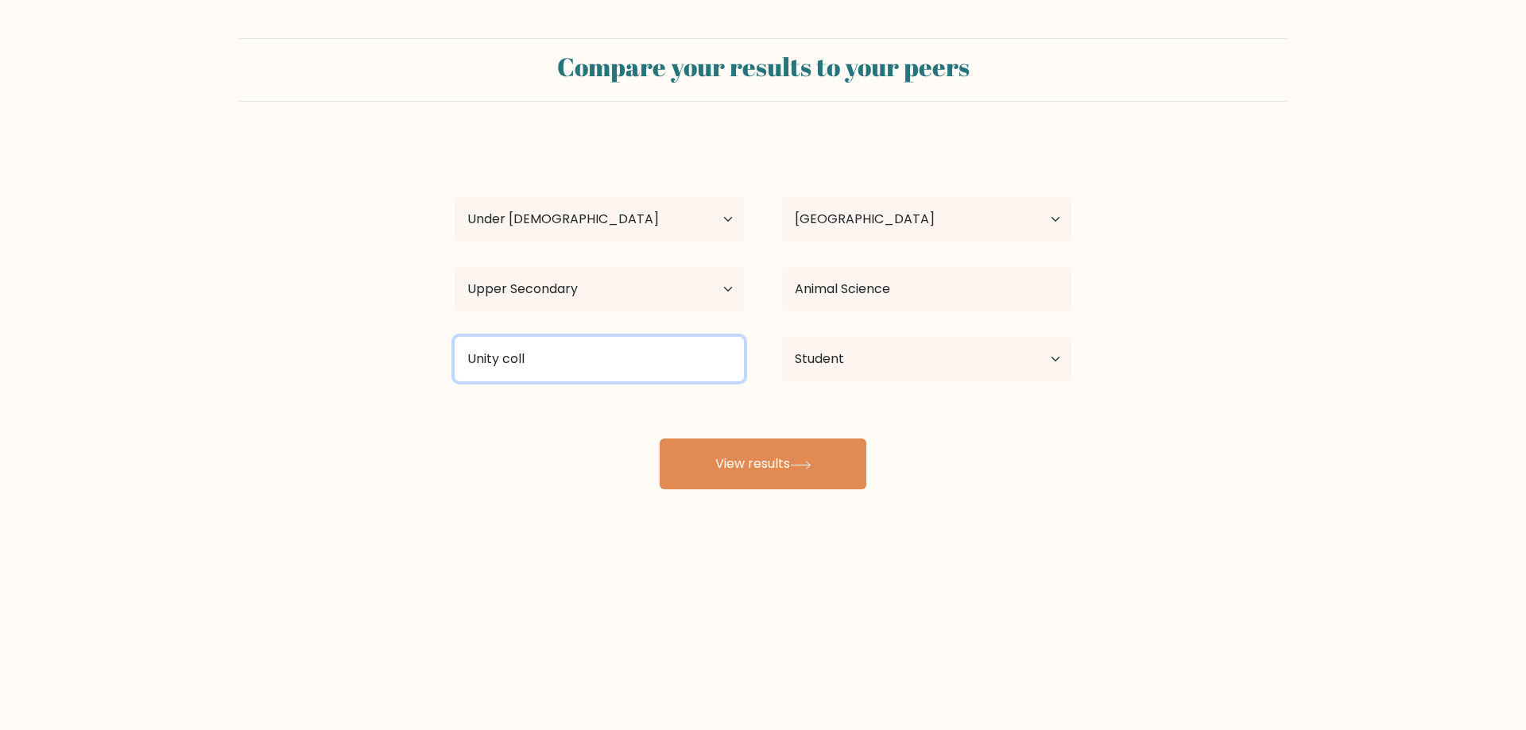
click at [554, 370] on input "Unity coll" at bounding box center [599, 359] width 289 height 45
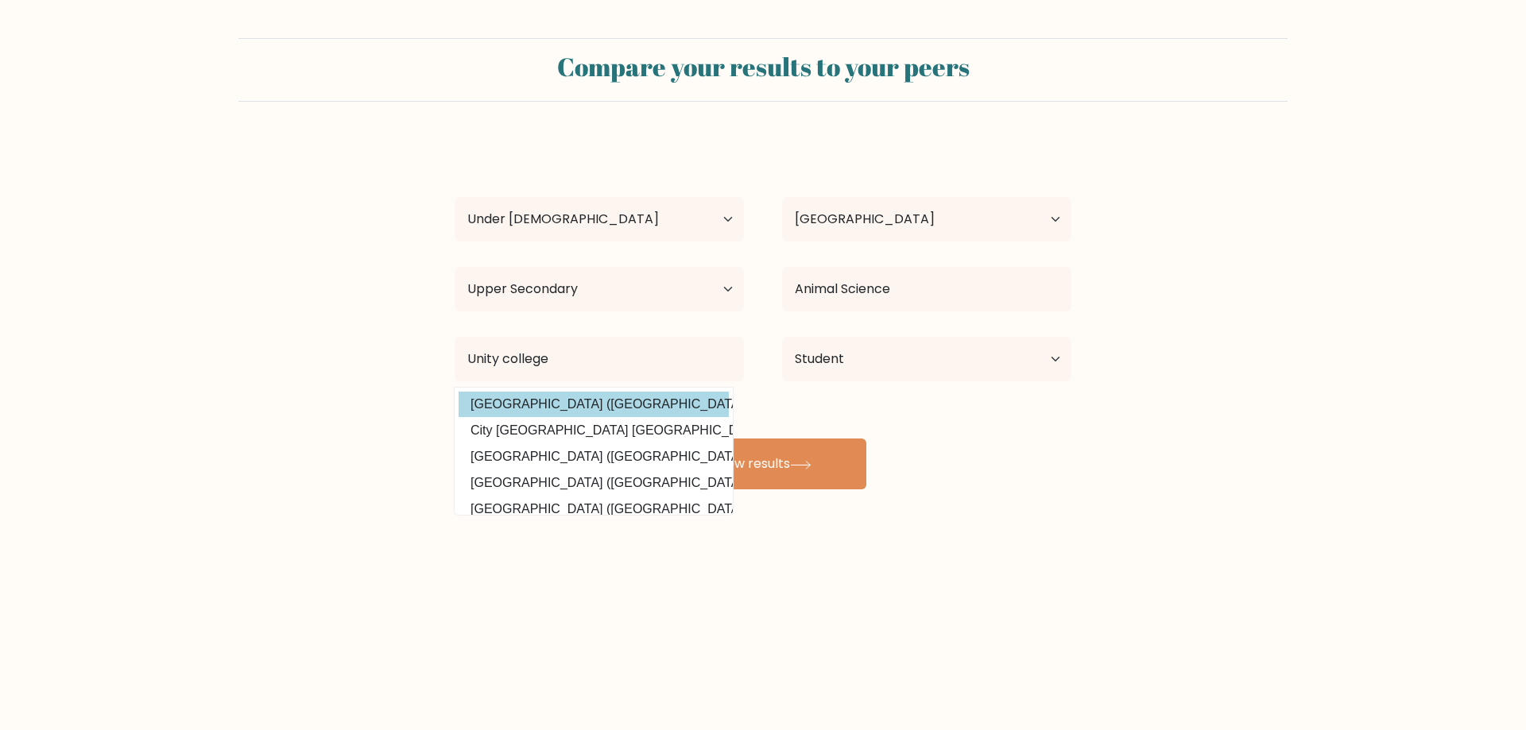
click at [536, 398] on option "Unity College (United States)" at bounding box center [594, 404] width 270 height 25
type input "[GEOGRAPHIC_DATA]"
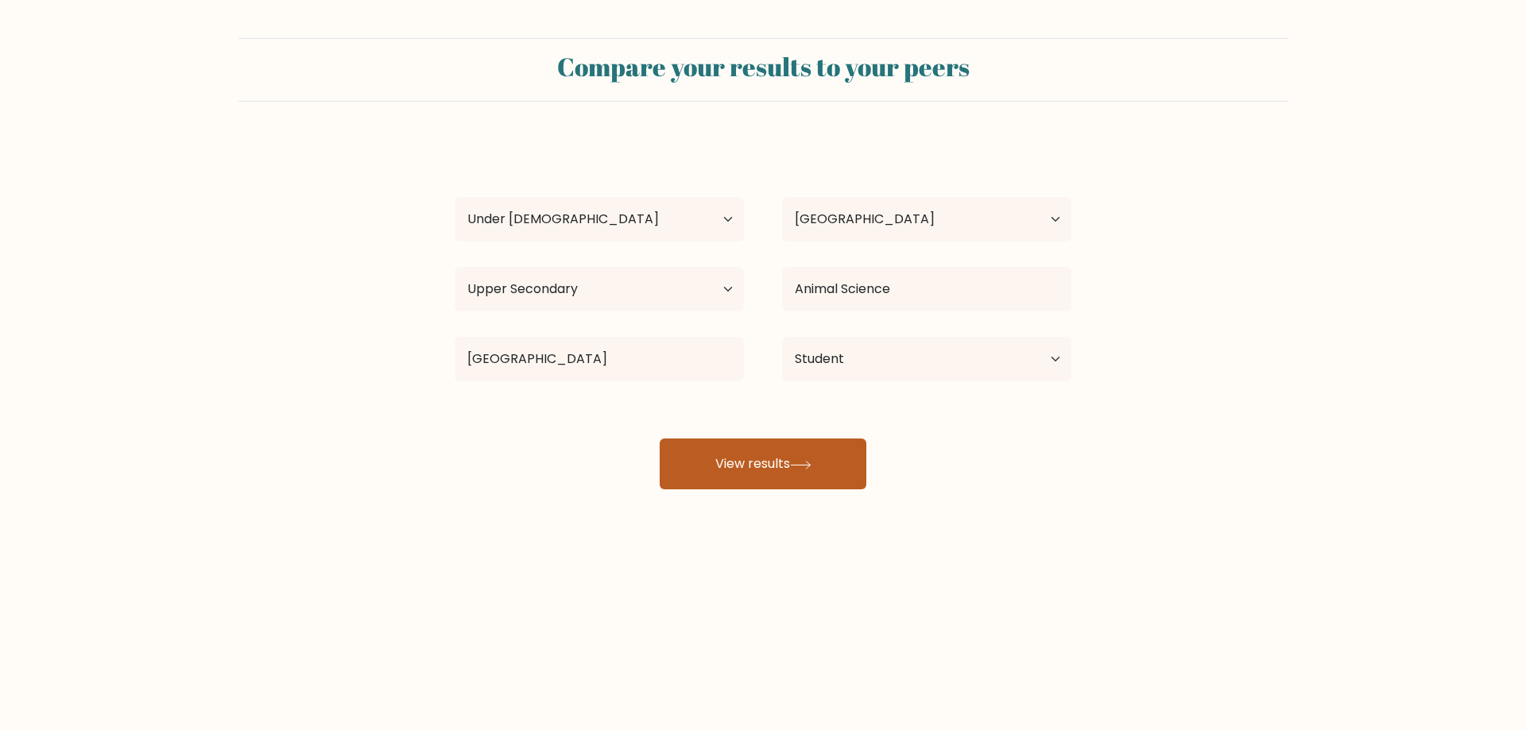
click at [720, 467] on button "View results" at bounding box center [763, 464] width 207 height 51
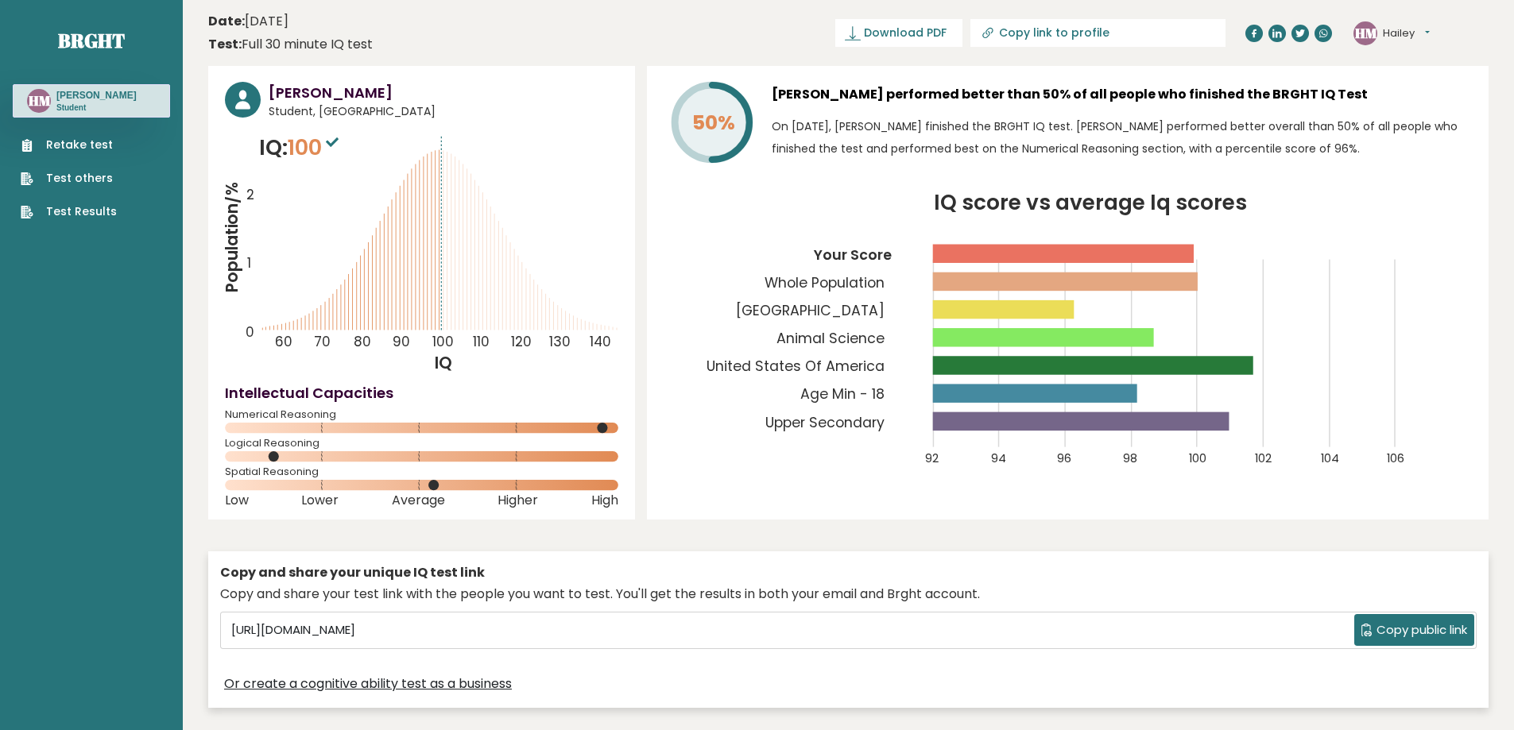
click at [97, 219] on link "Test Results" at bounding box center [69, 211] width 96 height 17
